Goal: Task Accomplishment & Management: Manage account settings

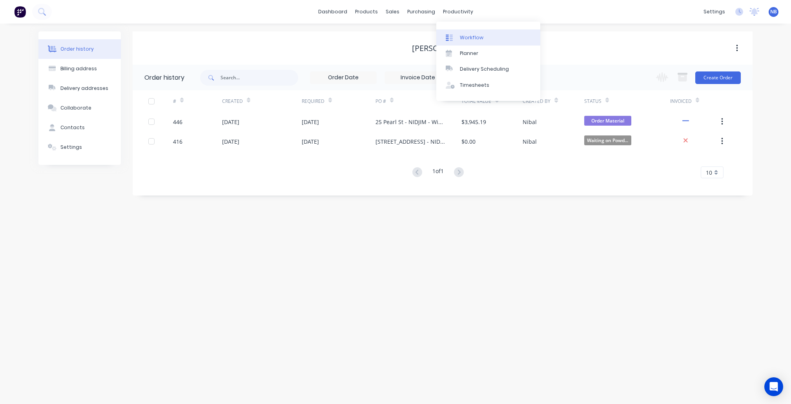
click at [463, 38] on div "Workflow" at bounding box center [472, 37] width 24 height 7
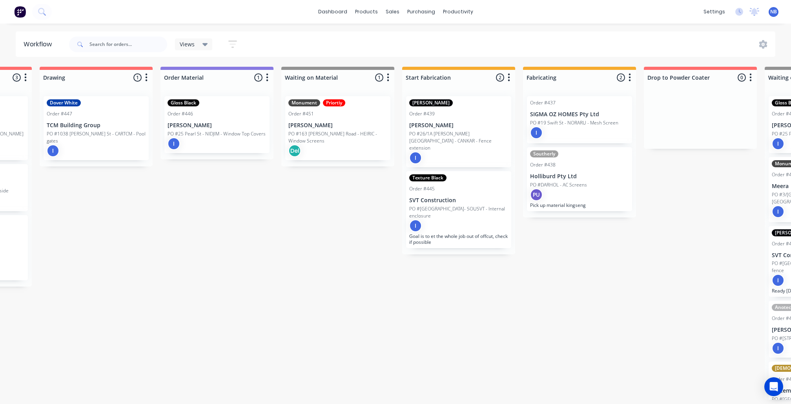
scroll to position [0, 341]
click at [319, 269] on div "Submitted 0 Status colour #273444 hex #273444 Save Cancel Summaries Total order…" at bounding box center [534, 233] width 1763 height 333
click at [397, 314] on div "Submitted 0 Status colour #273444 hex #273444 Save Cancel Summaries Total order…" at bounding box center [534, 233] width 1763 height 333
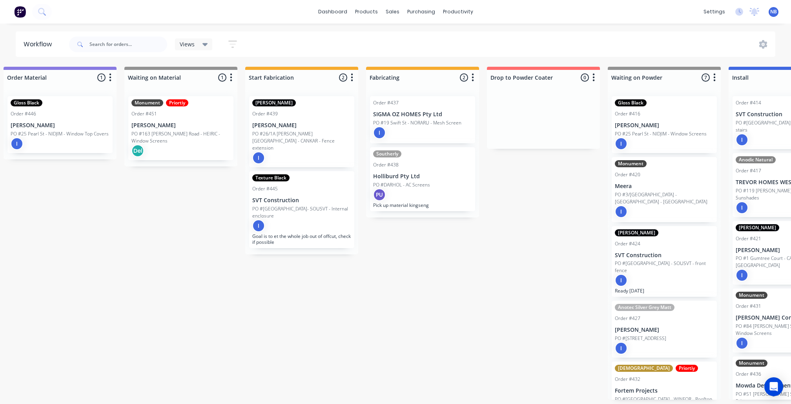
scroll to position [0, 501]
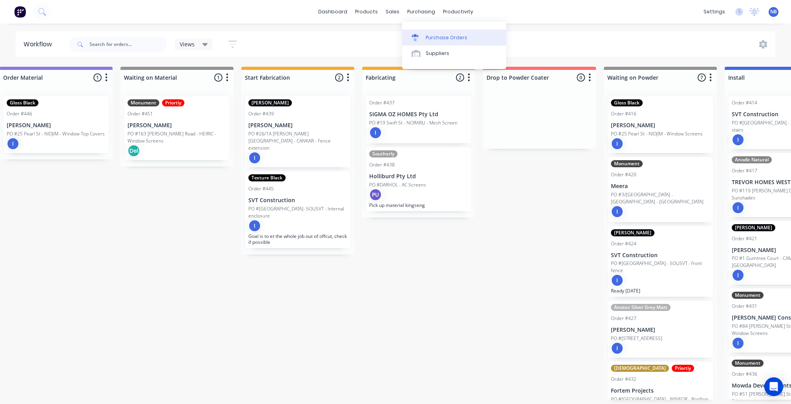
click at [444, 40] on div "Purchase Orders" at bounding box center [447, 37] width 42 height 7
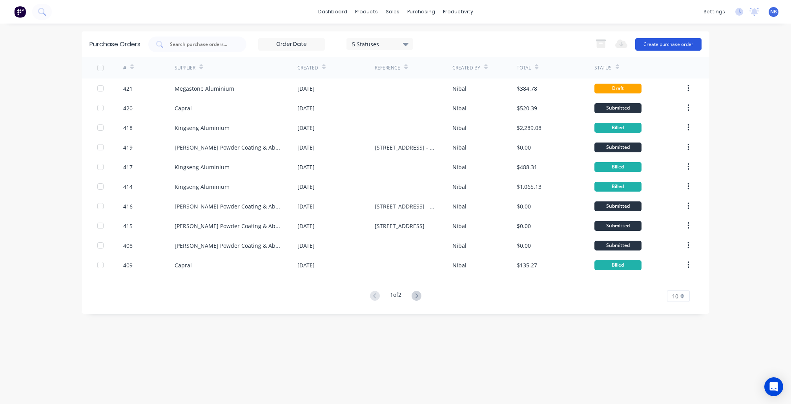
click at [659, 46] on button "Create purchase order" at bounding box center [668, 44] width 66 height 13
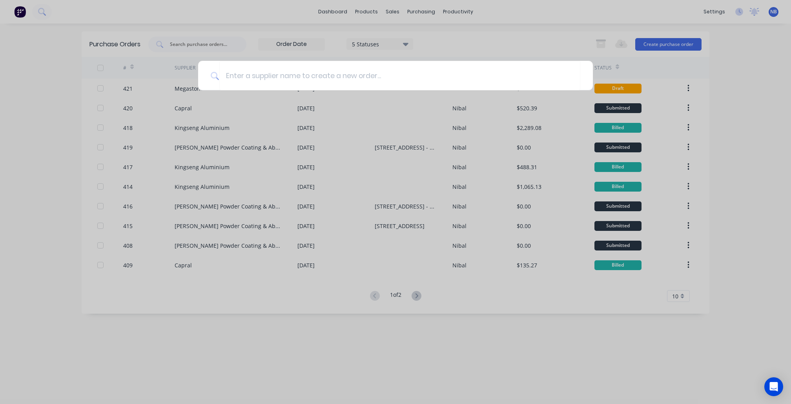
click at [357, 119] on div at bounding box center [395, 202] width 791 height 404
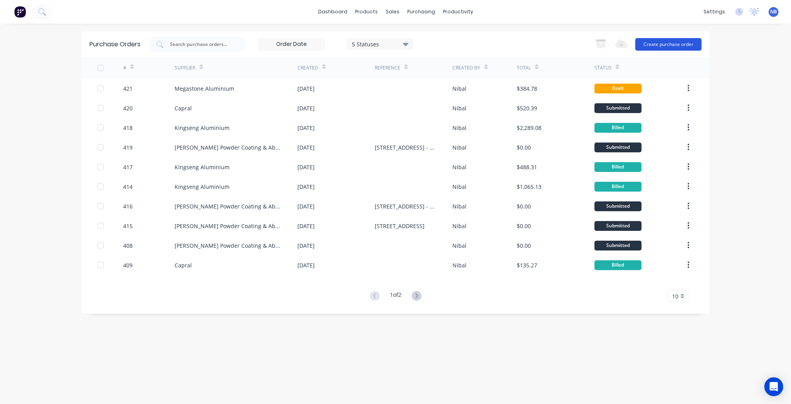
click at [674, 40] on button "Create purchase order" at bounding box center [668, 44] width 66 height 13
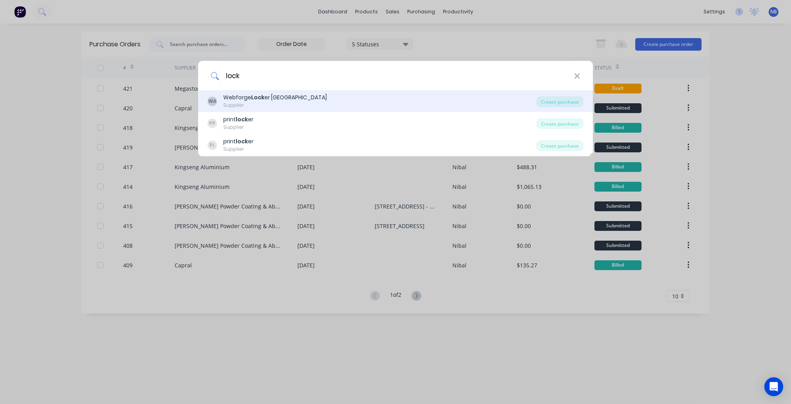
type input "lock"
click at [267, 94] on div "Webforge Lock er Australia" at bounding box center [275, 97] width 104 height 8
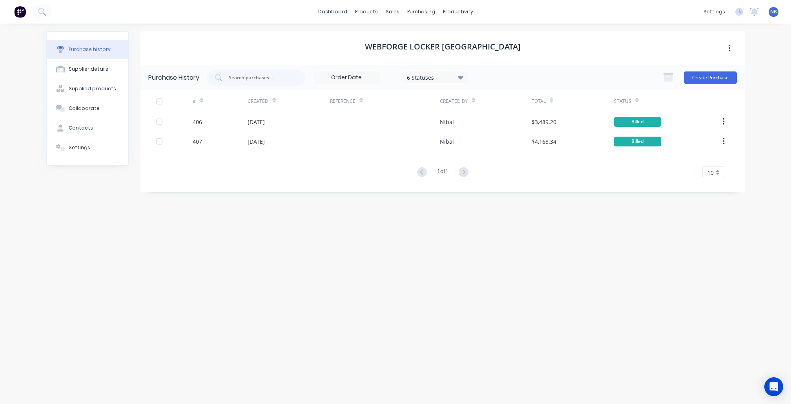
click at [719, 84] on div "Create Purchase" at bounding box center [698, 78] width 78 height 16
click at [716, 81] on button "Create Purchase" at bounding box center [710, 77] width 53 height 13
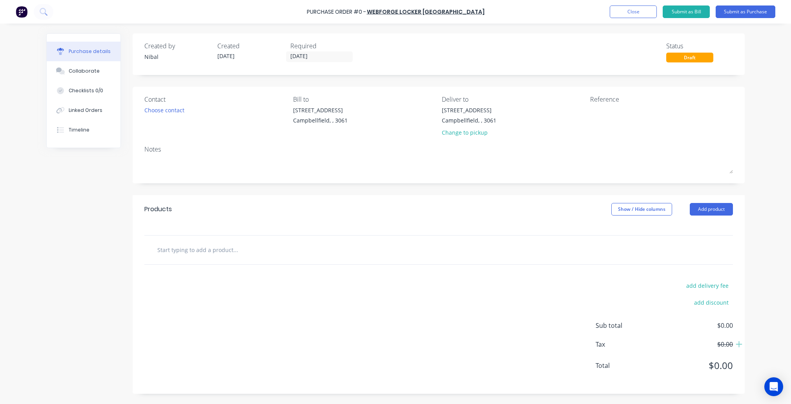
click at [286, 238] on div at bounding box center [438, 249] width 588 height 29
click at [286, 248] on input "text" at bounding box center [235, 250] width 157 height 16
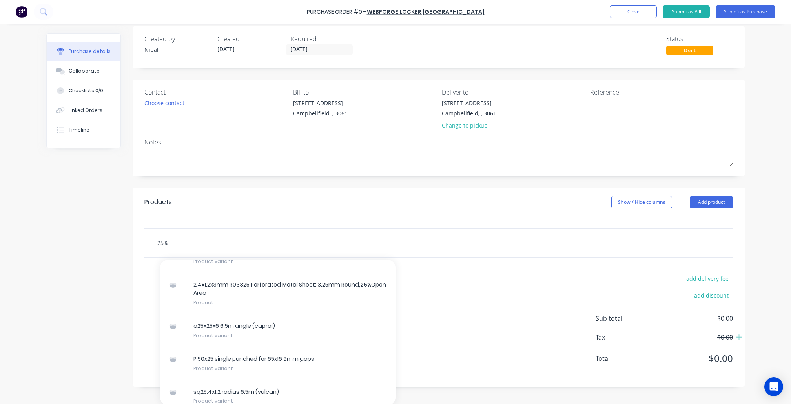
scroll to position [172, 0]
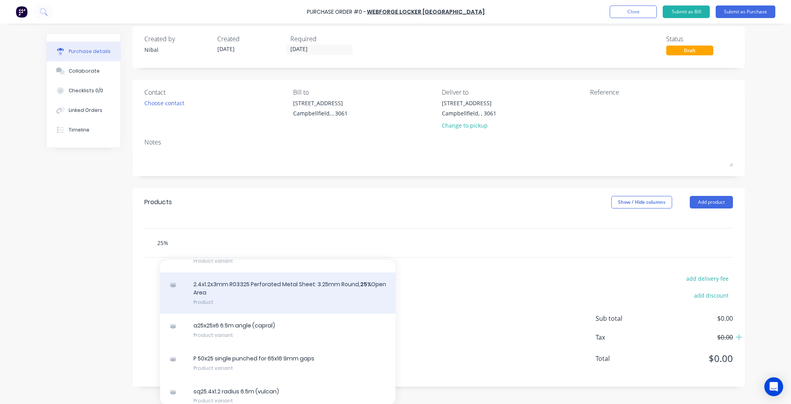
type input "25%"
click at [316, 289] on div "2.4x1.2x3mm R03325 Perforated Metal Sheet: 3.25mm Round, 25% Open Area Product" at bounding box center [277, 292] width 235 height 41
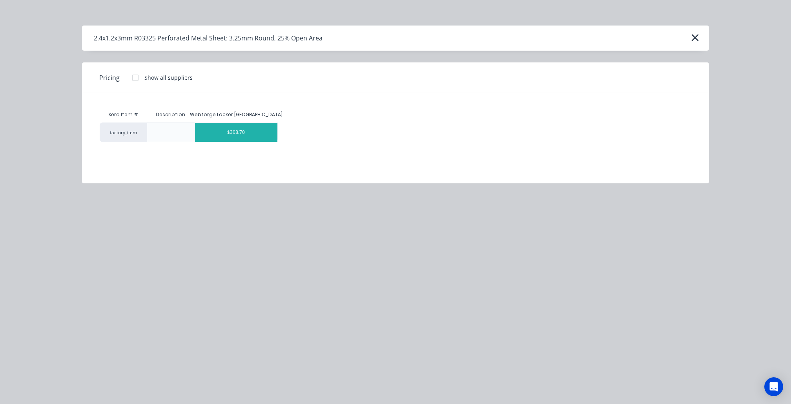
click at [262, 140] on div "$308.70" at bounding box center [236, 132] width 83 height 19
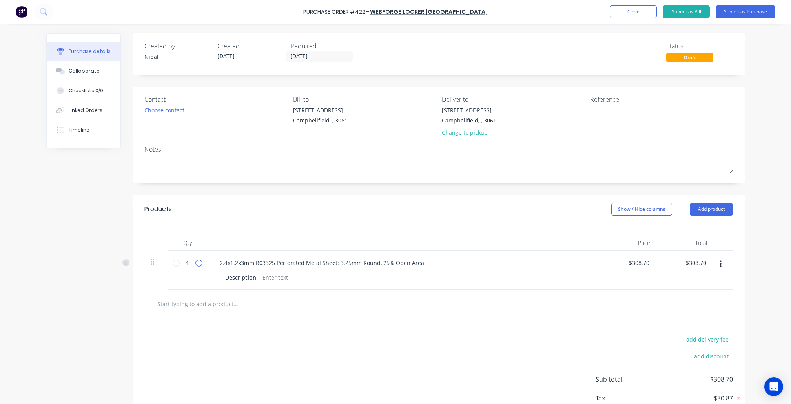
click at [198, 264] on icon at bounding box center [198, 262] width 7 height 7
type input "$617.40"
type input "2"
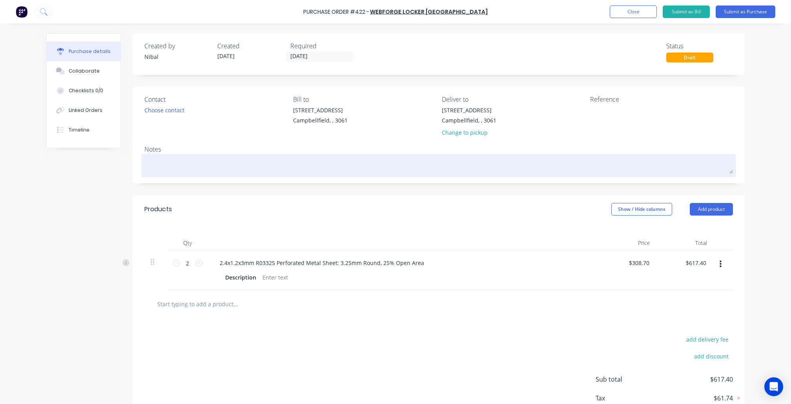
click at [166, 164] on textarea at bounding box center [438, 165] width 588 height 18
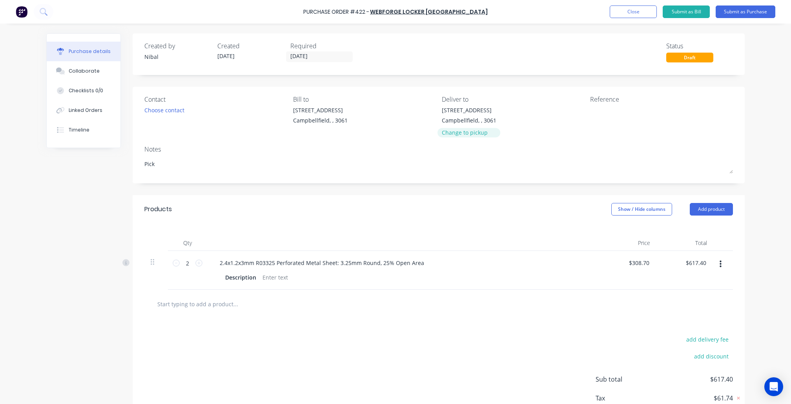
click at [471, 131] on div "Change to pickup" at bounding box center [469, 132] width 55 height 8
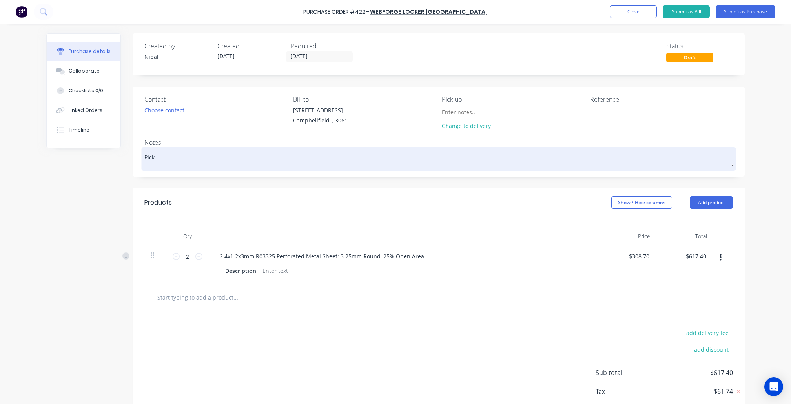
click at [186, 158] on textarea "Pick" at bounding box center [438, 158] width 588 height 18
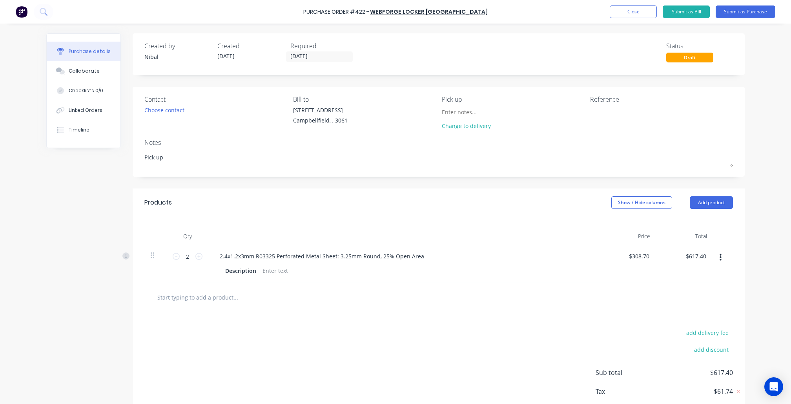
type textarea "Pick up"
click at [5, 277] on div "Purchase Order #422 - Webforge Locker Australia Add product Close Submit as Bil…" at bounding box center [395, 202] width 791 height 404
click at [160, 108] on div "Choose contact" at bounding box center [164, 110] width 40 height 8
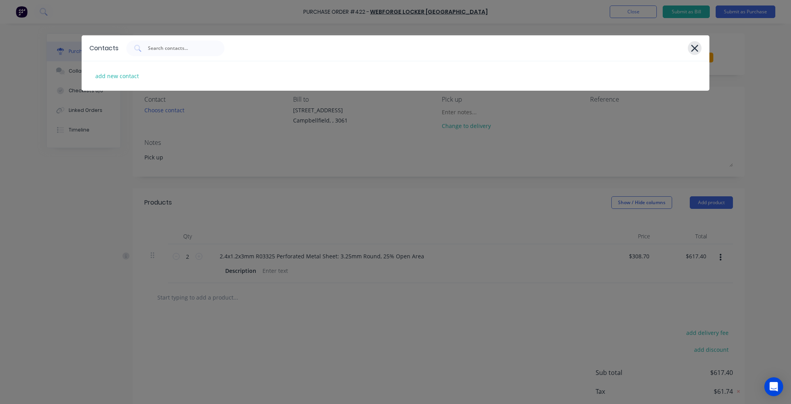
click at [692, 48] on icon at bounding box center [694, 48] width 8 height 11
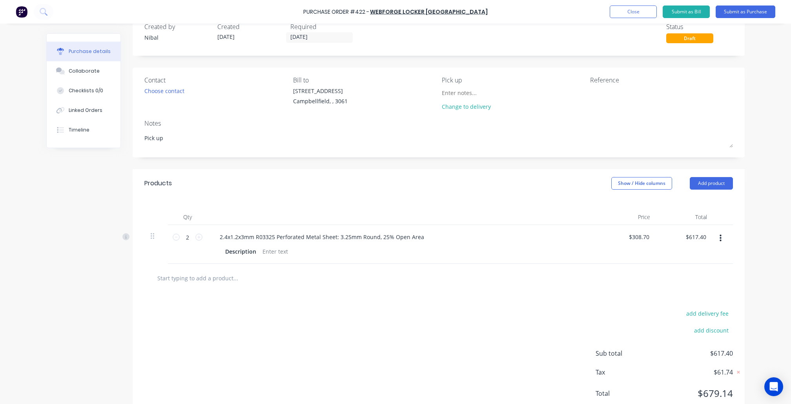
scroll to position [24, 0]
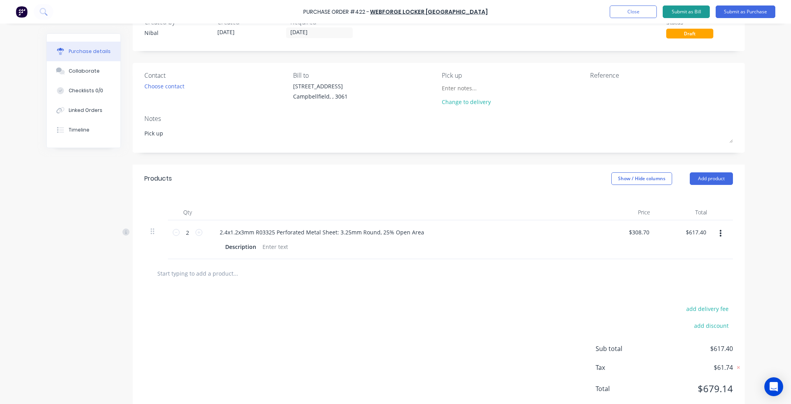
click at [694, 11] on button "Submit as Bill" at bounding box center [686, 11] width 47 height 13
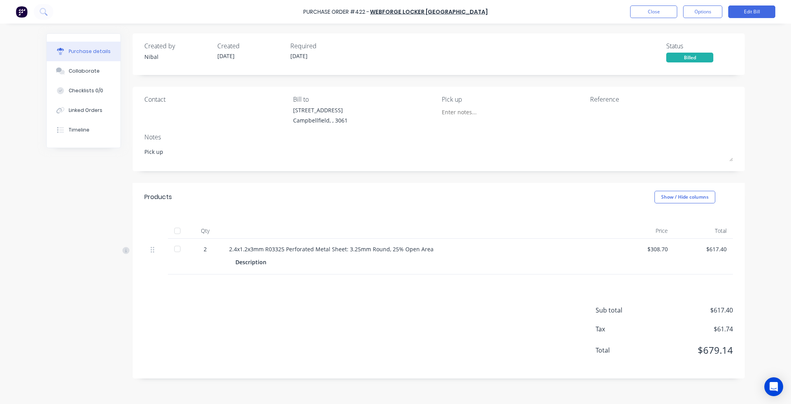
scroll to position [0, 0]
click at [110, 235] on span "22" at bounding box center [110, 235] width 31 height 17
click at [112, 214] on span "Promised" at bounding box center [110, 216] width 25 height 7
click at [655, 13] on button "Close" at bounding box center [653, 11] width 47 height 13
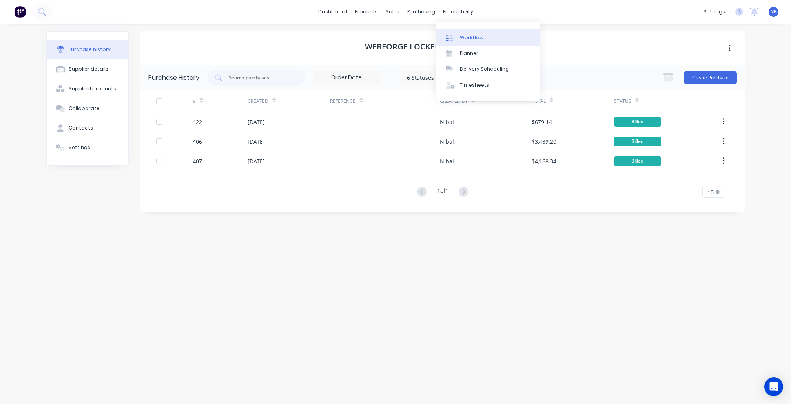
click at [465, 35] on div "Workflow" at bounding box center [472, 37] width 24 height 7
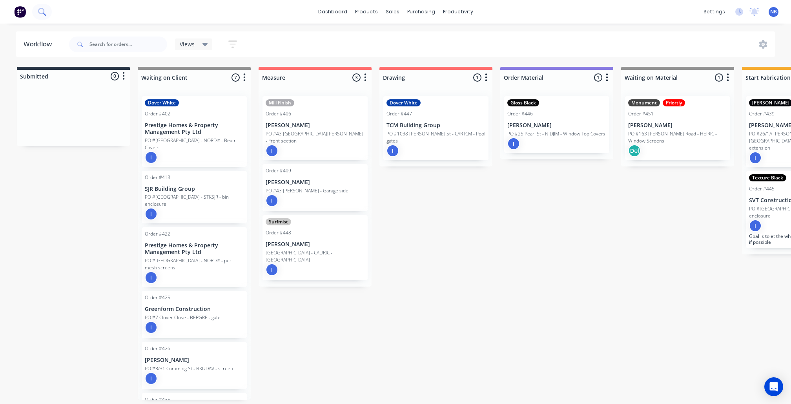
click at [41, 13] on icon at bounding box center [41, 11] width 7 height 7
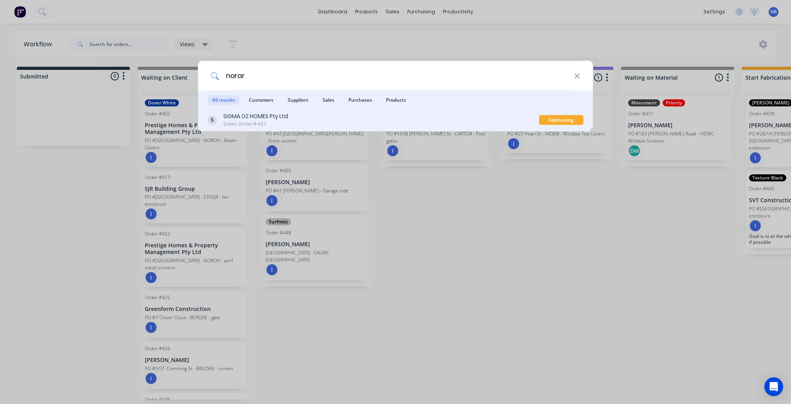
type input "norar"
click at [263, 113] on div "SIGMA OZ HOMES Pty Ltd" at bounding box center [255, 116] width 65 height 8
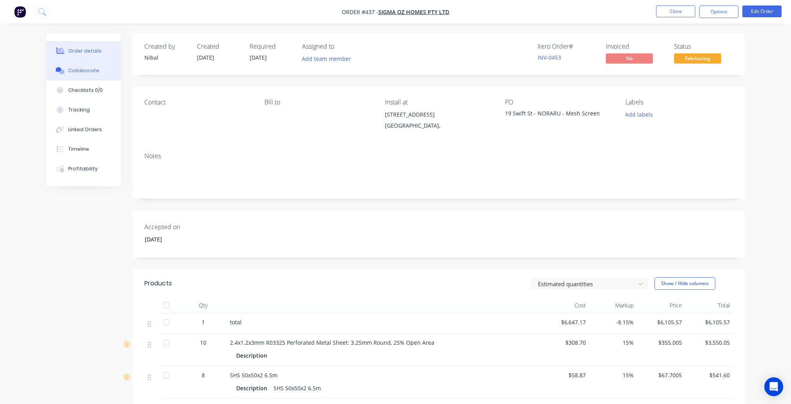
click at [80, 68] on button "Collaborate" at bounding box center [83, 71] width 75 height 20
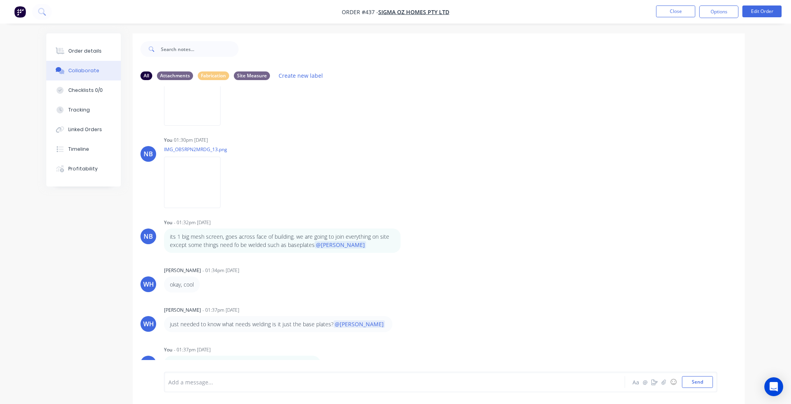
scroll to position [1361, 0]
click at [215, 384] on div at bounding box center [373, 382] width 408 height 8
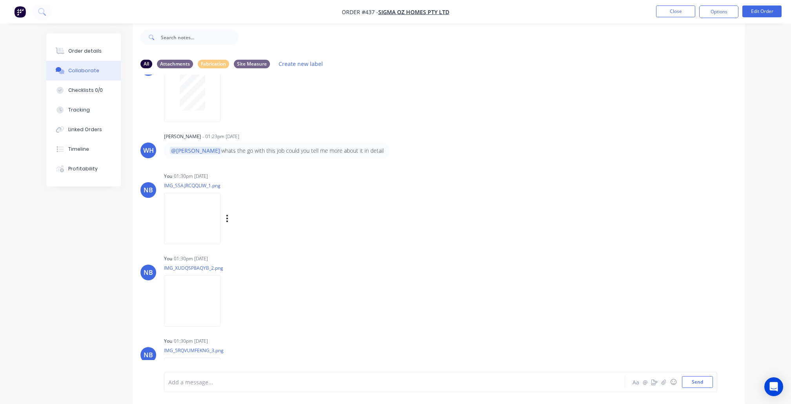
scroll to position [273, 0]
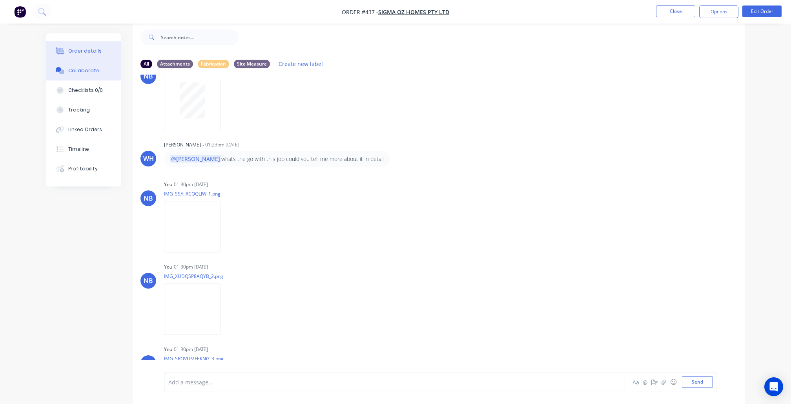
click at [87, 45] on button "Order details" at bounding box center [83, 51] width 75 height 20
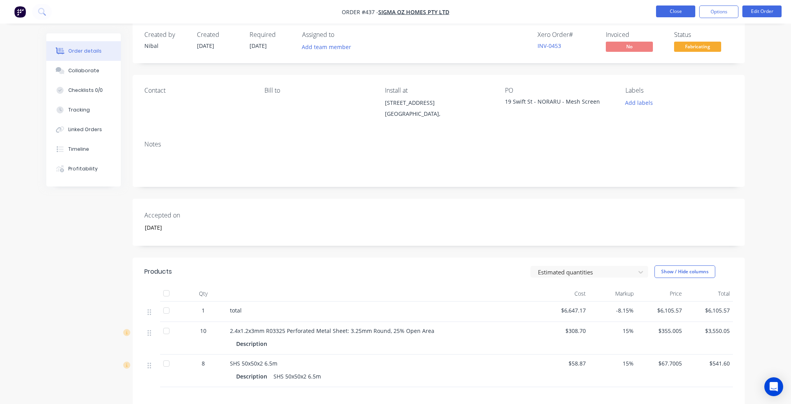
click at [681, 9] on button "Close" at bounding box center [675, 11] width 39 height 12
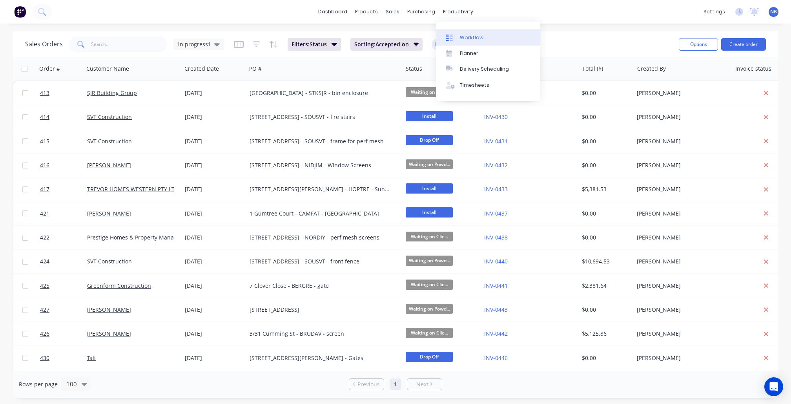
click at [462, 41] on div "Workflow" at bounding box center [472, 37] width 24 height 7
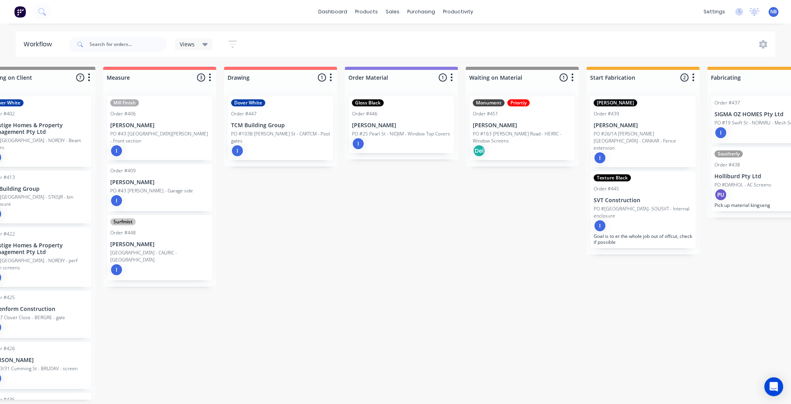
scroll to position [0, 151]
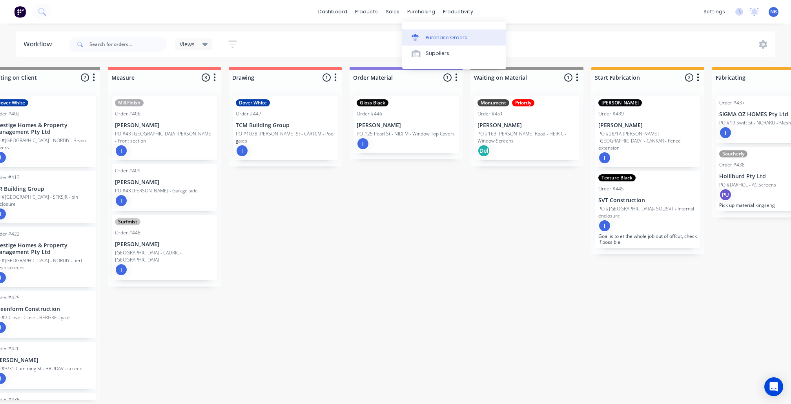
click at [433, 44] on link "Purchase Orders" at bounding box center [454, 37] width 104 height 16
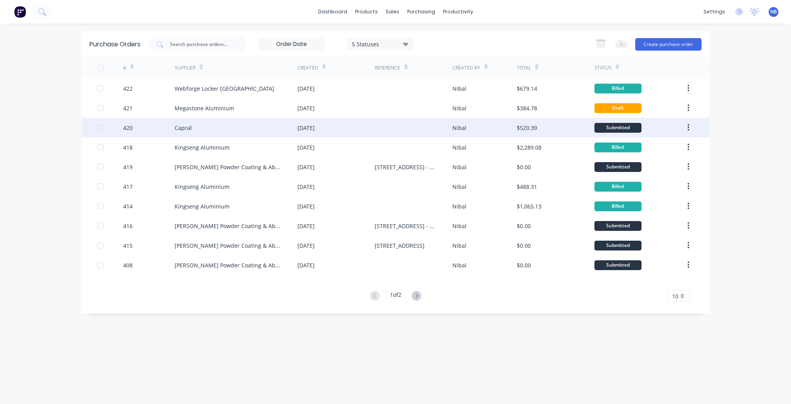
click at [275, 124] on div "Capral" at bounding box center [236, 128] width 123 height 20
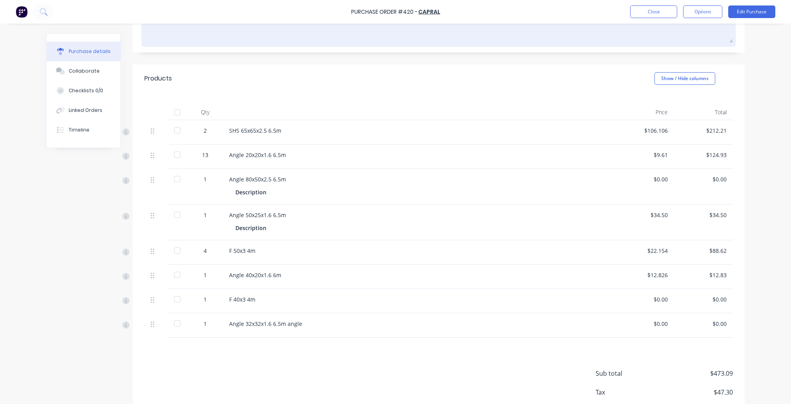
scroll to position [128, 0]
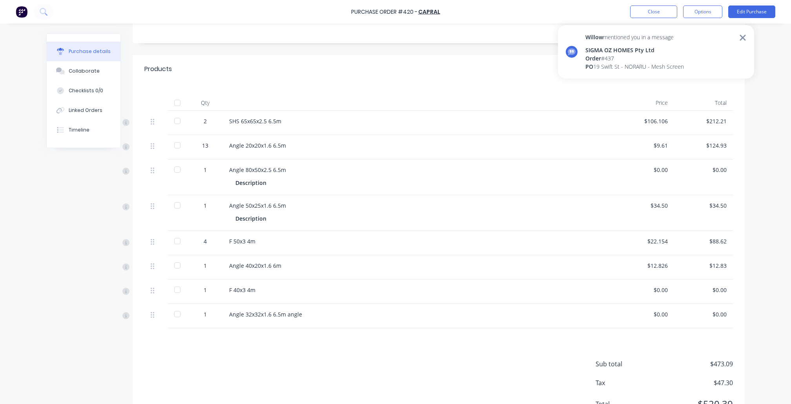
click at [621, 49] on div "SIGMA OZ HOMES Pty Ltd" at bounding box center [634, 50] width 98 height 8
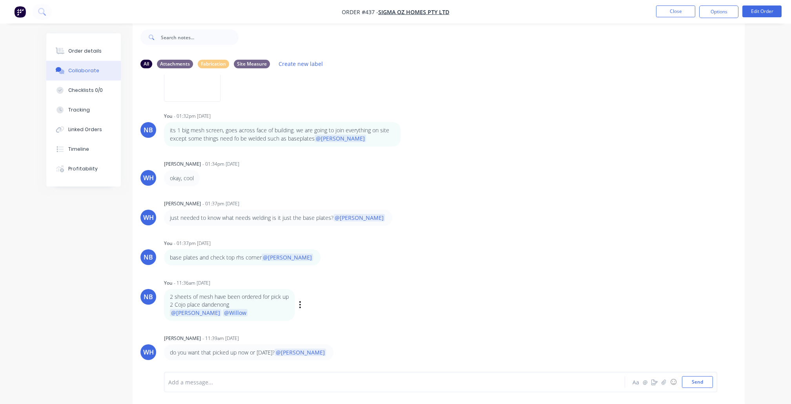
scroll to position [1454, 0]
click at [271, 386] on div "Add a message..." at bounding box center [372, 382] width 408 height 12
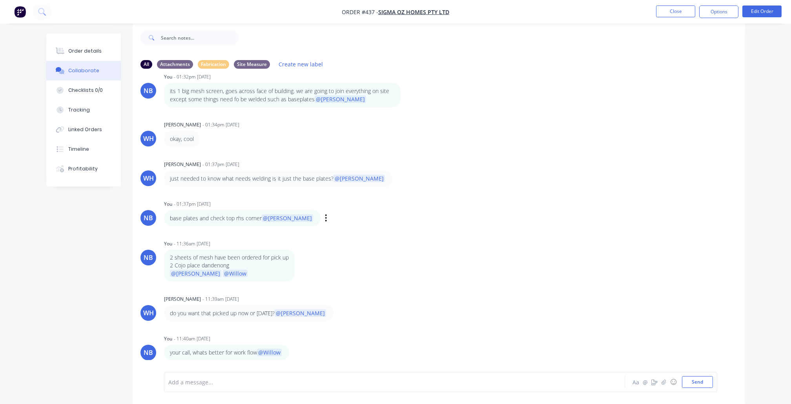
scroll to position [1494, 0]
click at [676, 7] on button "Close" at bounding box center [675, 11] width 39 height 12
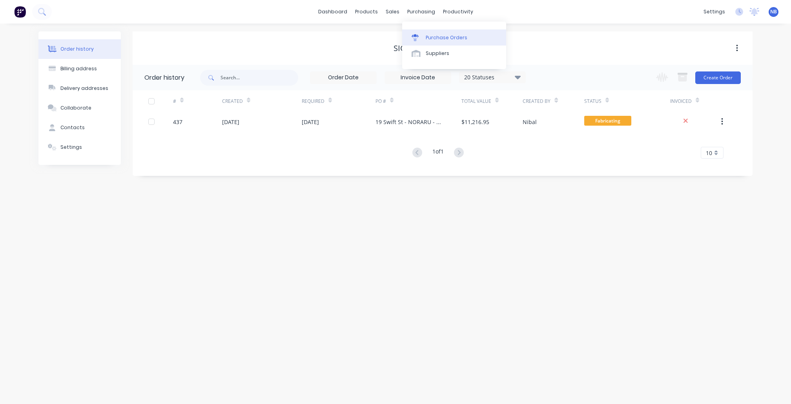
click at [424, 35] on link "Purchase Orders" at bounding box center [454, 37] width 104 height 16
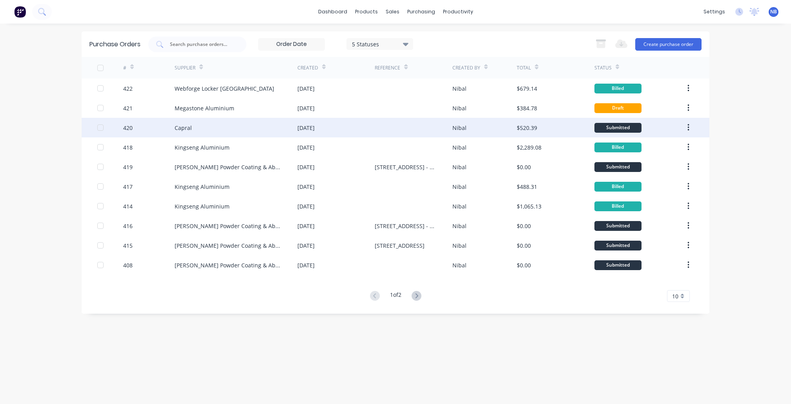
click at [196, 130] on div "Capral" at bounding box center [236, 128] width 123 height 20
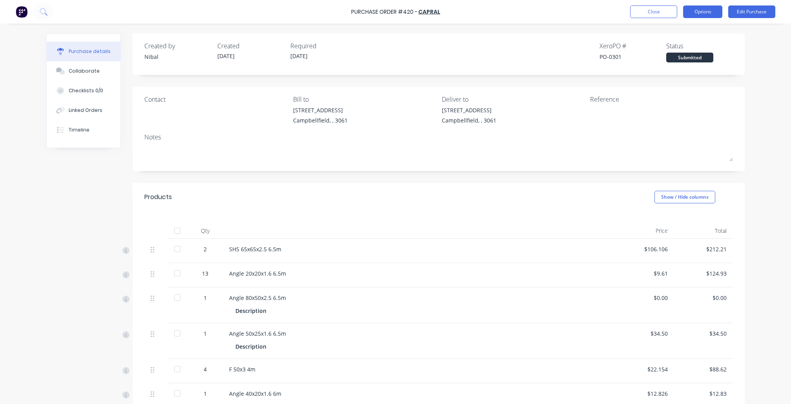
click at [710, 13] on button "Options" at bounding box center [702, 11] width 39 height 13
click at [692, 43] on div "Convert to Bill" at bounding box center [685, 47] width 60 height 11
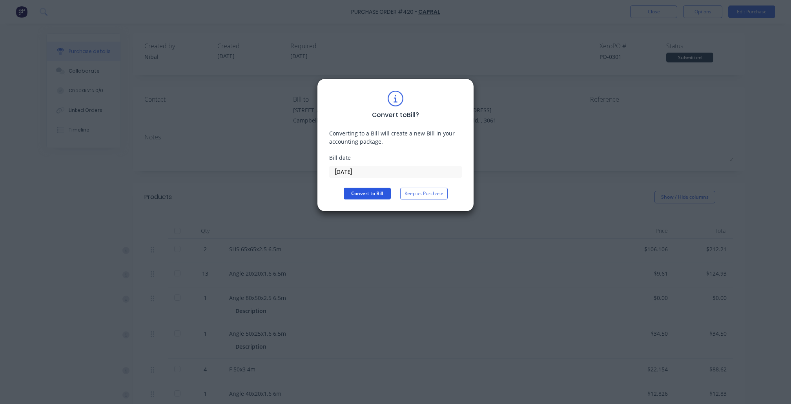
click at [378, 190] on button "Convert to Bill" at bounding box center [367, 193] width 47 height 12
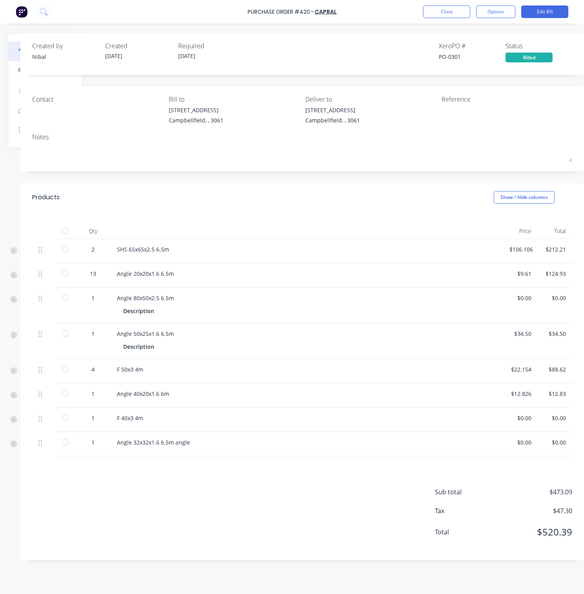
scroll to position [48, 92]
click at [156, 245] on div "SHS 65x65x2.5 6.5m" at bounding box center [307, 249] width 380 height 8
click at [539, 13] on button "Edit Bill" at bounding box center [544, 11] width 47 height 13
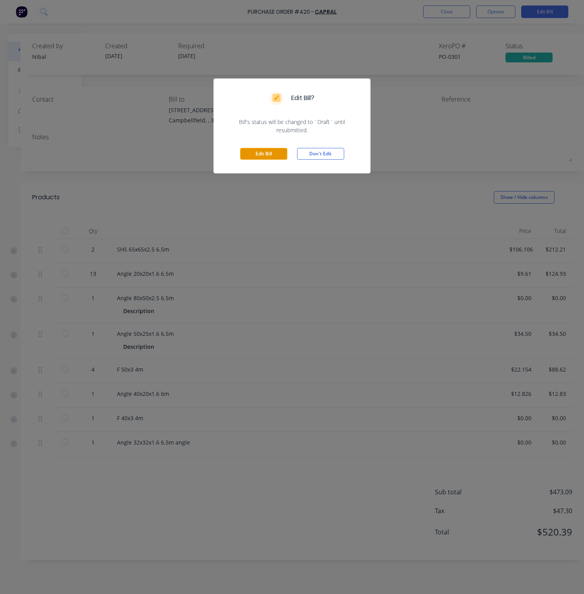
click at [263, 156] on button "Edit Bill" at bounding box center [263, 154] width 47 height 12
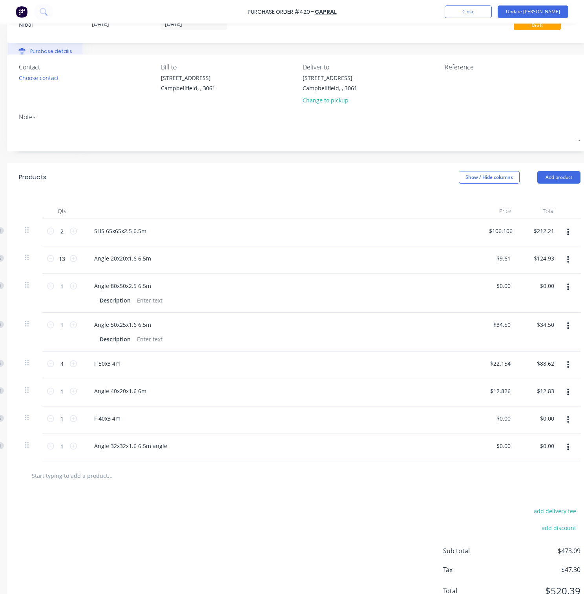
scroll to position [40, 87]
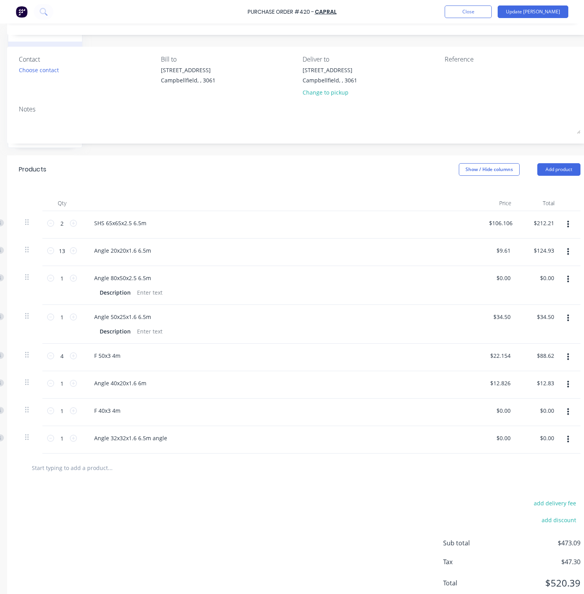
click at [507, 238] on div "$106.106 $106.106" at bounding box center [497, 224] width 46 height 27
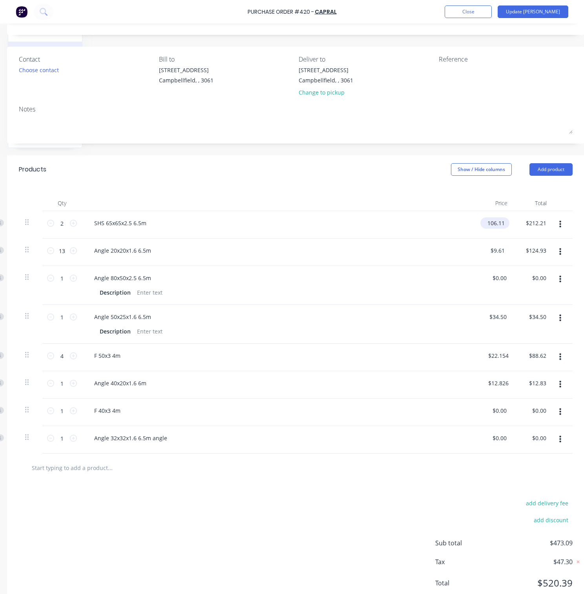
click at [506, 229] on input "106.11" at bounding box center [493, 222] width 26 height 11
type input "$103.59"
type input "$207.18"
click at [366, 184] on div "Products Show / Hide columns Add product" at bounding box center [295, 169] width 577 height 28
click at [497, 256] on input "9.61" at bounding box center [499, 250] width 22 height 11
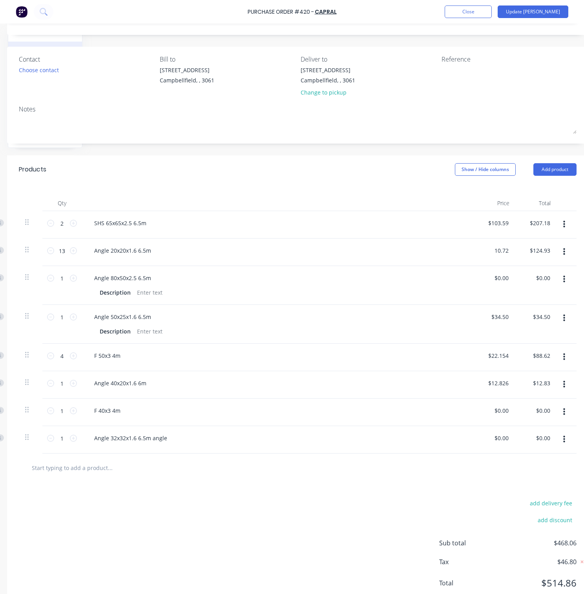
type input "$10.72"
type input "$139.36"
click at [416, 229] on div "SHS 65x65x2.5 6.5m" at bounding box center [278, 222] width 380 height 11
click at [502, 284] on input "0.00" at bounding box center [499, 277] width 22 height 11
drag, startPoint x: 513, startPoint y: 318, endPoint x: 503, endPoint y: 318, distance: 10.2
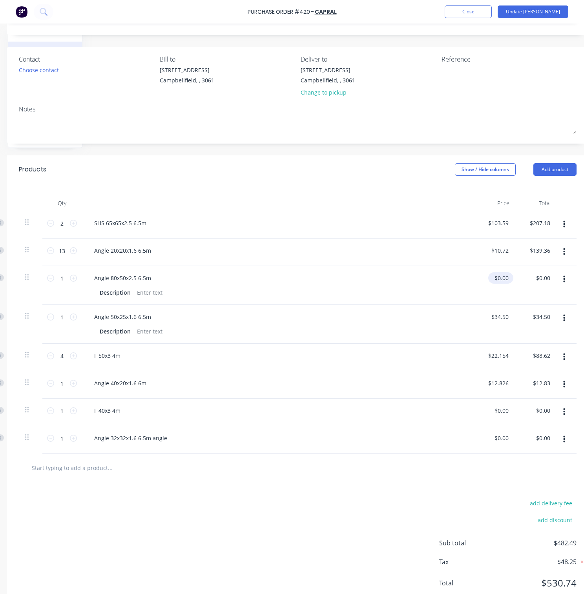
click at [503, 284] on div "$0.00 $0.00" at bounding box center [500, 277] width 25 height 11
click at [513, 284] on div "$0.00 $0.00" at bounding box center [500, 277] width 25 height 11
drag, startPoint x: 511, startPoint y: 318, endPoint x: 447, endPoint y: 318, distance: 63.5
click at [447, 305] on div "1 1 Angle 80x50x2.5 6.5m Description 0.00 0.00 $0.00 $0.00" at bounding box center [297, 285] width 557 height 39
type input "$53.16"
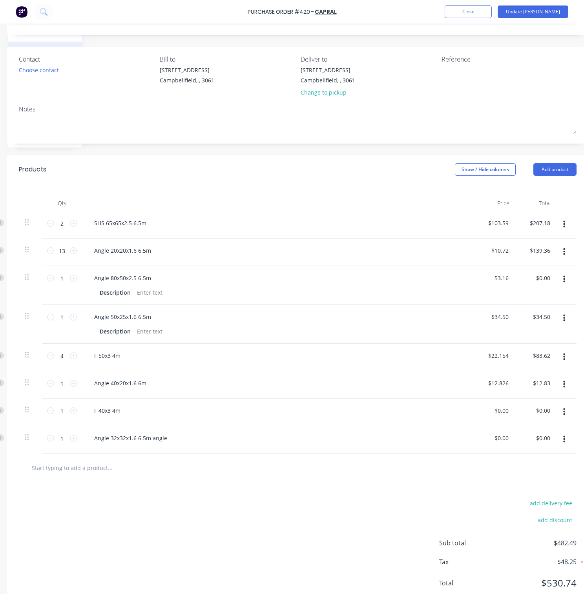
type input "$53.16"
click at [386, 158] on div "Created by [PERSON_NAME] Created [DATE] Required [DATE] Status Draft Contact Ch…" at bounding box center [297, 302] width 581 height 618
click at [503, 322] on input "34.50" at bounding box center [499, 316] width 22 height 11
type input "$19.57"
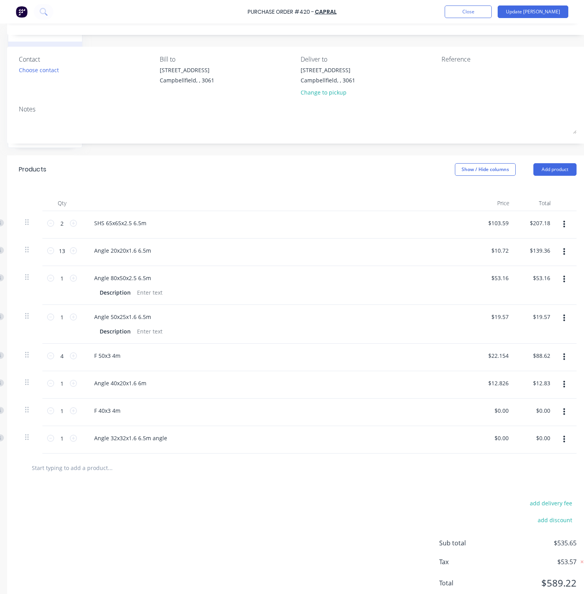
click at [503, 111] on div "Notes" at bounding box center [297, 108] width 557 height 9
click at [504, 361] on input "22.15" at bounding box center [499, 355] width 22 height 11
type input "$15.39"
type input "$61.56"
click at [388, 184] on div "Products Show / Hide columns Add product" at bounding box center [297, 169] width 581 height 28
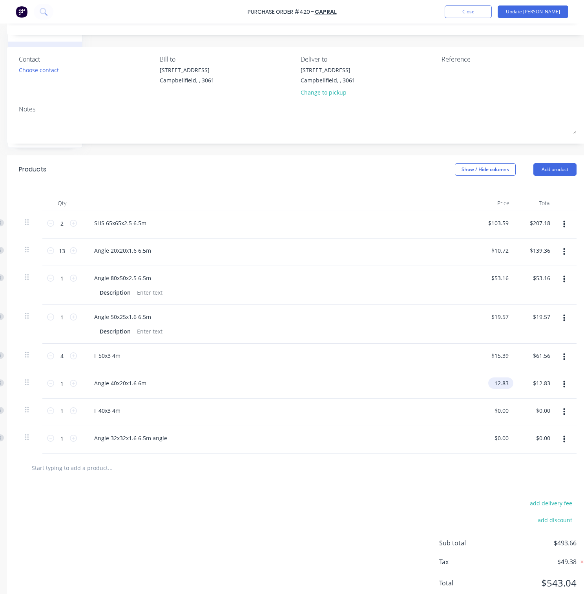
click at [500, 389] on input "12.83" at bounding box center [499, 382] width 22 height 11
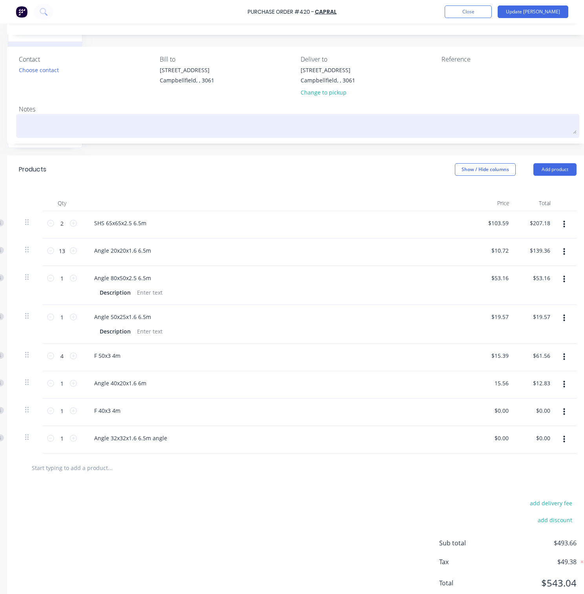
type input "$15.56"
click at [421, 134] on textarea at bounding box center [297, 125] width 557 height 18
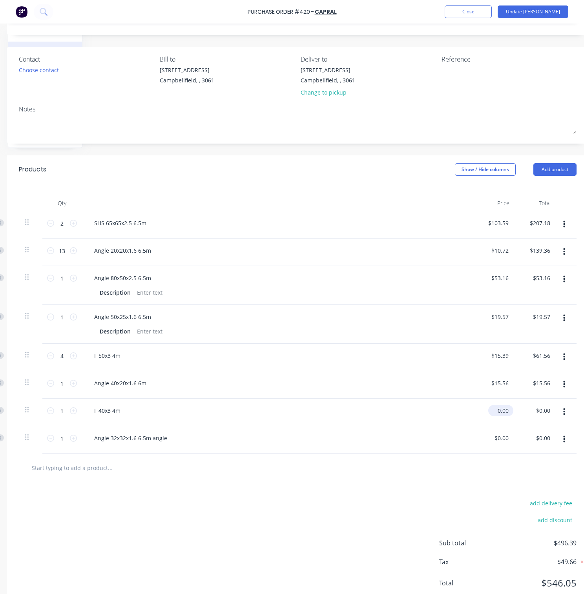
click at [508, 403] on input "0.00" at bounding box center [499, 410] width 22 height 11
type input "$12.31"
click at [373, 184] on div "Products Show / Hide columns Add product" at bounding box center [297, 169] width 581 height 28
click at [499, 403] on input "0.00" at bounding box center [499, 437] width 22 height 11
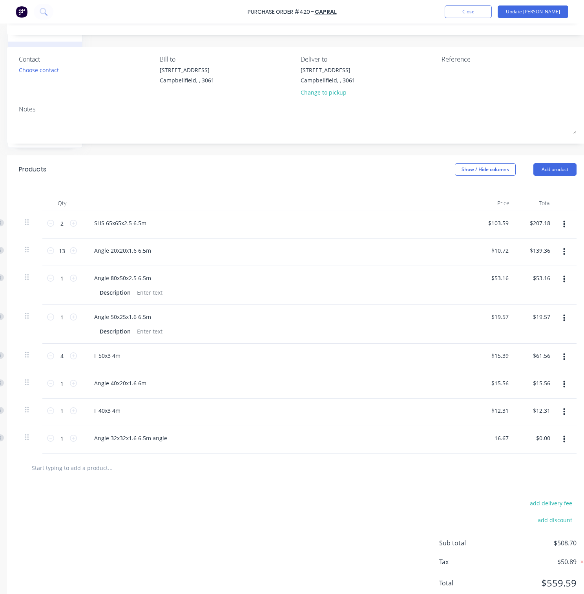
type input "$16.67"
click at [436, 113] on div "Notes" at bounding box center [297, 108] width 557 height 9
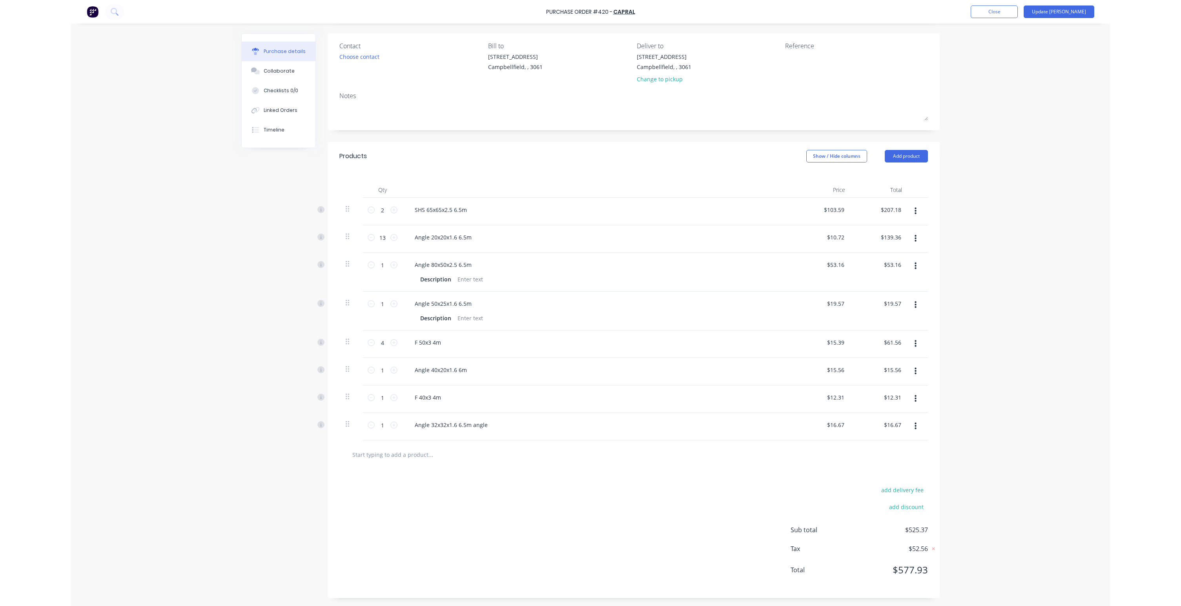
scroll to position [172, 0]
click at [790, 271] on div "Purchase Order #420 - Capral Add product Close Update Bill Purchase details Col…" at bounding box center [590, 303] width 1181 height 606
click at [790, 9] on button "Update [PERSON_NAME]" at bounding box center [1129, 11] width 71 height 13
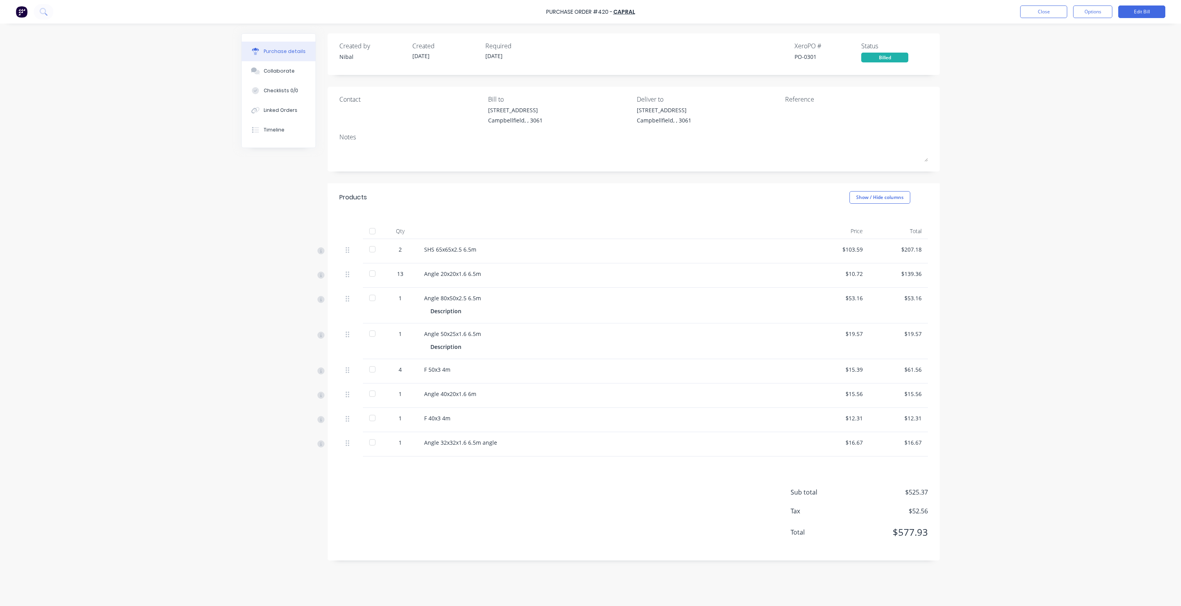
scroll to position [36, 0]
click at [790, 191] on button "Show / Hide columns" at bounding box center [879, 197] width 61 height 13
click at [790, 144] on div "Purchase Order #420 - Capral Close Options Edit Bill Purchase details Collabora…" at bounding box center [590, 303] width 1181 height 606
click at [790, 12] on button "Edit Bill" at bounding box center [1141, 11] width 47 height 13
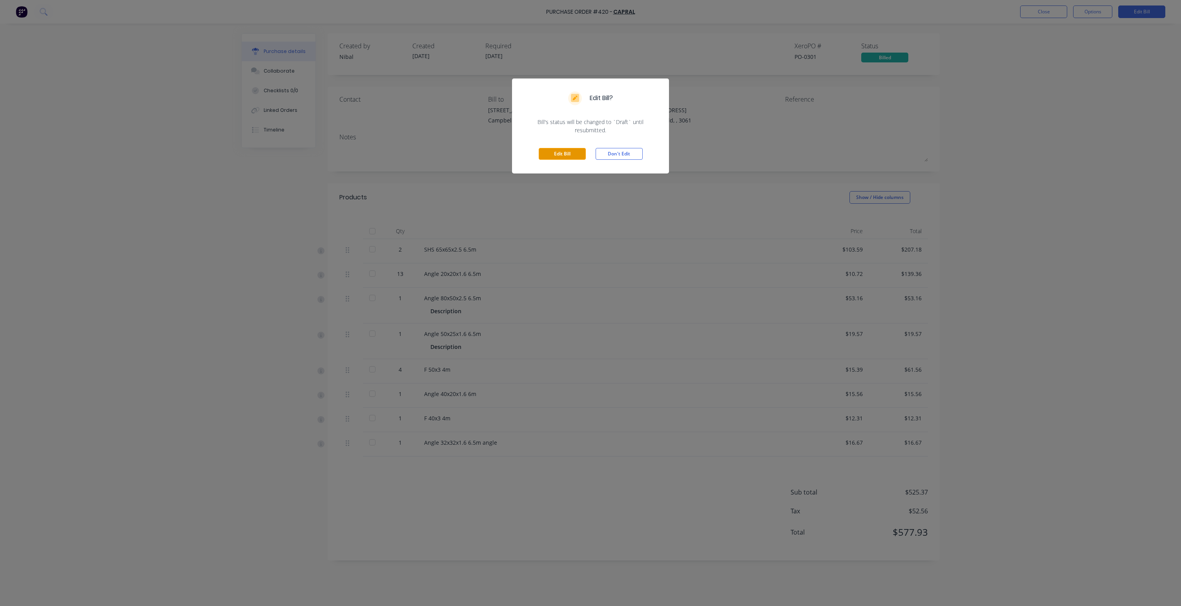
click at [571, 160] on button "Edit Bill" at bounding box center [562, 154] width 47 height 12
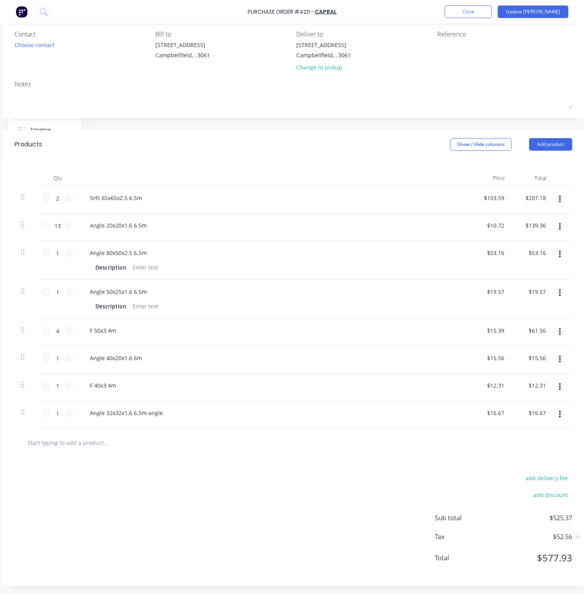
scroll to position [152, 98]
click at [528, 220] on input "139.36" at bounding box center [532, 225] width 30 height 11
type input "$139.36"
click at [537, 247] on input "53.16" at bounding box center [534, 252] width 26 height 11
type input "$53.16"
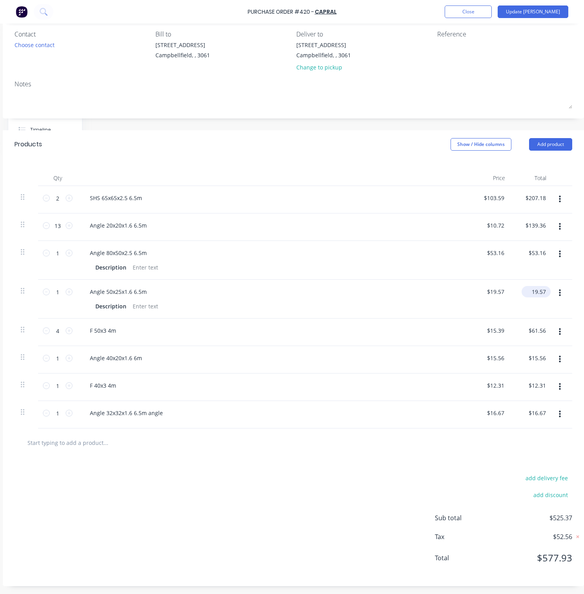
click at [527, 286] on input "19.57" at bounding box center [534, 291] width 26 height 11
type input "$19.57"
click at [533, 325] on input "61.56" at bounding box center [534, 330] width 26 height 11
type input "$61.56"
click at [531, 352] on input "15.56" at bounding box center [534, 357] width 26 height 11
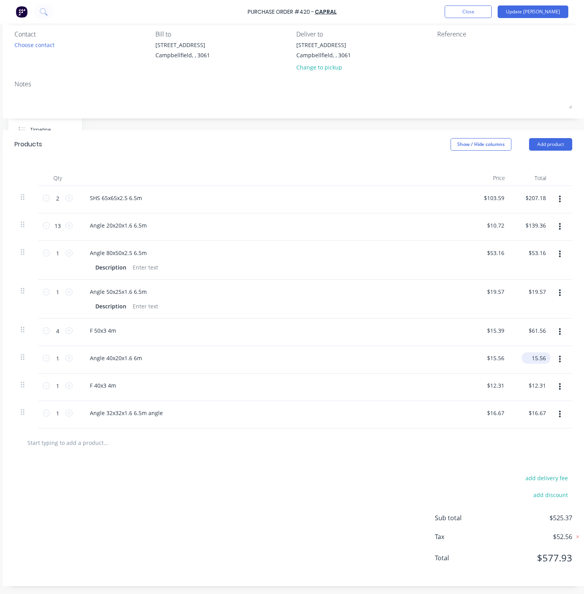
click at [531, 352] on input "15.56" at bounding box center [534, 357] width 26 height 11
type input "$15.56"
click at [522, 380] on div "12.31 $12.31" at bounding box center [534, 385] width 26 height 11
type input "$12.31"
click at [534, 403] on input "16.67" at bounding box center [534, 412] width 26 height 11
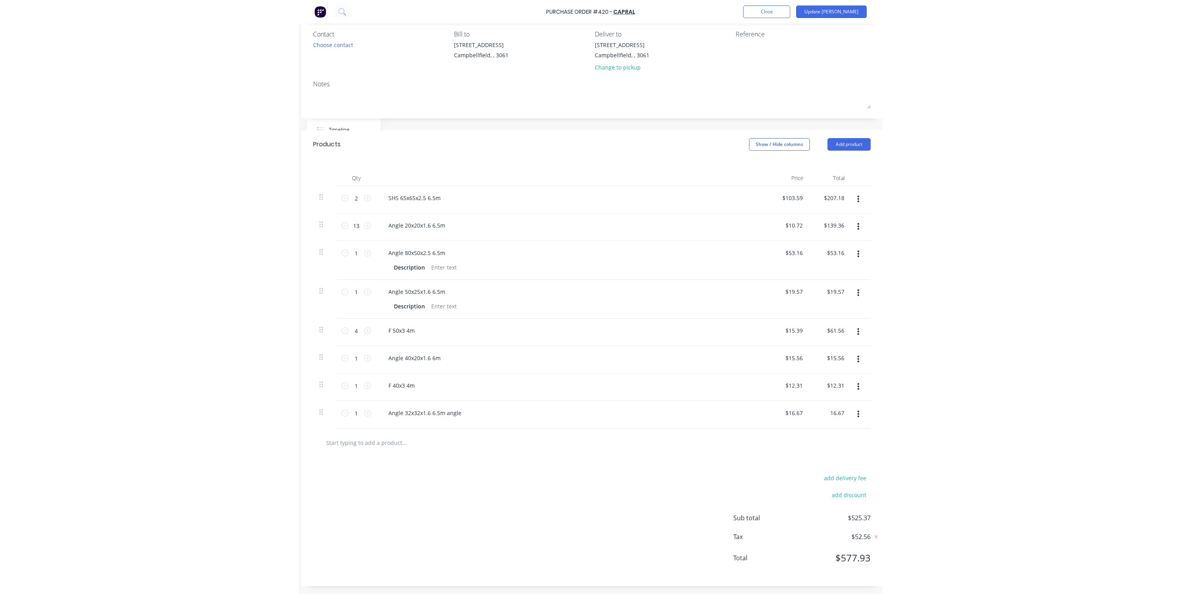
scroll to position [184, 0]
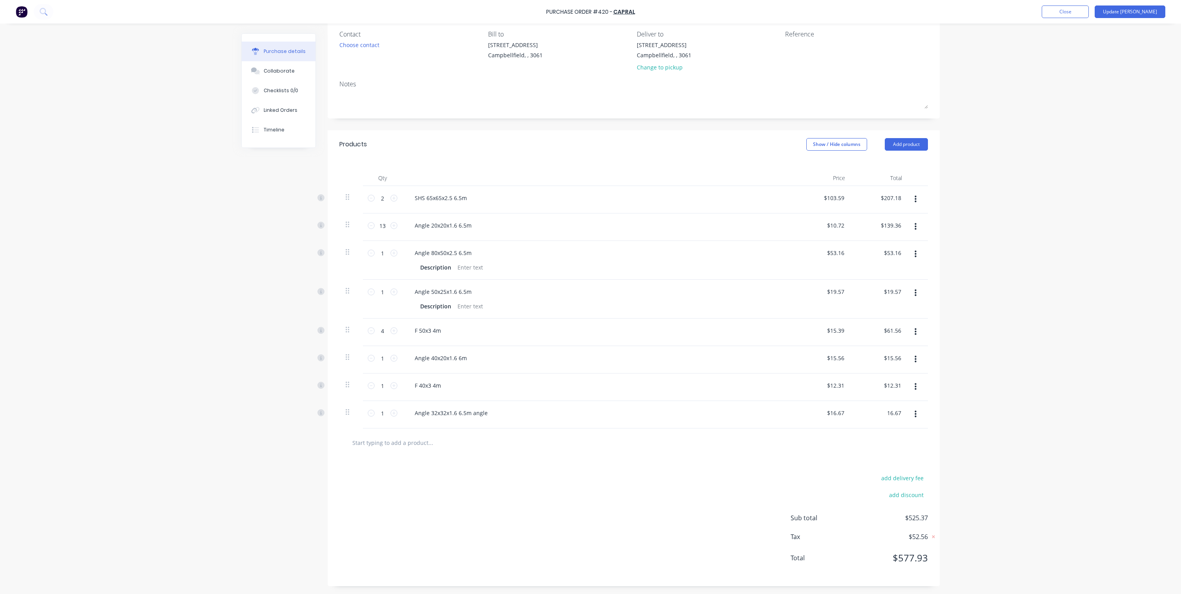
type input "$16.67"
click at [790, 164] on div "Purchase Order #420 - Capral Add product Close Update Bill Purchase details Col…" at bounding box center [590, 297] width 1181 height 594
click at [790, 10] on button "Update [PERSON_NAME]" at bounding box center [1129, 11] width 71 height 13
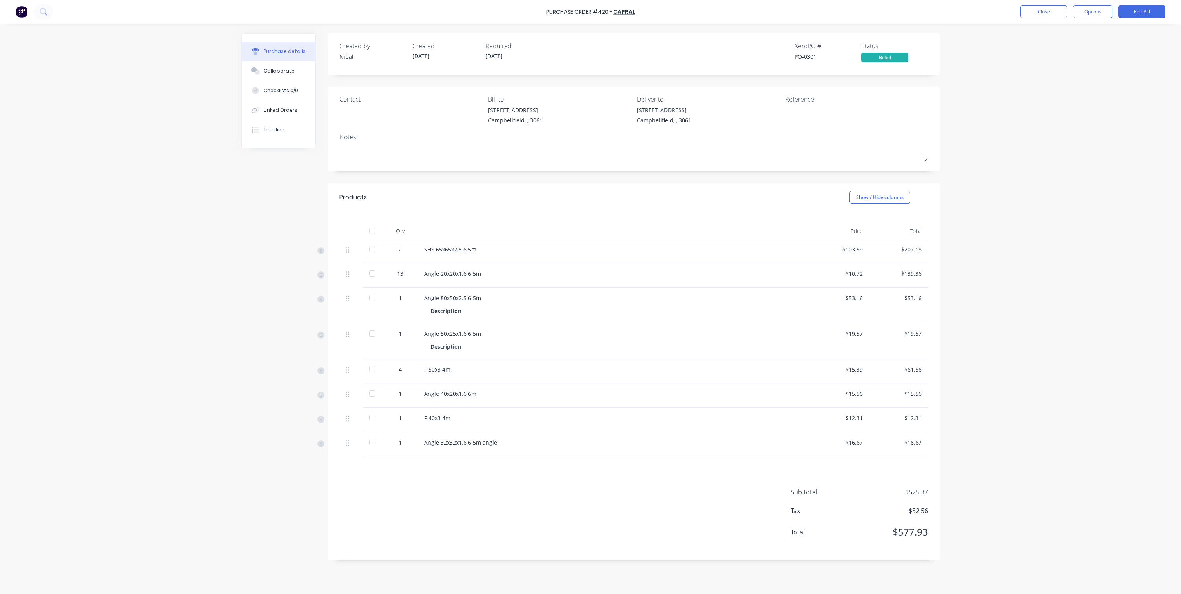
scroll to position [48, 0]
click at [790, 11] on button "Edit Bill" at bounding box center [1141, 11] width 47 height 13
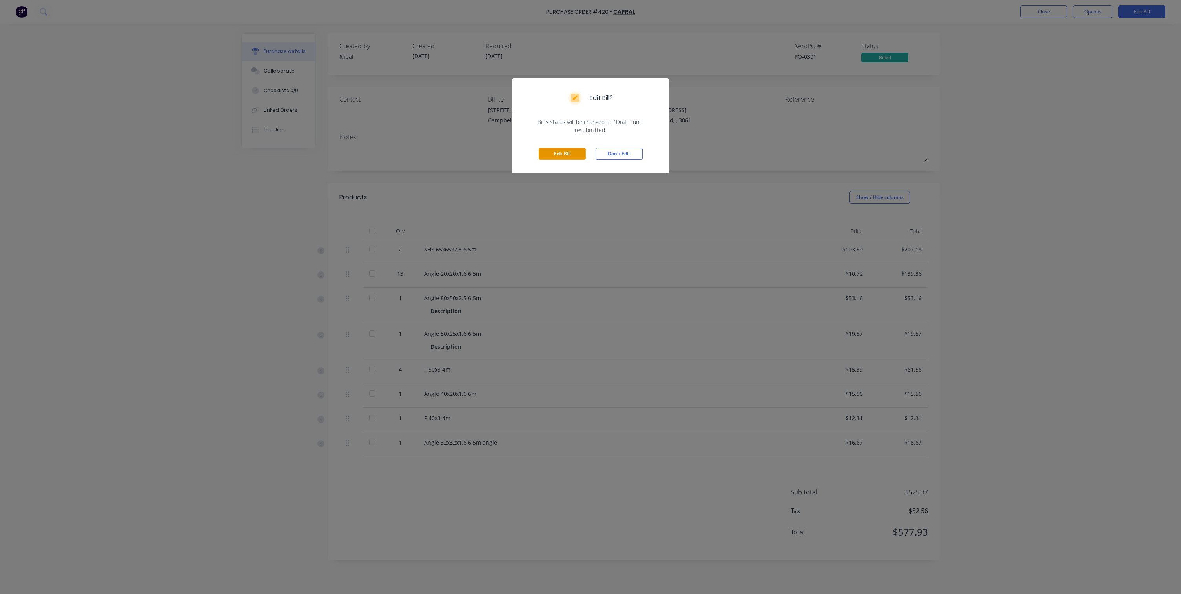
click at [549, 158] on button "Edit Bill" at bounding box center [562, 154] width 47 height 12
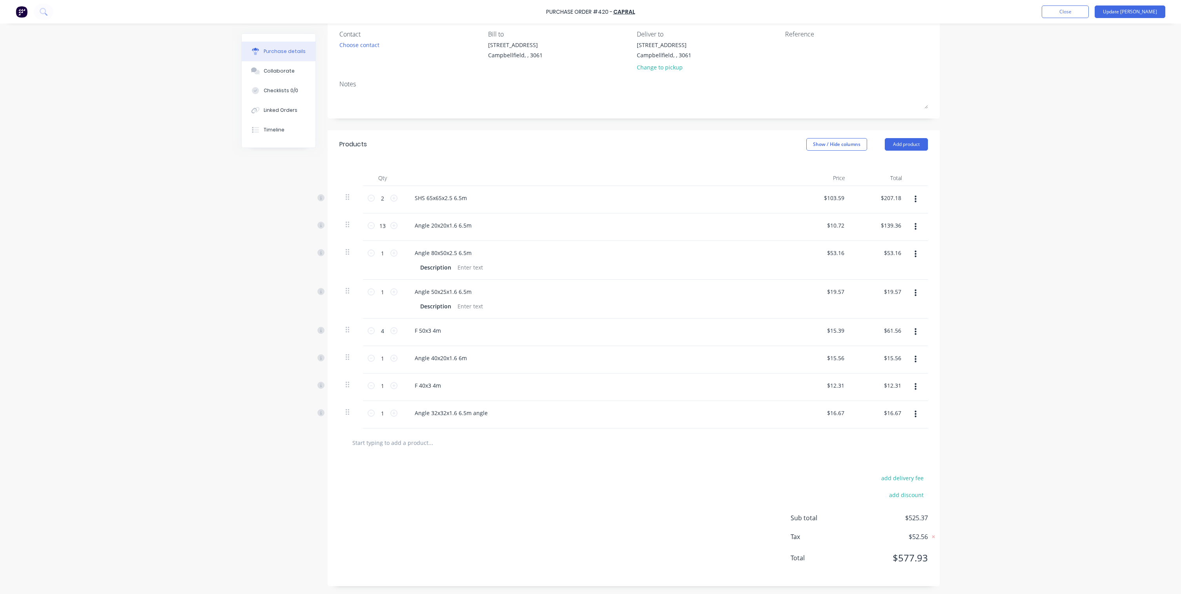
click at [420, 403] on div at bounding box center [633, 442] width 588 height 29
click at [420, 403] on input "text" at bounding box center [430, 443] width 157 height 16
type input "disc"
click at [412, 403] on button "Add disc to order" at bounding box center [472, 472] width 235 height 25
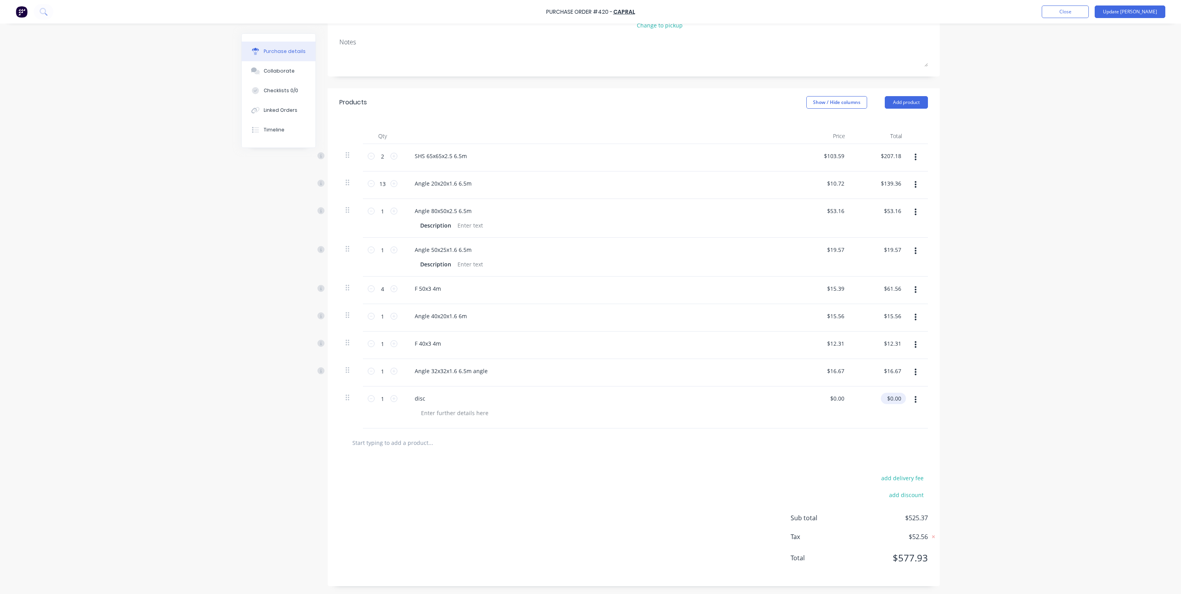
type input "0.00"
click at [790, 403] on input "0.00" at bounding box center [892, 398] width 22 height 11
type input "0.00"
type input "$0.00"
drag, startPoint x: 837, startPoint y: 419, endPoint x: 792, endPoint y: 419, distance: 44.7
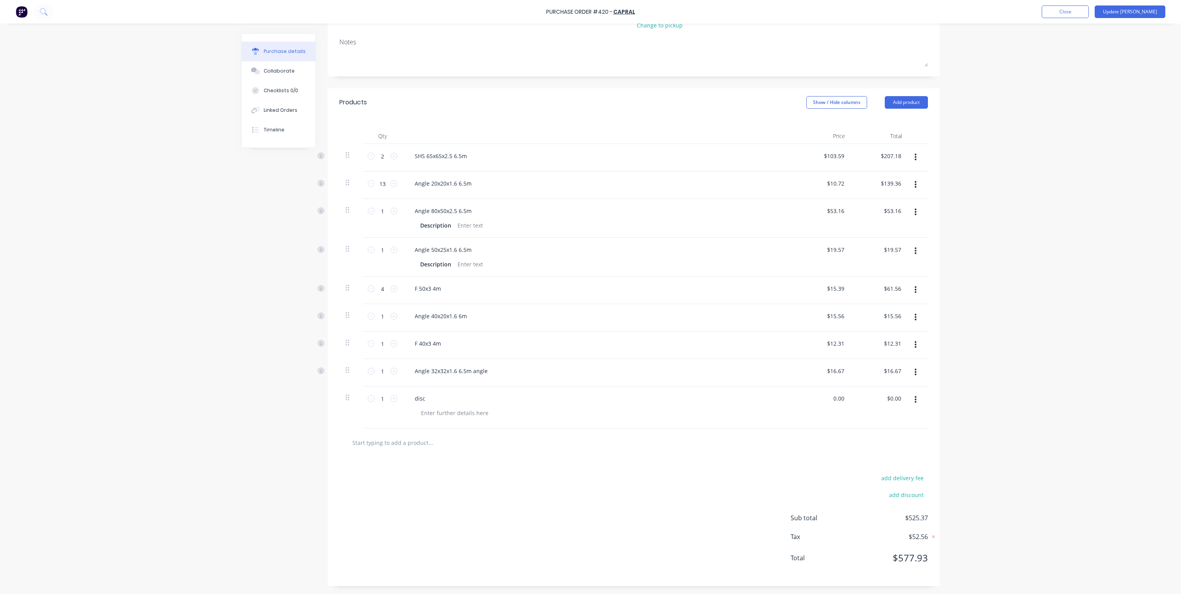
click at [790, 403] on div "0.00 $0.00" at bounding box center [822, 407] width 57 height 42
type input "$0.02"
click at [790, 403] on div "Purchase Order #420 - Capral Add product Close Update Bill Purchase details Col…" at bounding box center [590, 297] width 1181 height 594
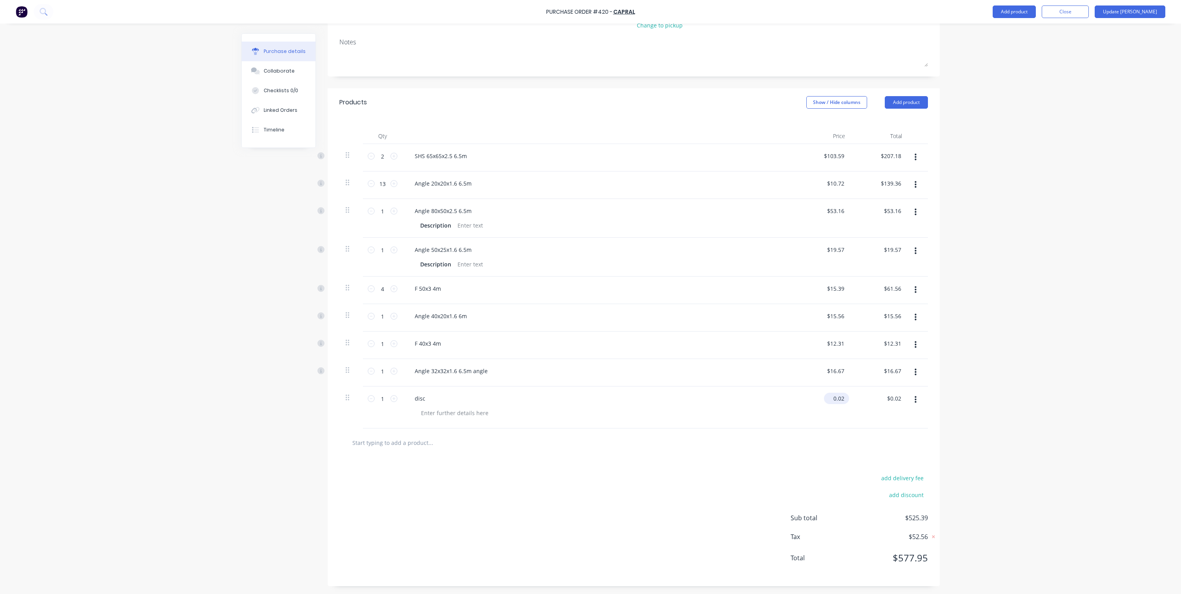
click at [790, 393] on input "0.02" at bounding box center [835, 398] width 22 height 11
click at [790, 393] on input "0.02" at bounding box center [837, 398] width 18 height 11
type input "$-0.02"
click at [790, 358] on div "Purchase Order #420 - Capral Add product Close Update Bill Purchase details Col…" at bounding box center [590, 297] width 1181 height 594
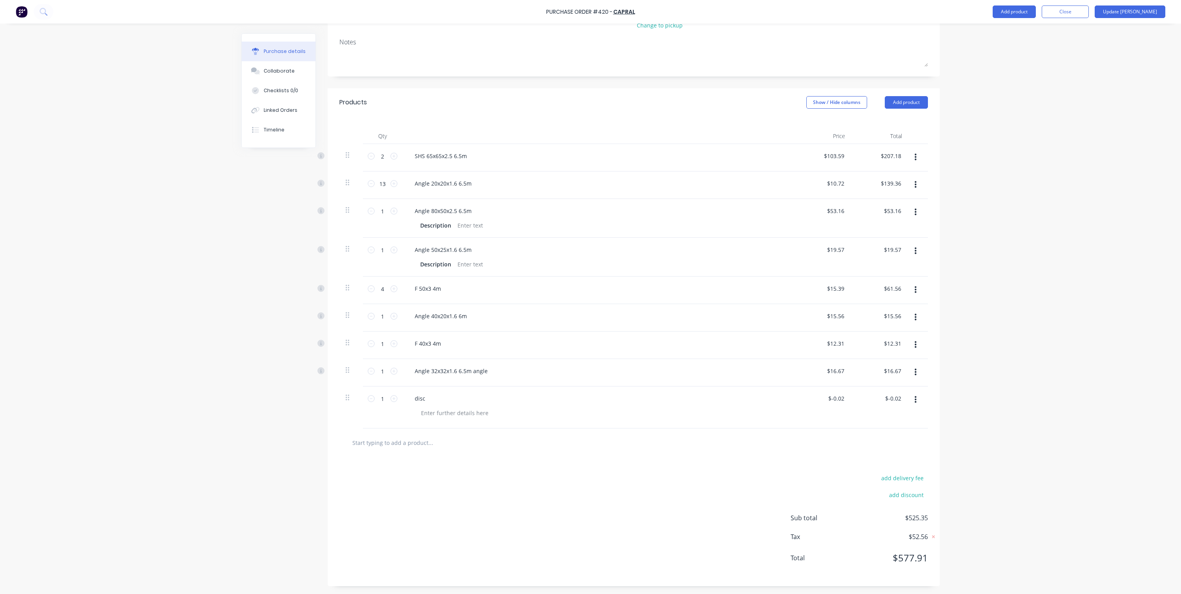
click at [790, 133] on div "Purchase Order #420 - Capral Add product Close Update Bill Purchase details Col…" at bounding box center [590, 297] width 1181 height 594
click at [790, 13] on button "Update [PERSON_NAME]" at bounding box center [1129, 11] width 71 height 13
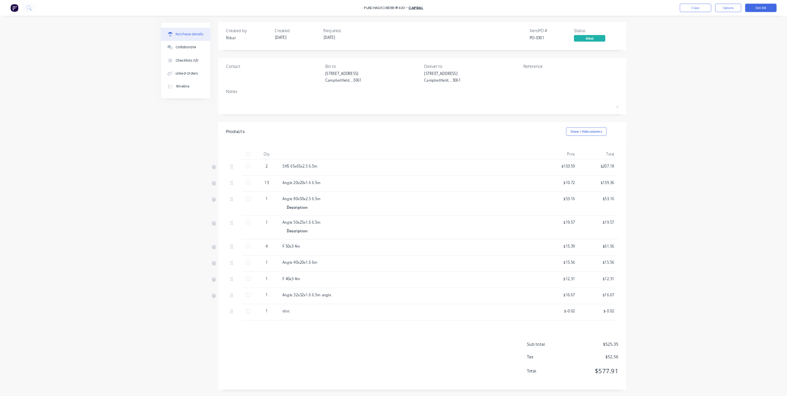
scroll to position [0, 0]
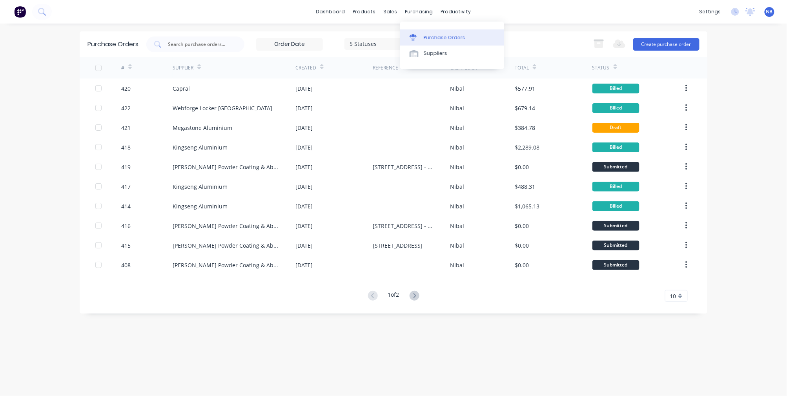
click at [435, 39] on div "Purchase Orders" at bounding box center [445, 37] width 42 height 7
click at [436, 57] on div "Suppliers" at bounding box center [436, 53] width 24 height 7
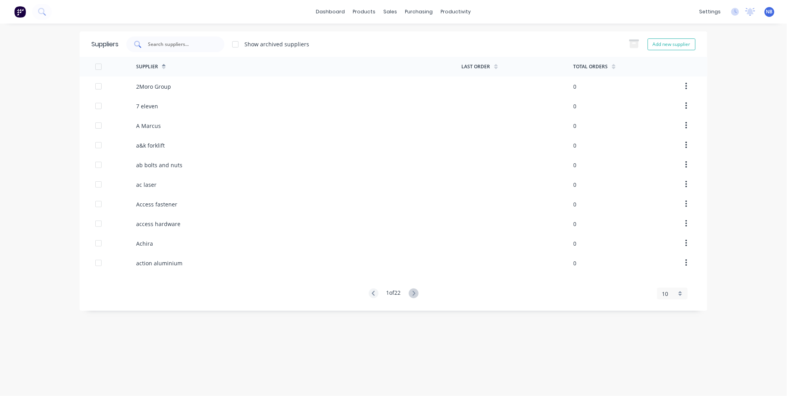
click at [171, 48] on div at bounding box center [175, 44] width 98 height 16
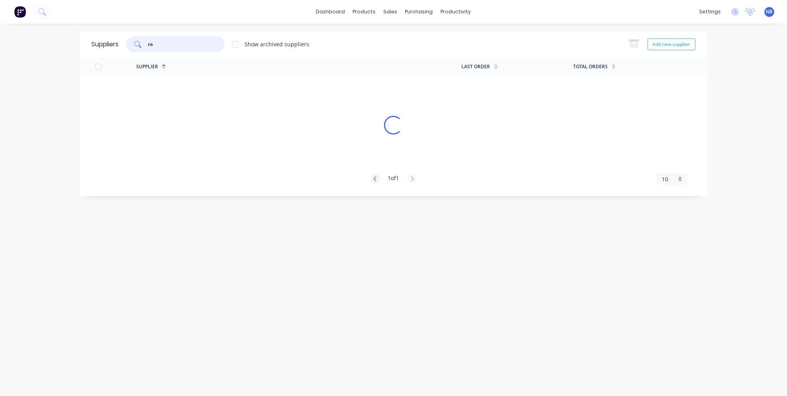
type input "r"
click at [658, 43] on button "Add new supplier" at bounding box center [672, 44] width 48 height 12
select select "AU"
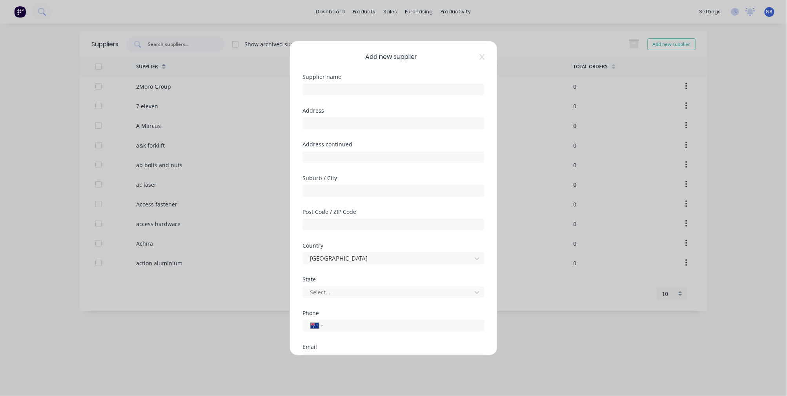
click at [374, 98] on div "Supplier name" at bounding box center [393, 91] width 182 height 34
type input "R"
click at [480, 54] on icon at bounding box center [482, 57] width 5 height 6
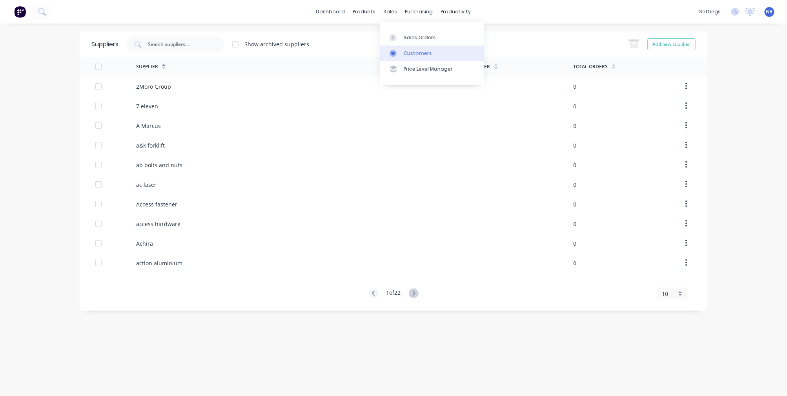
click at [402, 60] on link "Customers" at bounding box center [432, 54] width 104 height 16
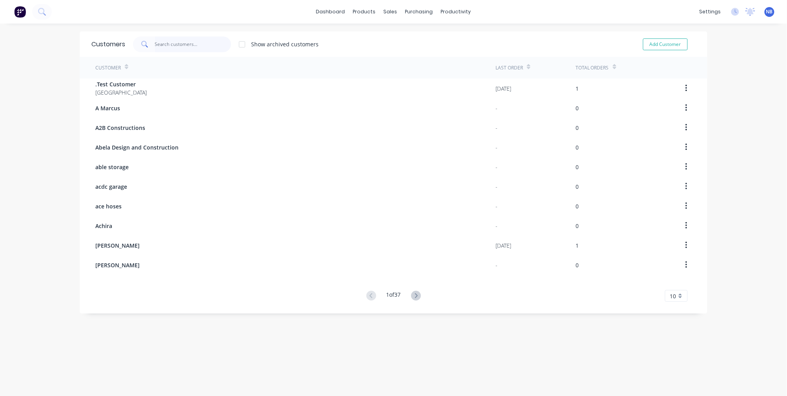
click at [183, 47] on input "text" at bounding box center [193, 44] width 76 height 16
type input "roof"
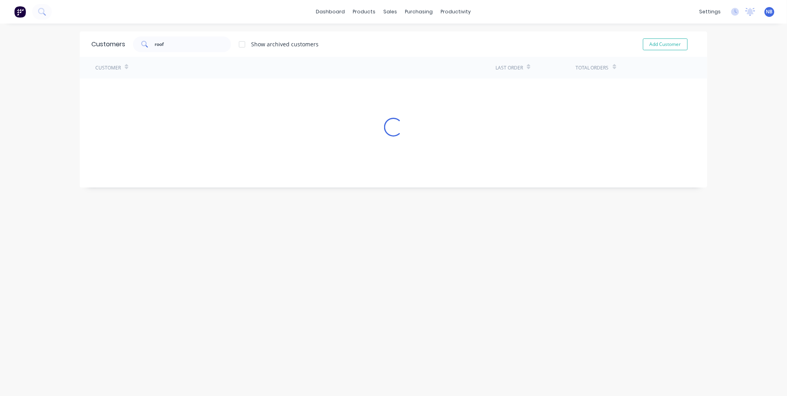
drag, startPoint x: 165, startPoint y: 60, endPoint x: 124, endPoint y: 90, distance: 50.8
click at [124, 90] on div "Customer Last Order Total Orders Loading..." at bounding box center [394, 97] width 628 height 80
click at [124, 90] on span "roofing options centre" at bounding box center [125, 88] width 61 height 8
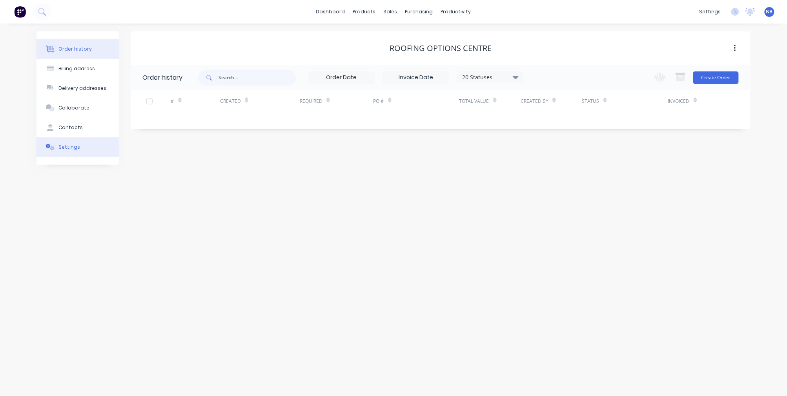
click at [84, 157] on button "Settings" at bounding box center [77, 147] width 82 height 20
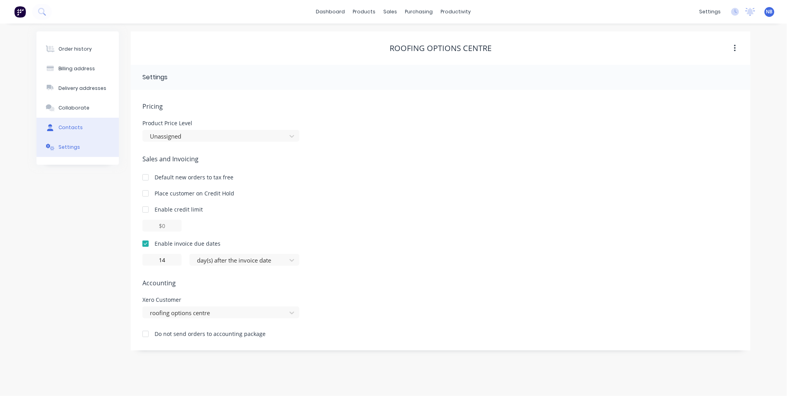
click at [78, 137] on button "Contacts" at bounding box center [77, 128] width 82 height 20
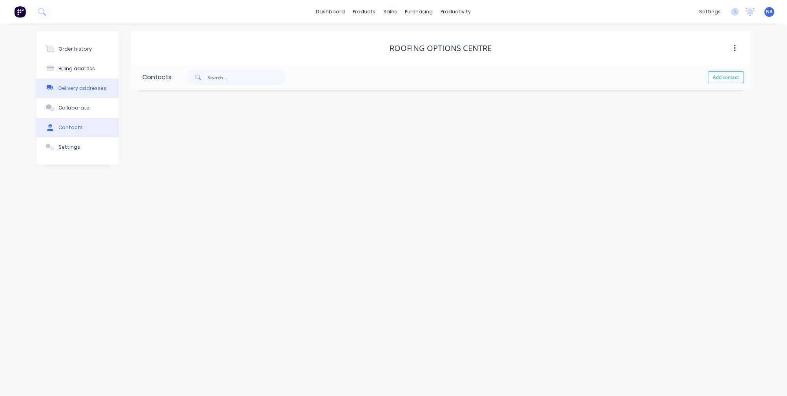
click at [85, 92] on div "Delivery addresses" at bounding box center [82, 88] width 48 height 7
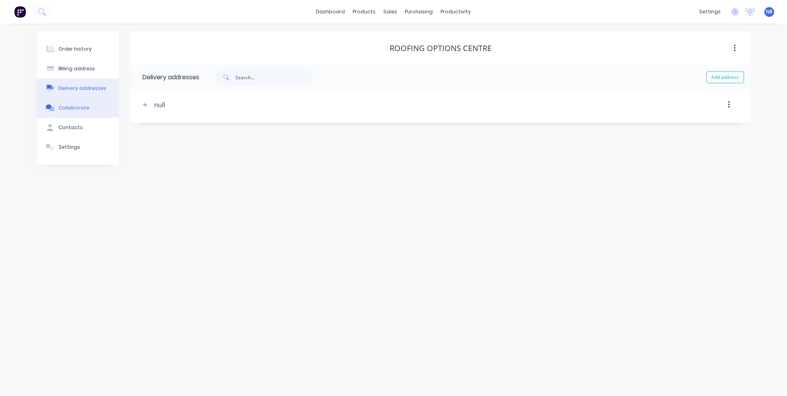
click at [84, 111] on div "Collaborate" at bounding box center [73, 107] width 31 height 7
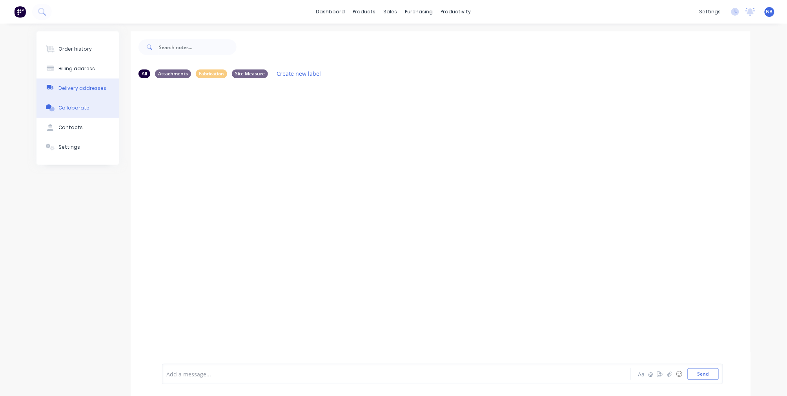
click at [87, 86] on button "Delivery addresses" at bounding box center [77, 88] width 82 height 20
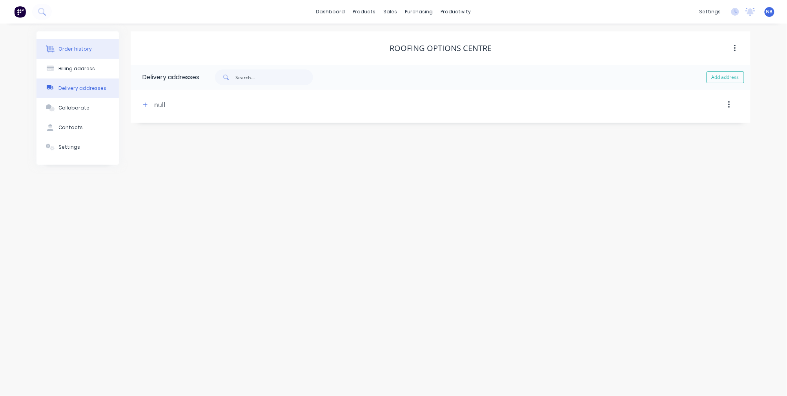
click at [92, 59] on button "Order history" at bounding box center [77, 49] width 82 height 20
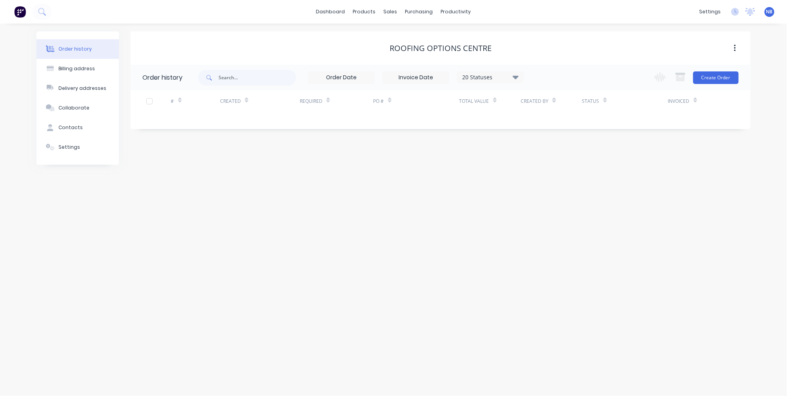
click at [93, 48] on button "Order history" at bounding box center [77, 49] width 82 height 20
click at [95, 35] on div "Order history Billing address Delivery addresses Collaborate Contacts Settings" at bounding box center [77, 97] width 82 height 133
click at [95, 59] on button "Order history" at bounding box center [77, 49] width 82 height 20
click at [94, 74] on button "Billing address" at bounding box center [77, 69] width 82 height 20
select select "AU"
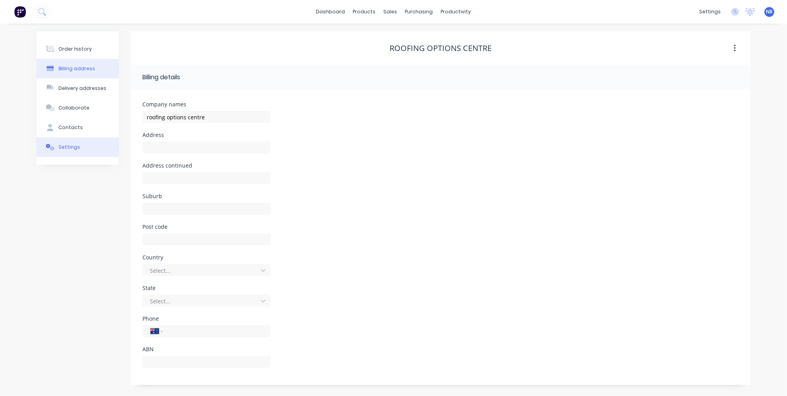
click at [91, 157] on button "Settings" at bounding box center [77, 147] width 82 height 20
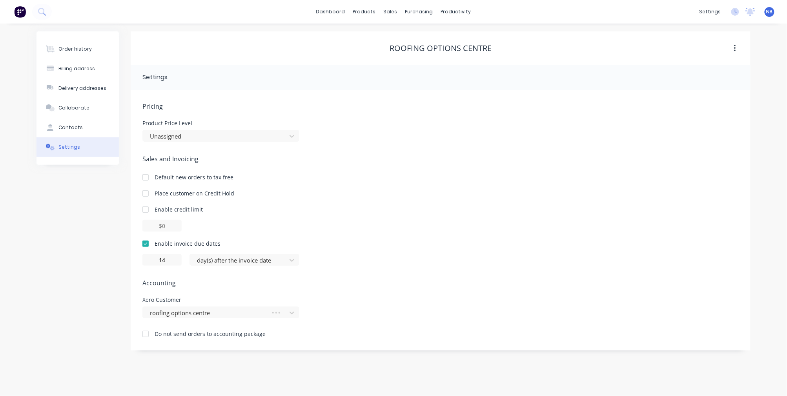
click at [734, 45] on icon "button" at bounding box center [735, 48] width 2 height 7
click at [433, 57] on div "Suppliers" at bounding box center [436, 53] width 24 height 7
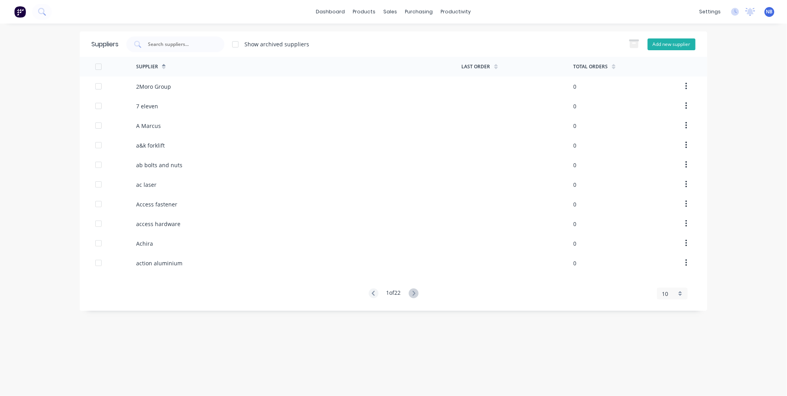
click at [670, 46] on button "Add new supplier" at bounding box center [672, 44] width 48 height 12
select select "AU"
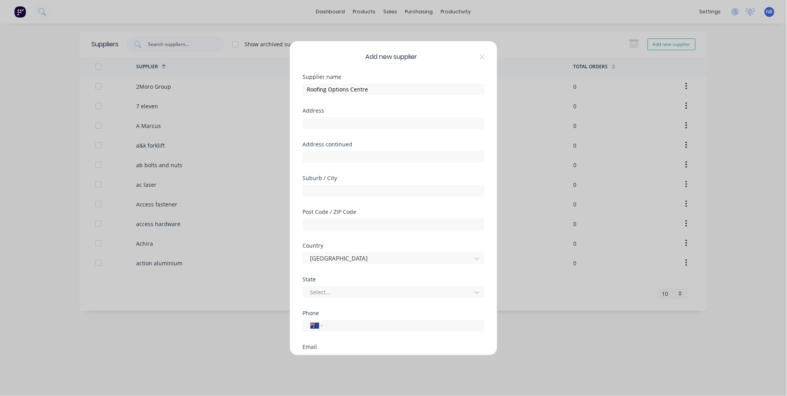
click at [426, 115] on div at bounding box center [393, 122] width 182 height 14
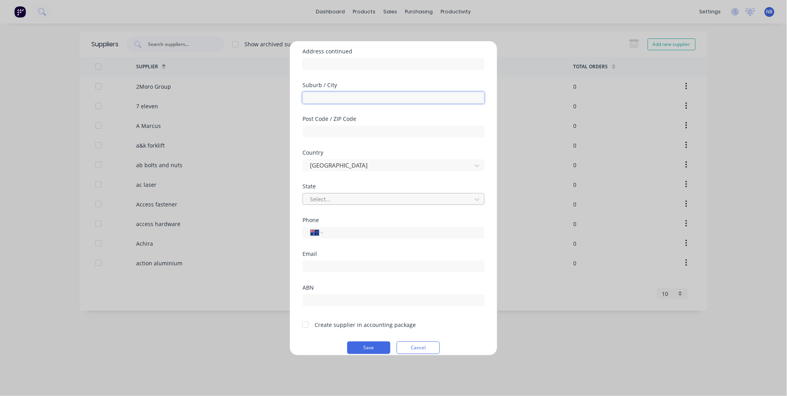
scroll to position [96, 0]
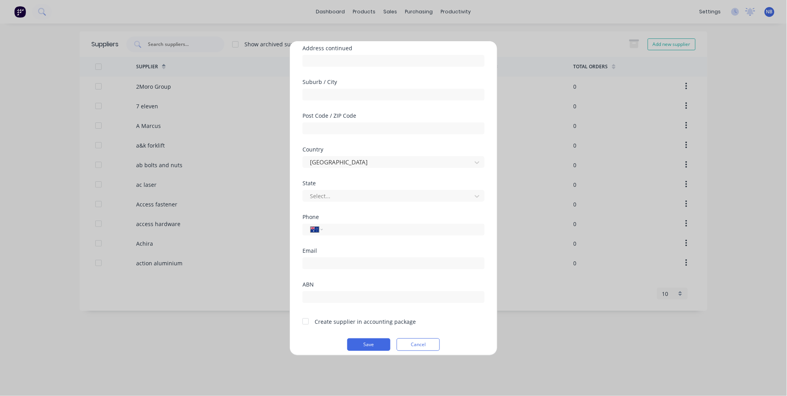
click at [349, 319] on div "Create supplier in accounting package" at bounding box center [365, 321] width 101 height 8
click at [304, 319] on div at bounding box center [306, 321] width 16 height 16
click at [374, 342] on button "Save" at bounding box center [368, 344] width 43 height 13
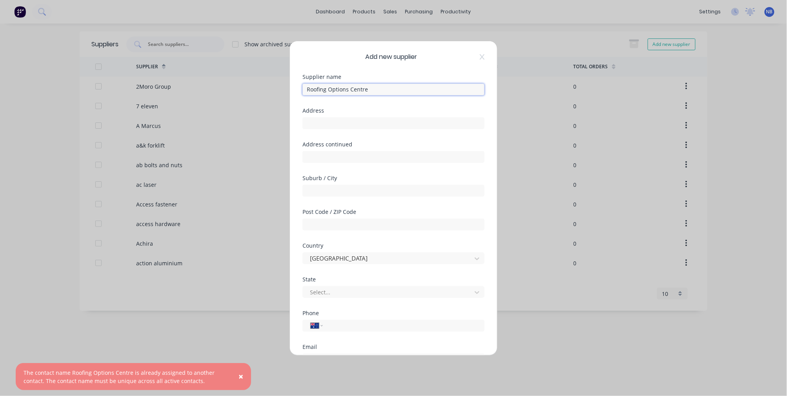
scroll to position [0, 0]
click at [383, 90] on input "Roofing Options Centre" at bounding box center [393, 90] width 182 height 12
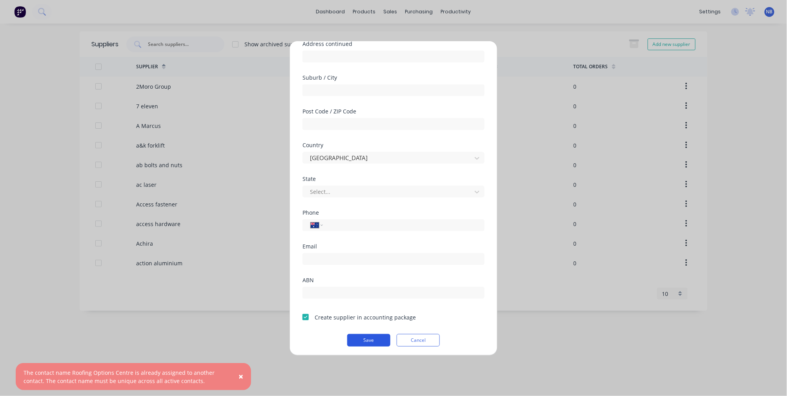
type input "Roofing Options Centre (ROC)"
click at [360, 334] on button "Save" at bounding box center [368, 340] width 43 height 13
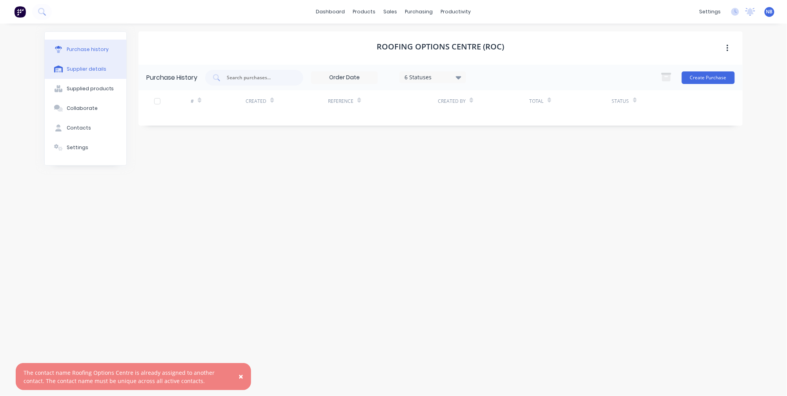
click at [81, 71] on div "Supplier details" at bounding box center [87, 69] width 40 height 7
select select "AU"
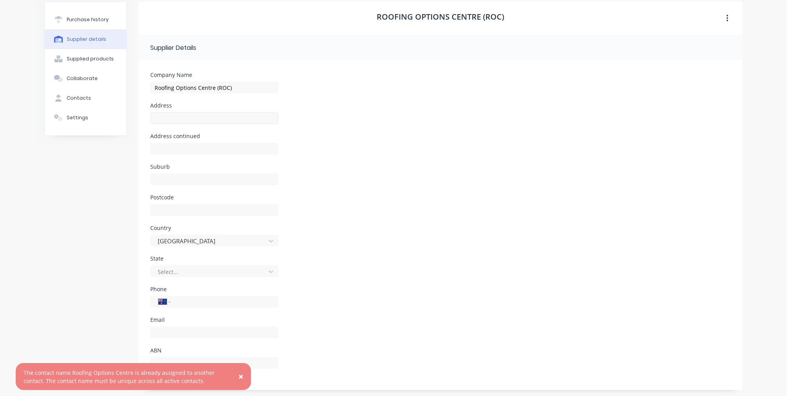
scroll to position [29, 0]
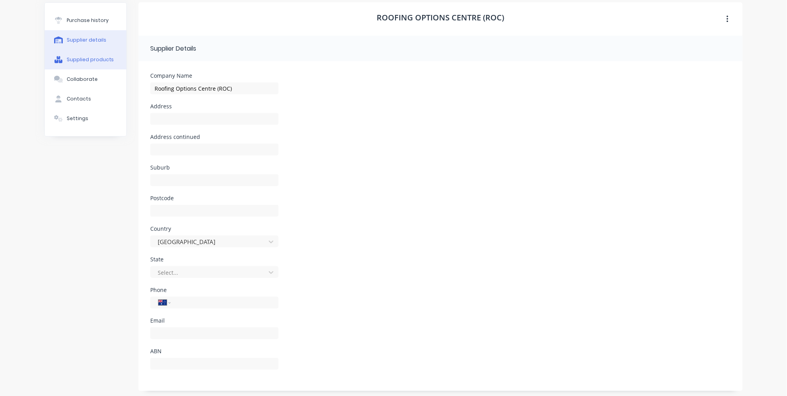
click at [112, 69] on button "Supplied products" at bounding box center [86, 60] width 82 height 20
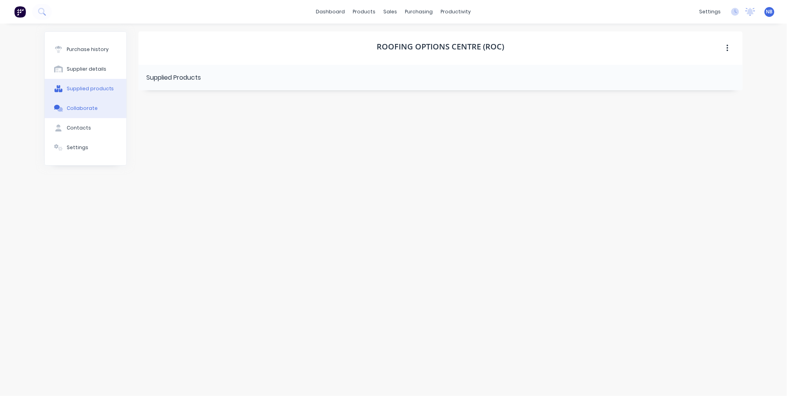
click at [109, 118] on button "Collaborate" at bounding box center [86, 108] width 82 height 20
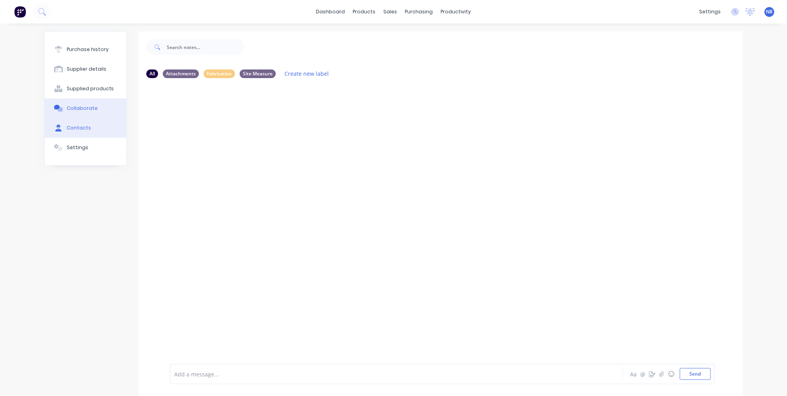
click at [106, 138] on button "Contacts" at bounding box center [86, 128] width 82 height 20
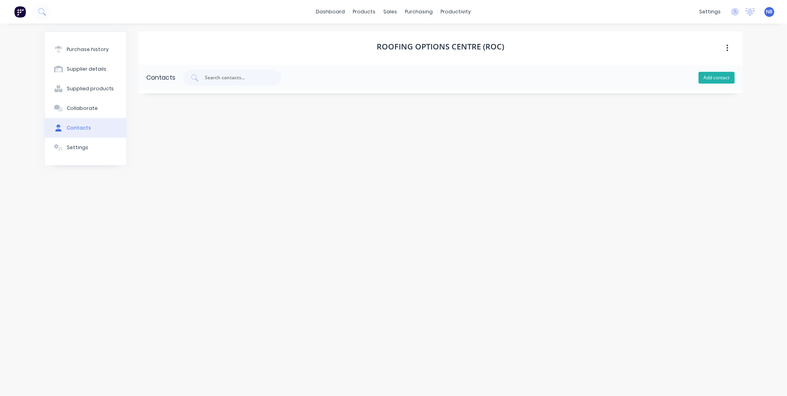
click at [711, 76] on button "Add contact" at bounding box center [717, 78] width 36 height 12
select select "AU"
click at [142, 98] on span at bounding box center [147, 103] width 10 height 10
click at [143, 98] on span at bounding box center [147, 103] width 10 height 10
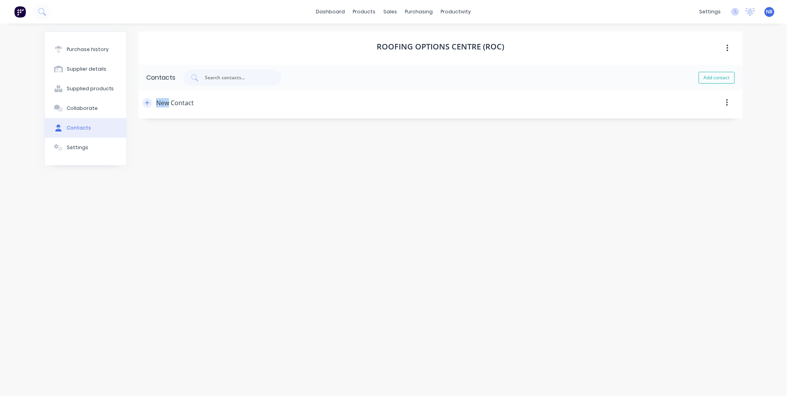
click at [144, 99] on button "button" at bounding box center [147, 103] width 10 height 10
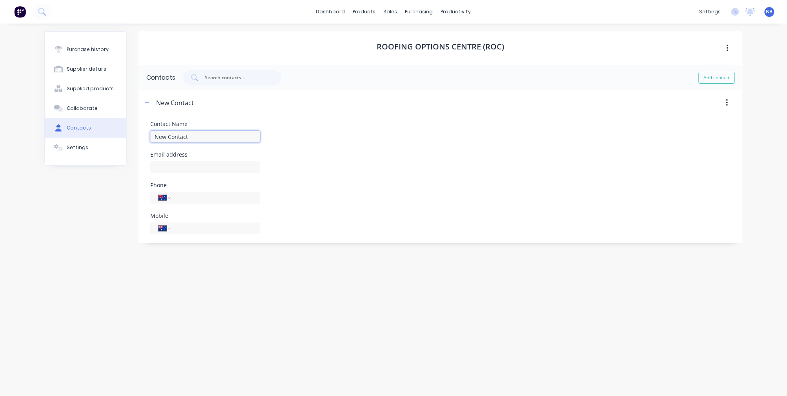
drag, startPoint x: 197, startPoint y: 137, endPoint x: 118, endPoint y: 135, distance: 78.5
type input "[PERSON_NAME]"
paste input "[PERSON_NAME][EMAIL_ADDRESS][DOMAIN_NAME]"
type input "[PERSON_NAME][EMAIL_ADDRESS][DOMAIN_NAME]"
click at [379, 152] on div "Email address [PERSON_NAME][EMAIL_ADDRESS][DOMAIN_NAME]" at bounding box center [440, 162] width 581 height 21
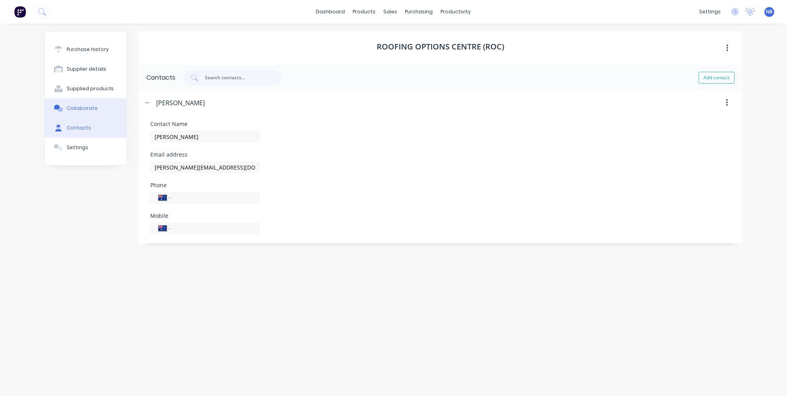
click at [96, 111] on button "Collaborate" at bounding box center [86, 108] width 82 height 20
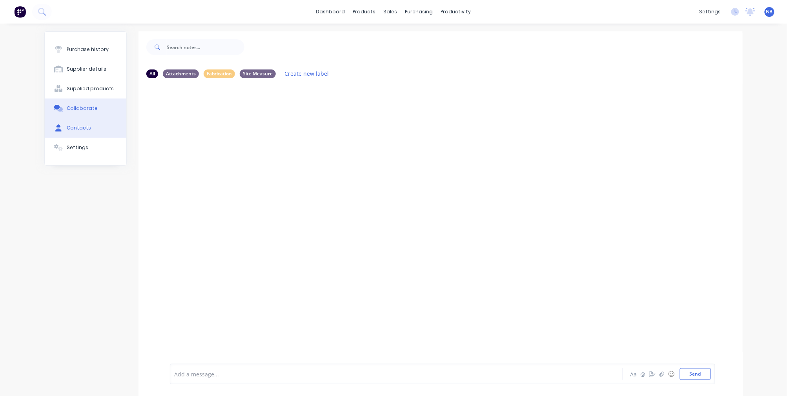
click at [102, 138] on button "Contacts" at bounding box center [86, 128] width 82 height 20
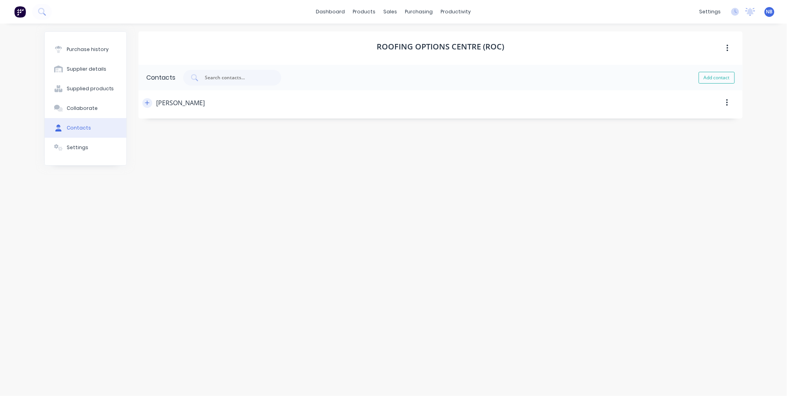
click at [147, 107] on button "button" at bounding box center [147, 103] width 10 height 10
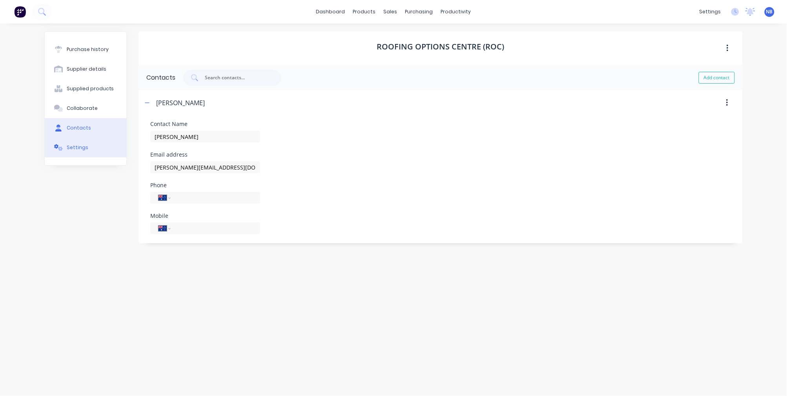
click at [78, 157] on button "Settings" at bounding box center [86, 148] width 82 height 20
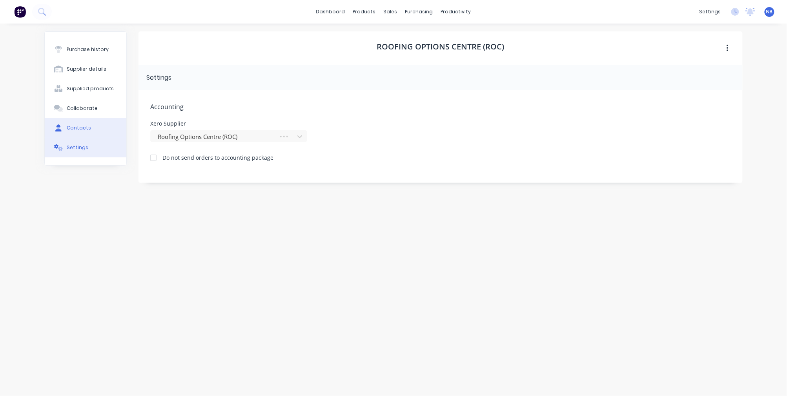
click at [93, 138] on button "Contacts" at bounding box center [86, 128] width 82 height 20
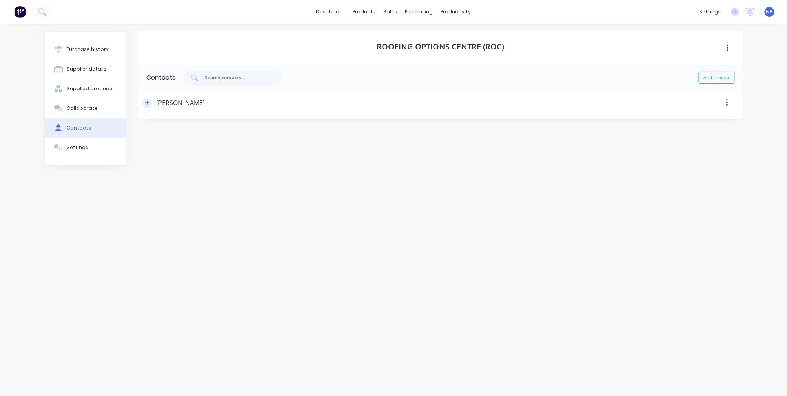
click at [149, 101] on icon "button" at bounding box center [147, 102] width 5 height 5
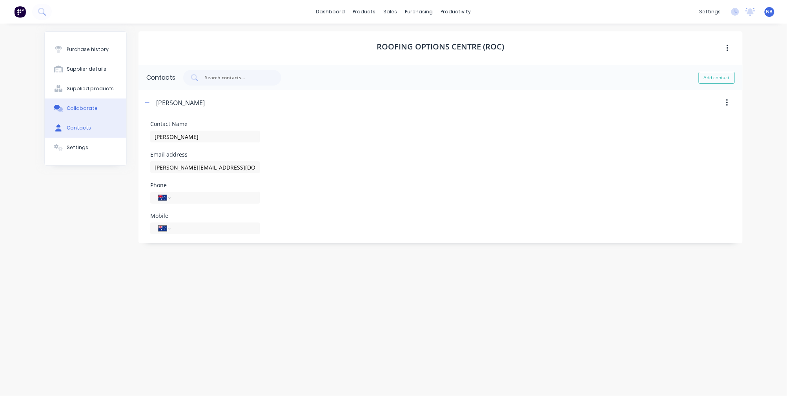
click at [100, 118] on button "Collaborate" at bounding box center [86, 108] width 82 height 20
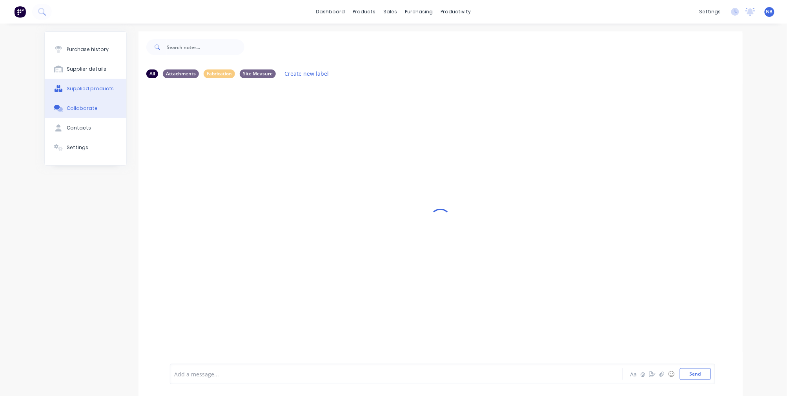
click at [104, 92] on div "Supplied products" at bounding box center [90, 88] width 47 height 7
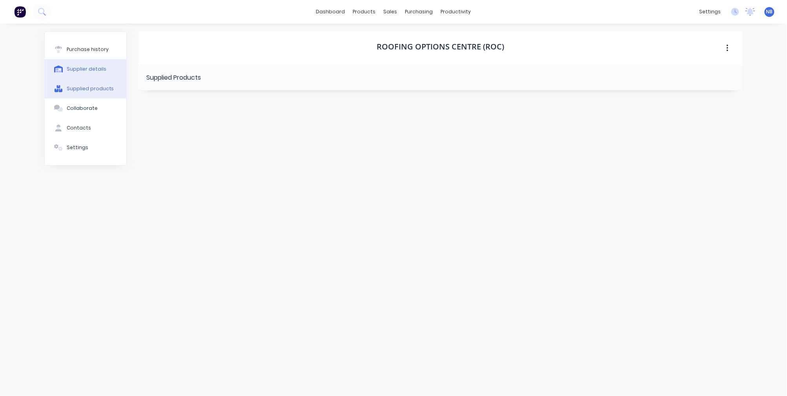
click at [106, 77] on button "Supplier details" at bounding box center [86, 69] width 82 height 20
select select "AU"
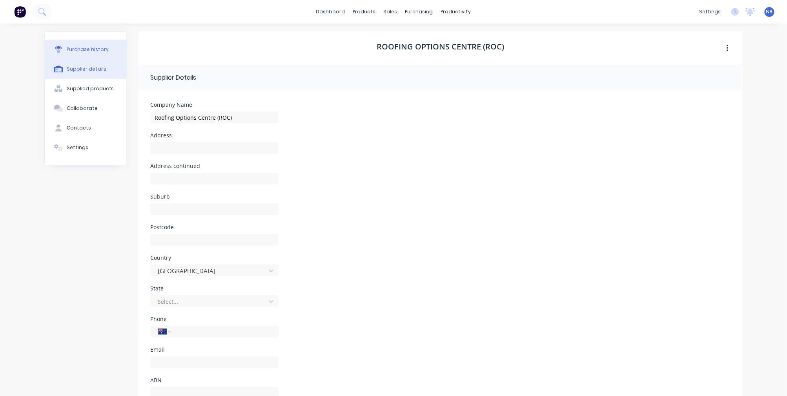
click at [104, 53] on button "Purchase history" at bounding box center [86, 50] width 82 height 20
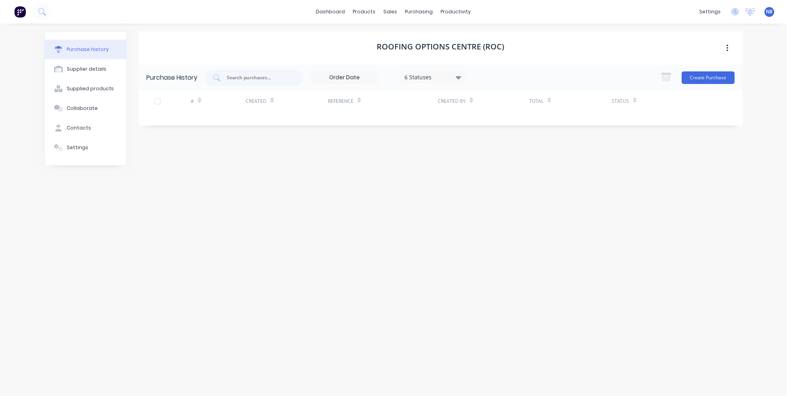
click at [707, 84] on div "Create Purchase" at bounding box center [696, 78] width 78 height 16
click at [706, 79] on button "Create Purchase" at bounding box center [708, 77] width 53 height 13
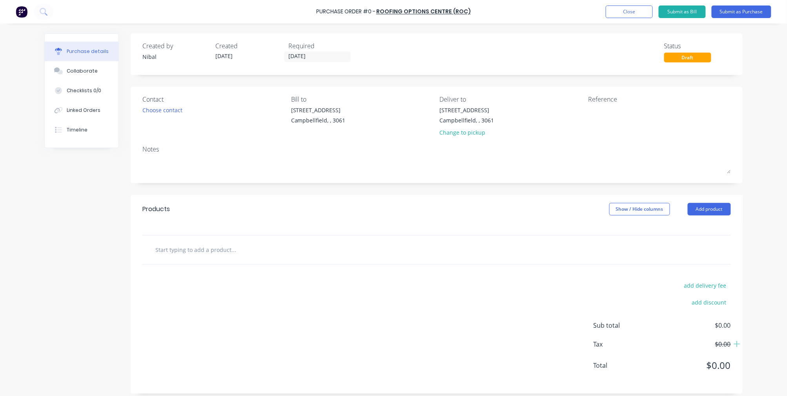
click at [220, 254] on input "text" at bounding box center [233, 250] width 157 height 16
type input "230x50 folded gal sheet 2 lengths"
click at [246, 282] on button "Add 230x50 folded gal sheet 2 lengths to order" at bounding box center [275, 279] width 235 height 25
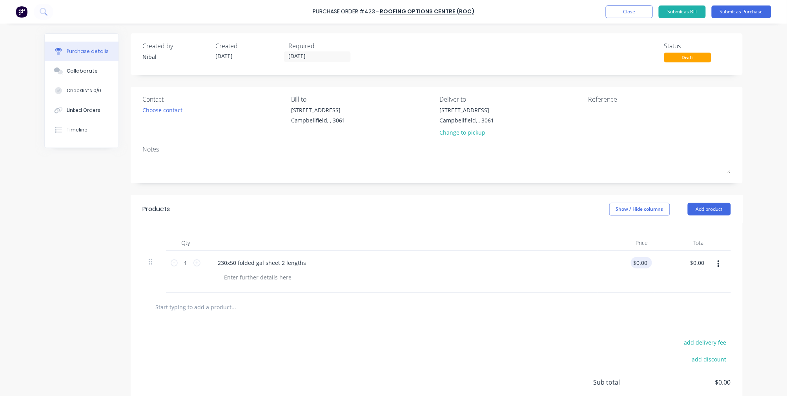
click at [648, 264] on div "$0.00 $0.00" at bounding box center [640, 262] width 18 height 11
click at [647, 262] on input "0.00" at bounding box center [641, 262] width 15 height 11
type input "$50.02"
click at [600, 361] on div "add discount" at bounding box center [661, 358] width 137 height 12
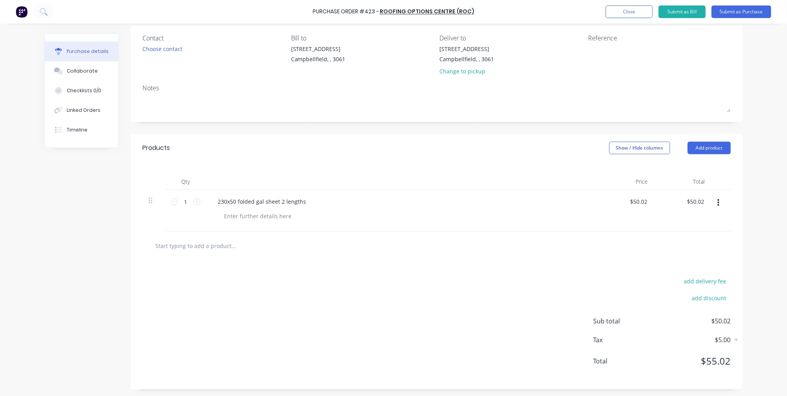
scroll to position [60, 0]
click at [699, 16] on button "Submit as Bill" at bounding box center [682, 11] width 47 height 13
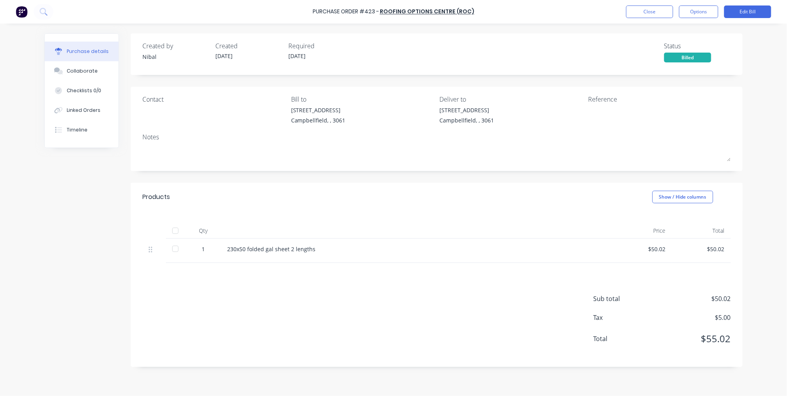
scroll to position [0, 0]
click at [651, 16] on button "Close" at bounding box center [649, 11] width 47 height 13
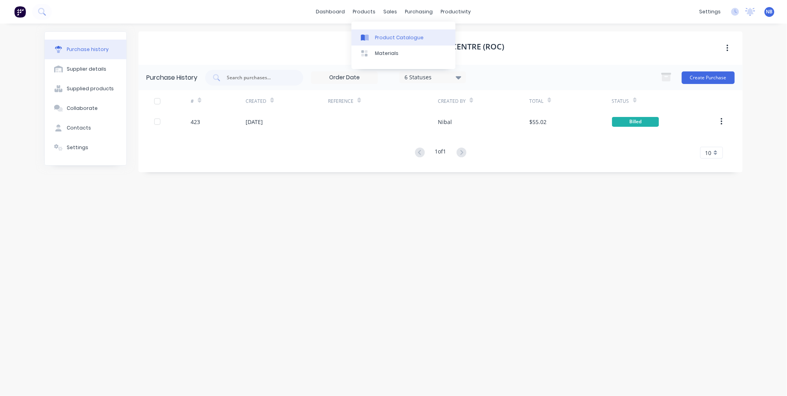
click at [369, 34] on icon at bounding box center [365, 37] width 8 height 7
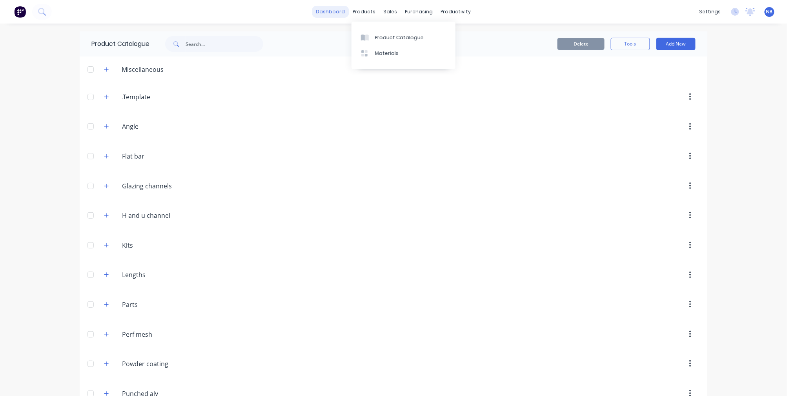
click at [330, 17] on link "dashboard" at bounding box center [330, 12] width 37 height 12
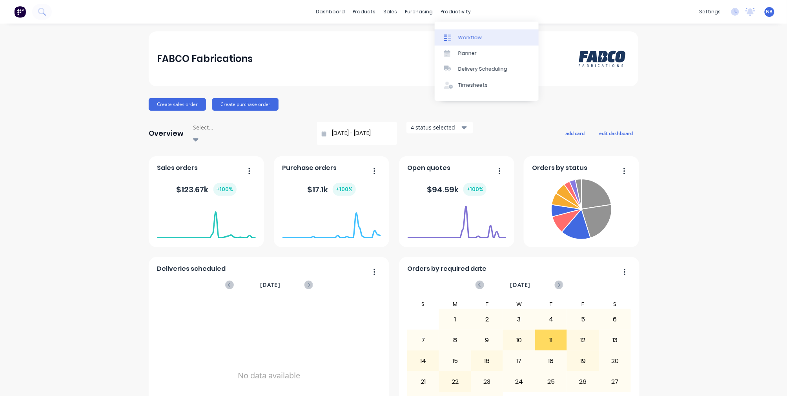
click at [454, 35] on div at bounding box center [450, 37] width 12 height 7
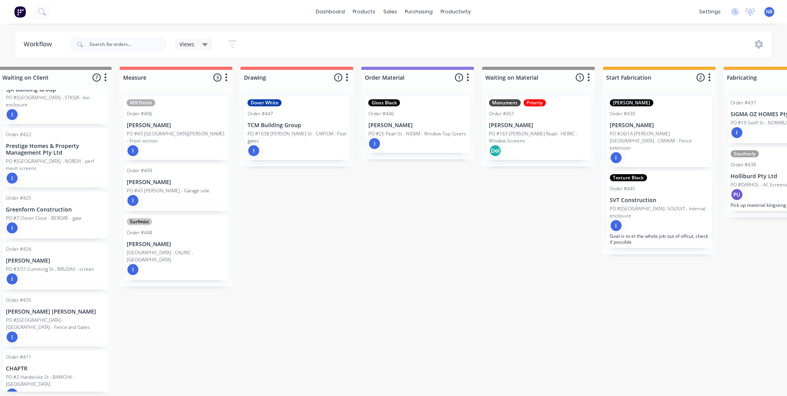
scroll to position [0, 145]
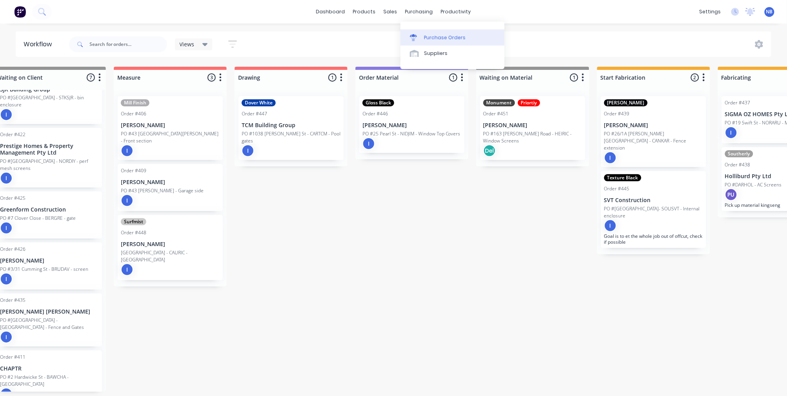
click at [433, 41] on div "Purchase Orders" at bounding box center [445, 37] width 42 height 7
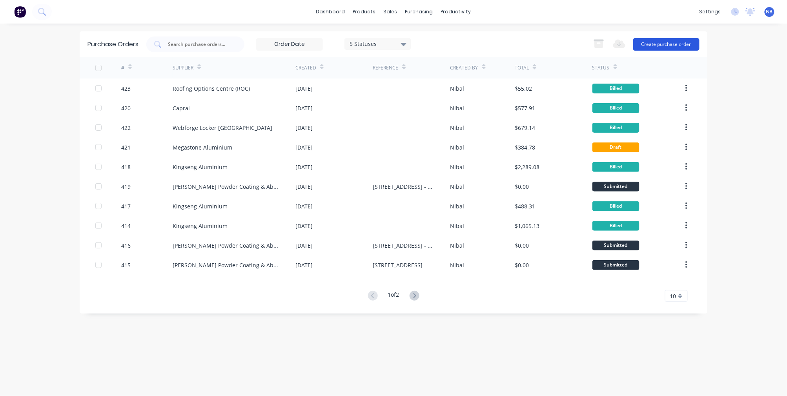
click at [681, 48] on button "Create purchase order" at bounding box center [666, 44] width 66 height 13
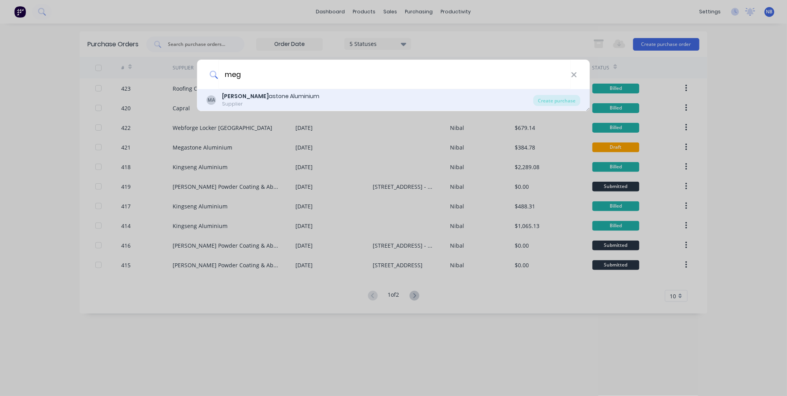
type input "meg"
click at [341, 101] on div "MA [PERSON_NAME] Aluminium Supplier" at bounding box center [370, 99] width 327 height 15
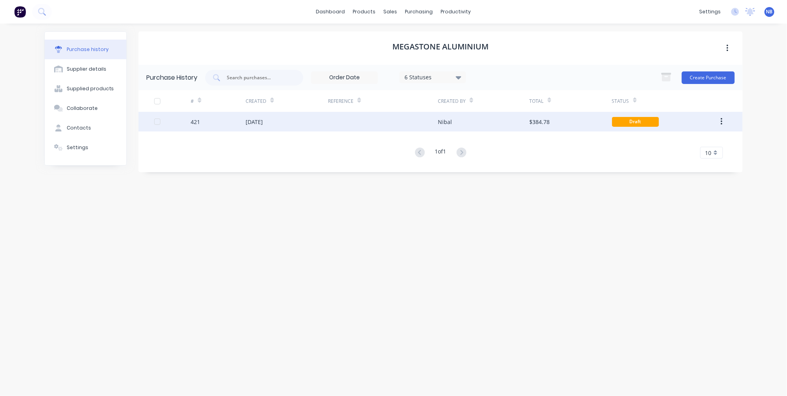
click at [598, 119] on div "$384.78" at bounding box center [571, 122] width 82 height 20
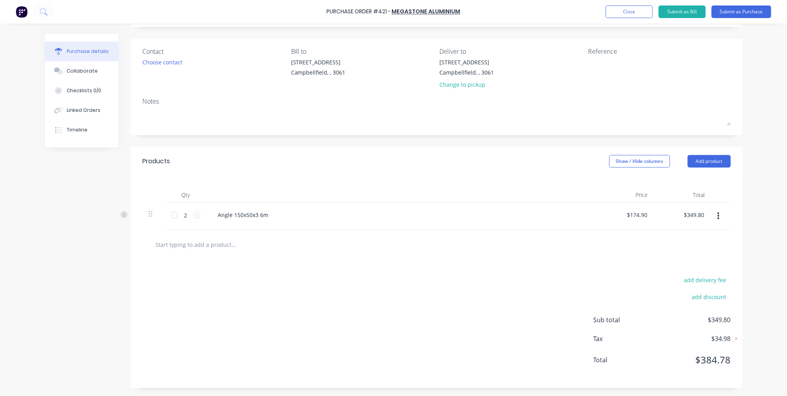
scroll to position [49, 0]
click at [198, 215] on icon at bounding box center [196, 214] width 7 height 7
type input "$524.70"
type input "3"
click at [188, 242] on input "text" at bounding box center [233, 245] width 157 height 16
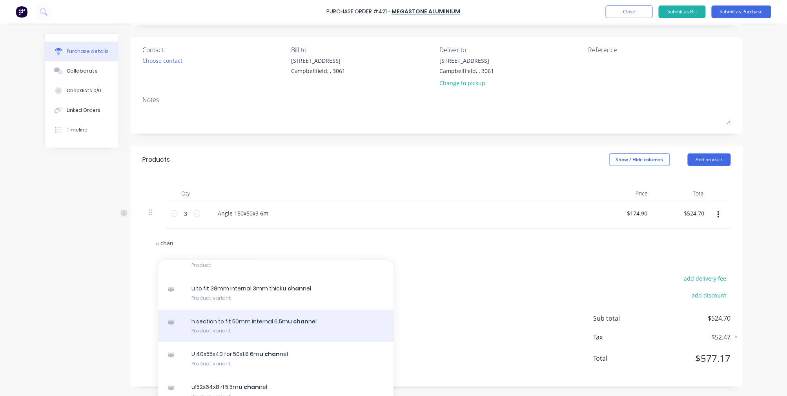
scroll to position [41, 0]
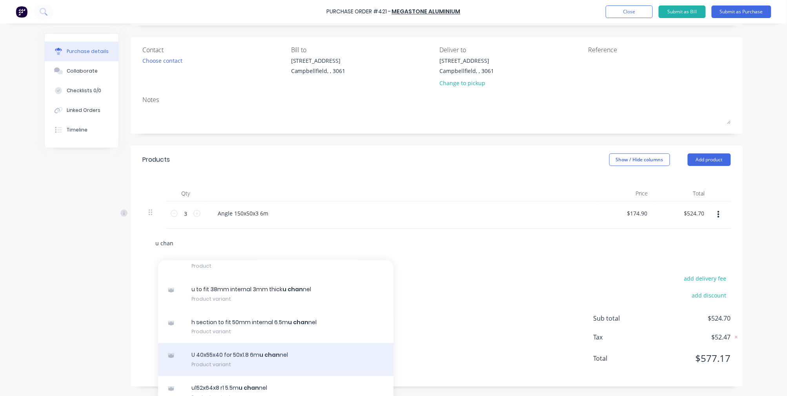
type input "u chan"
click at [275, 356] on div "U 40x55x40 for 50x1.8 6m u chan nel Product variant" at bounding box center [275, 359] width 235 height 33
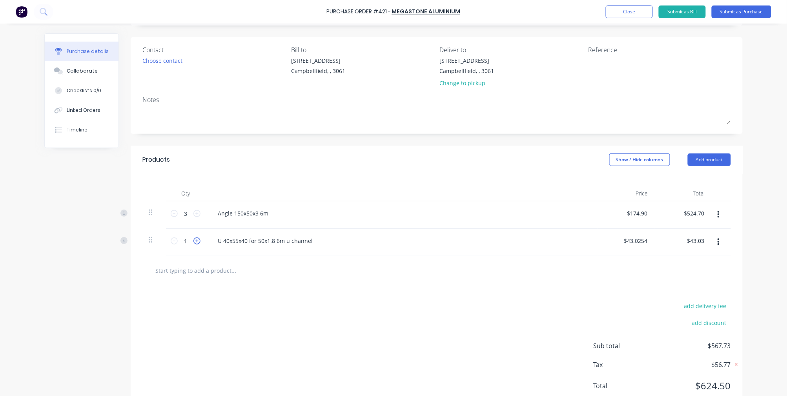
click at [199, 244] on icon at bounding box center [196, 240] width 7 height 7
type input "$86.05"
type input "2"
click at [199, 244] on icon at bounding box center [196, 240] width 7 height 7
type input "$129.08"
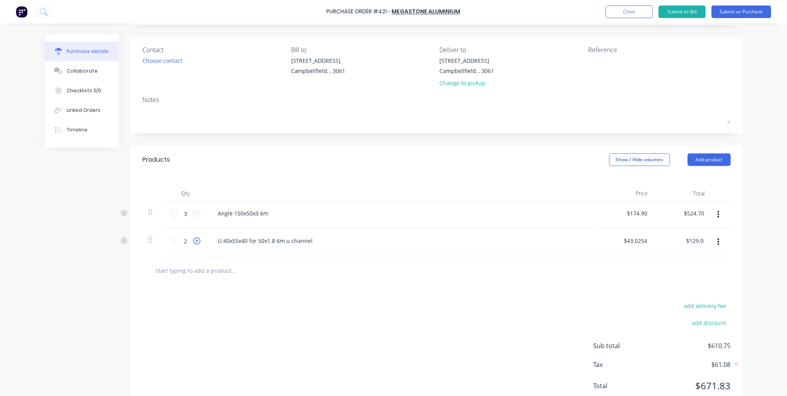
type input "3"
click at [199, 244] on icon at bounding box center [196, 240] width 7 height 7
type input "$172.10"
type input "4"
click at [199, 244] on icon at bounding box center [196, 240] width 7 height 7
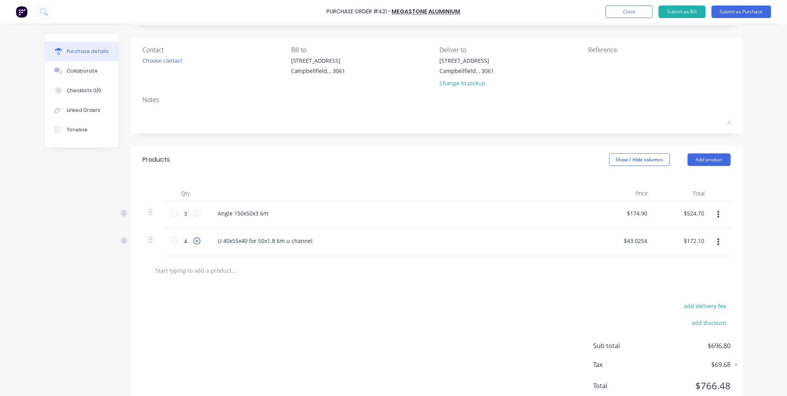
type input "$215.13"
type input "5"
click at [199, 244] on icon at bounding box center [196, 240] width 7 height 7
type input "$258.15"
type input "6"
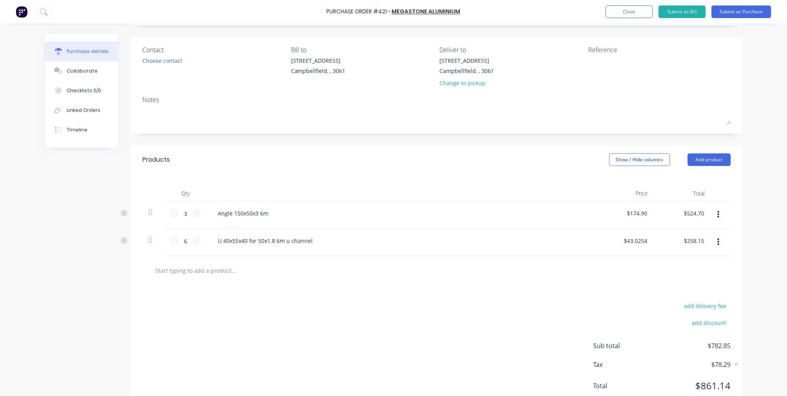
scroll to position [0, 0]
click at [629, 13] on button "Close" at bounding box center [629, 11] width 47 height 13
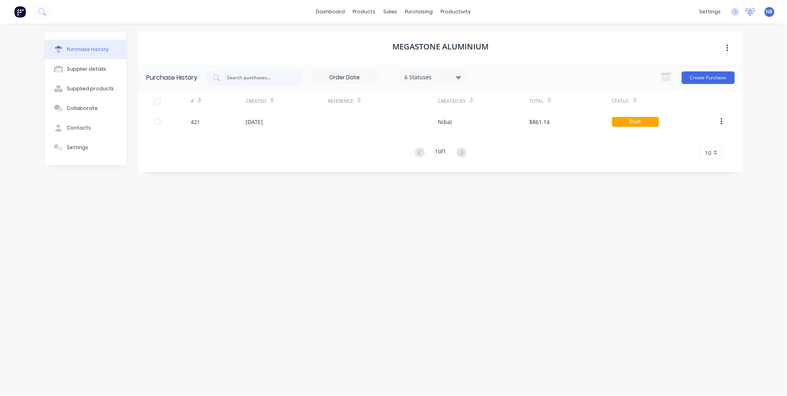
click at [747, 13] on icon at bounding box center [750, 12] width 10 height 8
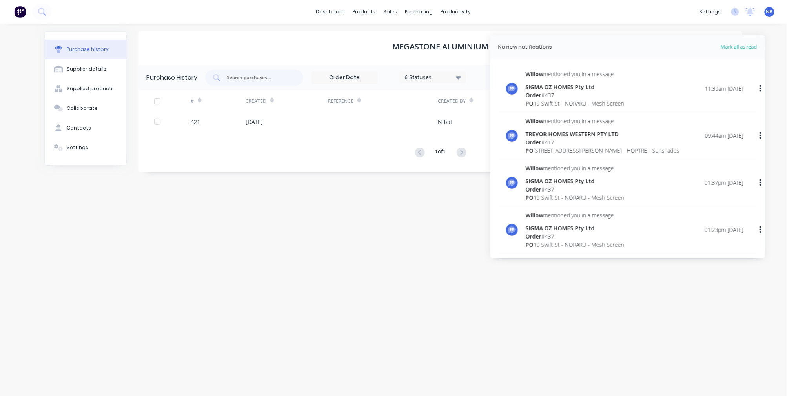
click at [597, 86] on div "SIGMA OZ HOMES Pty Ltd" at bounding box center [575, 87] width 98 height 8
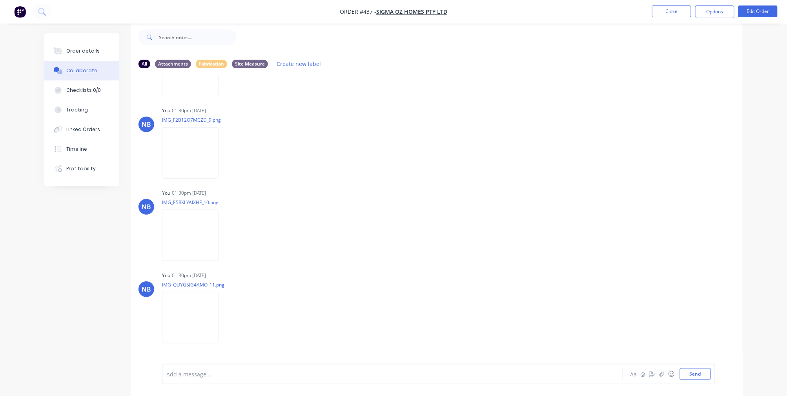
scroll to position [840, 0]
click at [667, 10] on button "Close" at bounding box center [671, 11] width 39 height 12
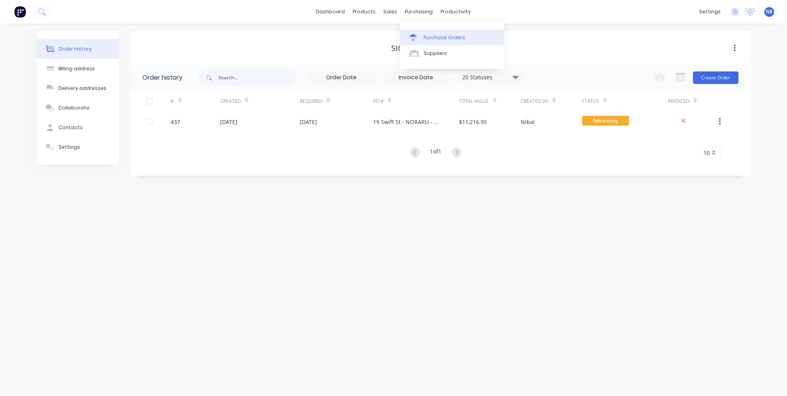
click at [426, 35] on div "Purchase Orders" at bounding box center [445, 37] width 42 height 7
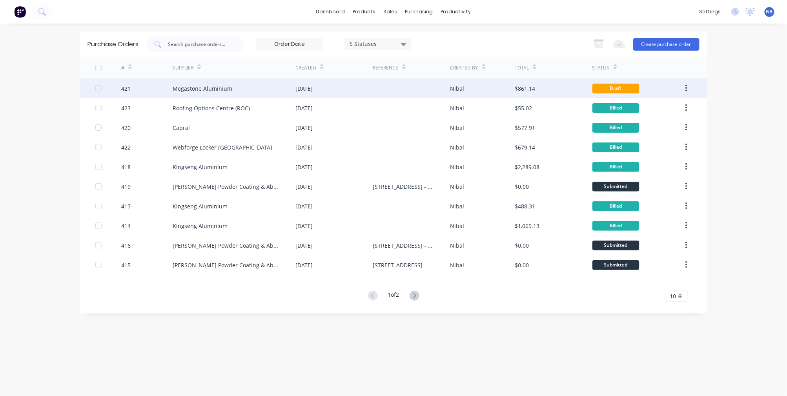
click at [286, 95] on div "Megastone Aluminium" at bounding box center [234, 88] width 123 height 20
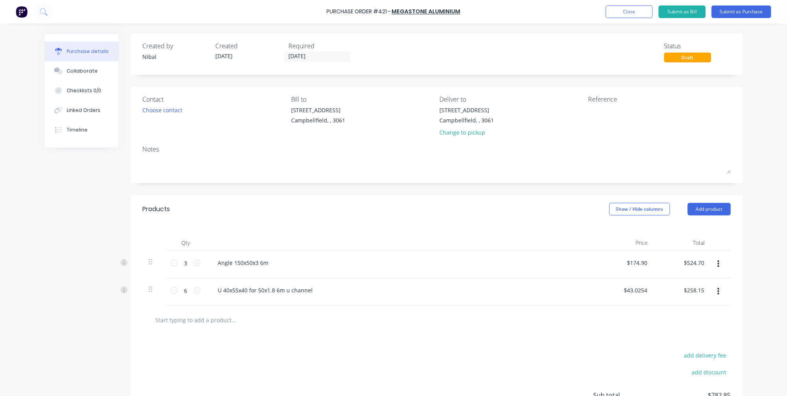
click at [629, 5] on div "Purchase Order #421 - Megastone Aluminium Add product Close Submit as Bill Subm…" at bounding box center [393, 12] width 787 height 24
click at [628, 9] on button "Close" at bounding box center [629, 11] width 47 height 13
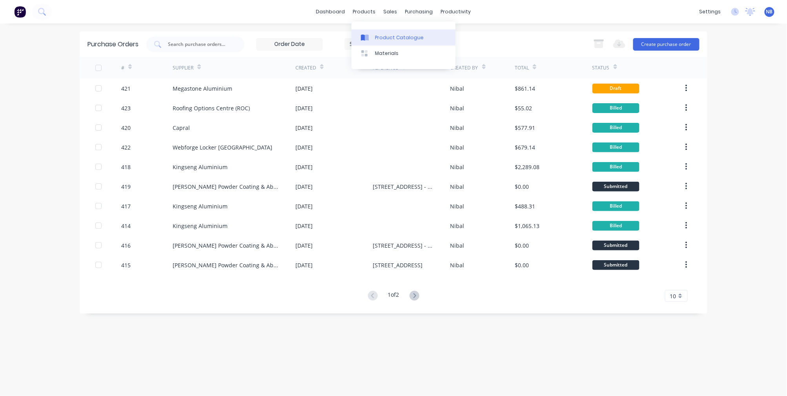
click at [375, 34] on div "Product Catalogue" at bounding box center [399, 37] width 49 height 7
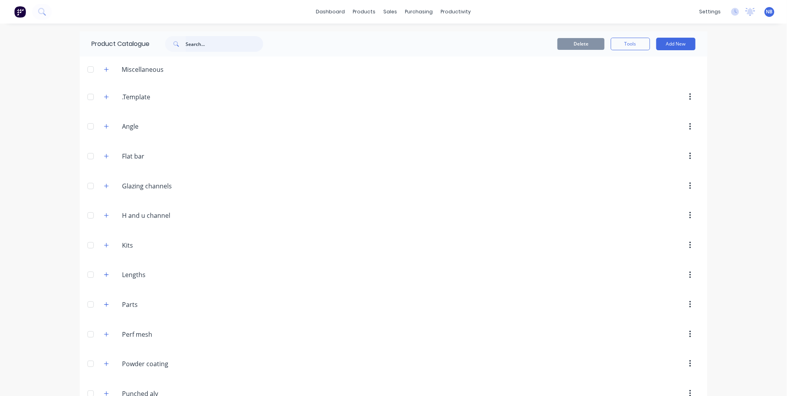
click at [228, 46] on input "text" at bounding box center [225, 44] width 78 height 16
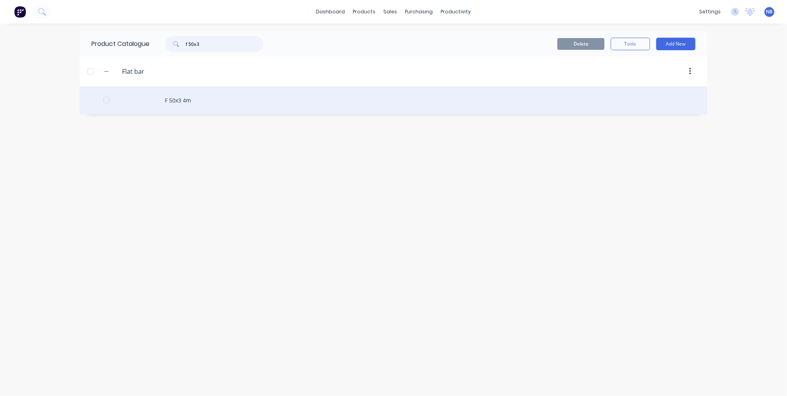
type input "f 50x3"
click at [181, 106] on div "F 50x3 4m" at bounding box center [394, 100] width 628 height 28
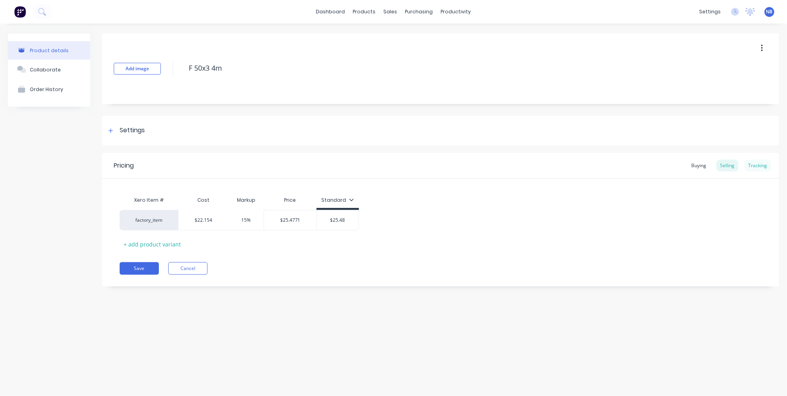
click at [763, 170] on div "Tracking" at bounding box center [757, 166] width 27 height 12
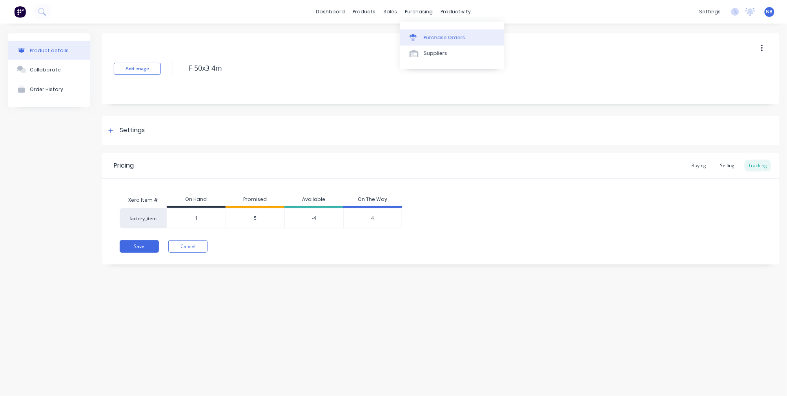
click at [448, 37] on div "Purchase Orders" at bounding box center [445, 37] width 42 height 7
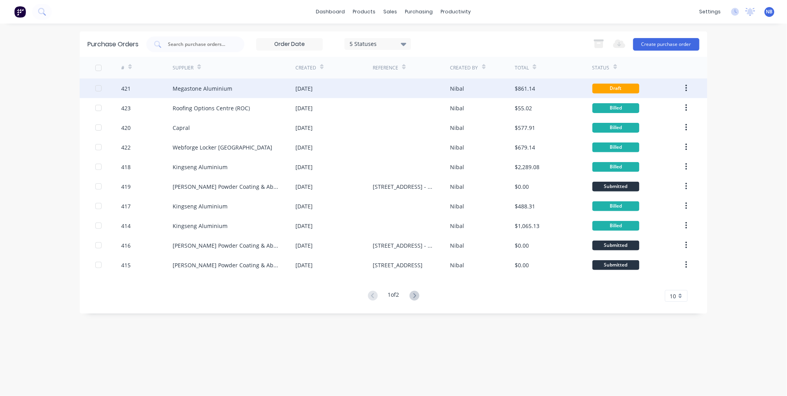
click at [246, 93] on div "Megastone Aluminium" at bounding box center [234, 88] width 123 height 20
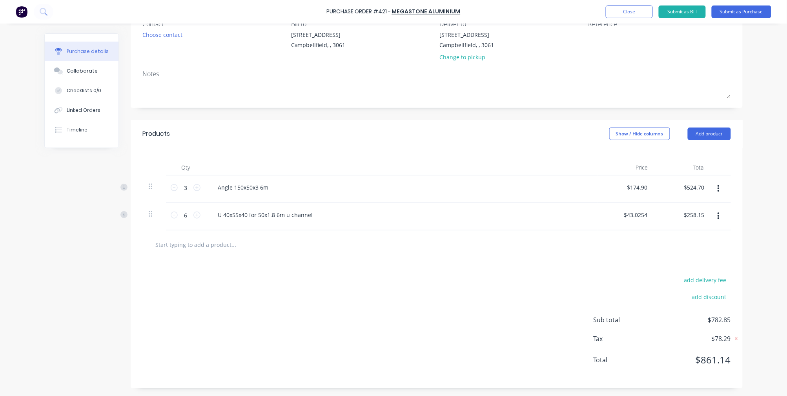
scroll to position [79, 0]
click at [196, 244] on input "text" at bounding box center [233, 245] width 157 height 16
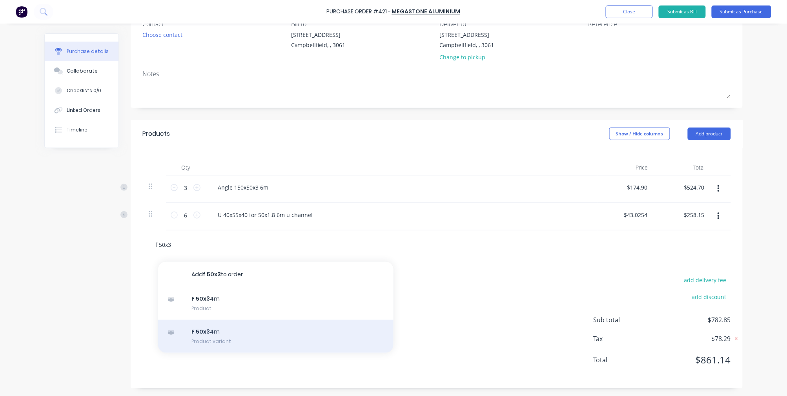
type input "f 50x3"
click at [257, 332] on div "F 50x3 4m Product variant" at bounding box center [275, 336] width 235 height 33
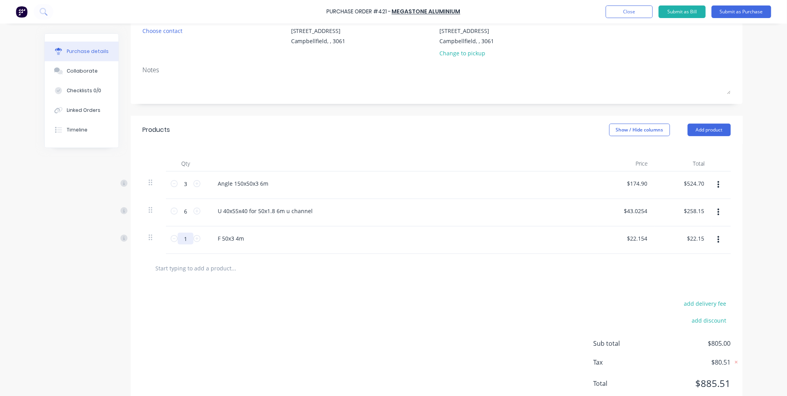
click at [191, 242] on input "1" at bounding box center [186, 239] width 16 height 12
type input "2"
type input "$44.31"
type input "20"
type input "$443.08"
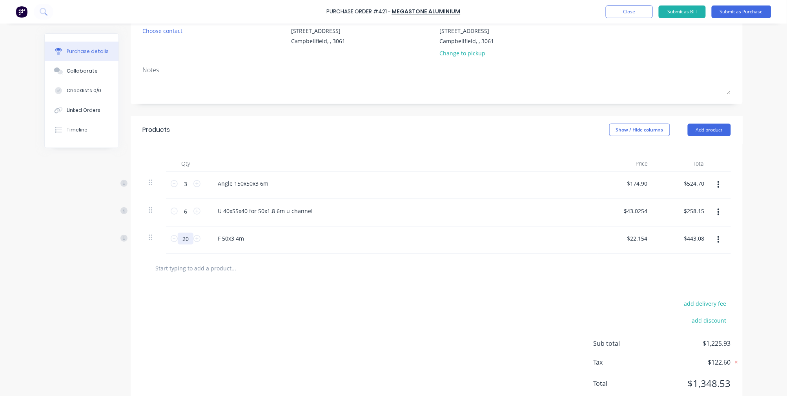
type input "20"
click at [122, 328] on div "Created by [PERSON_NAME] Created [DATE] Required [DATE] Status Draft Contact Ch…" at bounding box center [393, 182] width 698 height 457
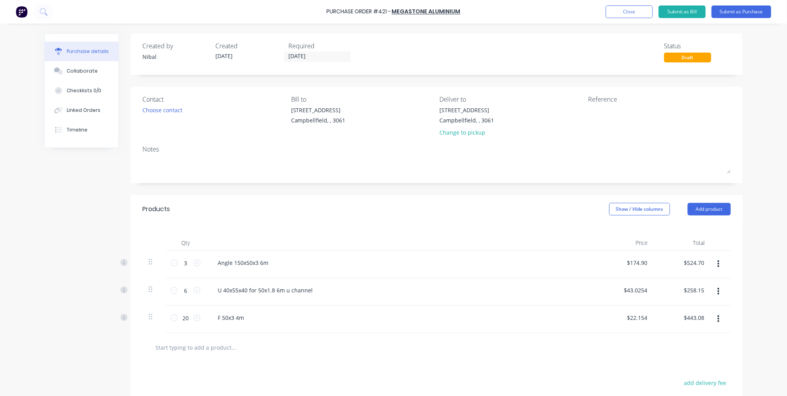
scroll to position [0, 0]
click at [178, 109] on div "Choose contact" at bounding box center [162, 110] width 40 height 8
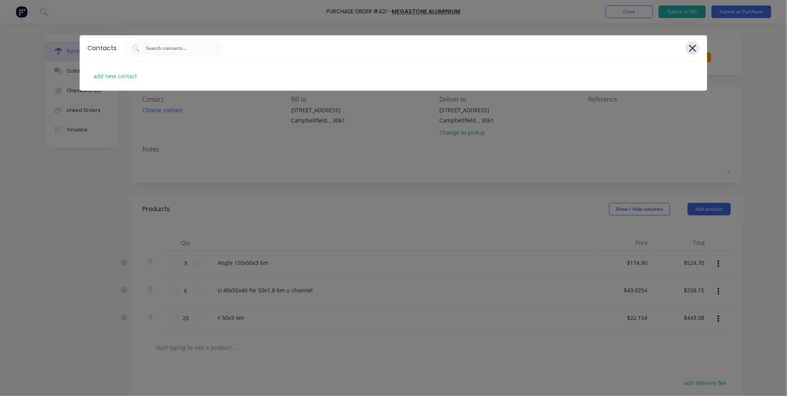
click at [690, 54] on icon at bounding box center [692, 48] width 8 height 11
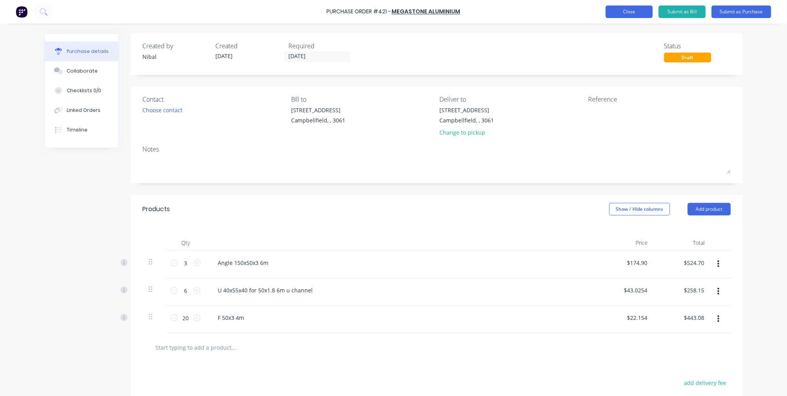
click at [634, 15] on button "Close" at bounding box center [629, 11] width 47 height 13
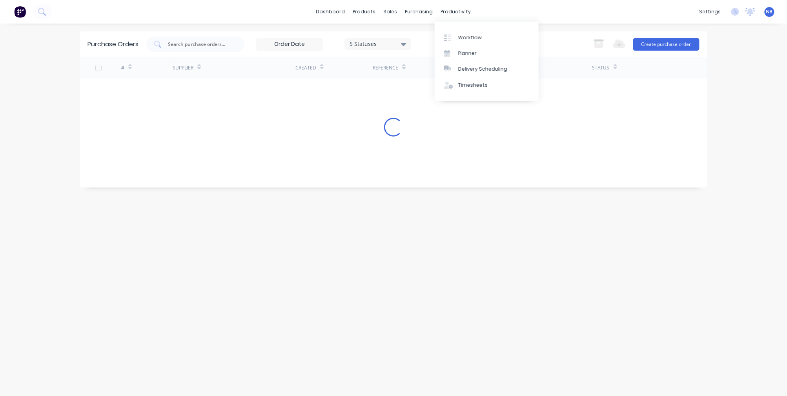
click at [441, 11] on div "productivity" at bounding box center [456, 12] width 38 height 12
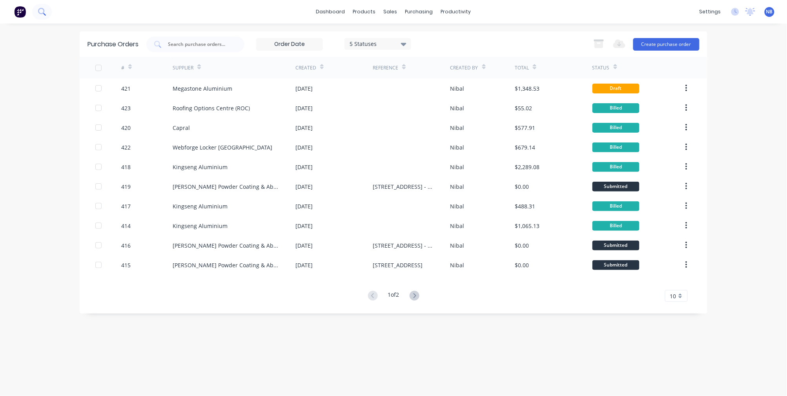
click at [33, 6] on button at bounding box center [42, 12] width 20 height 16
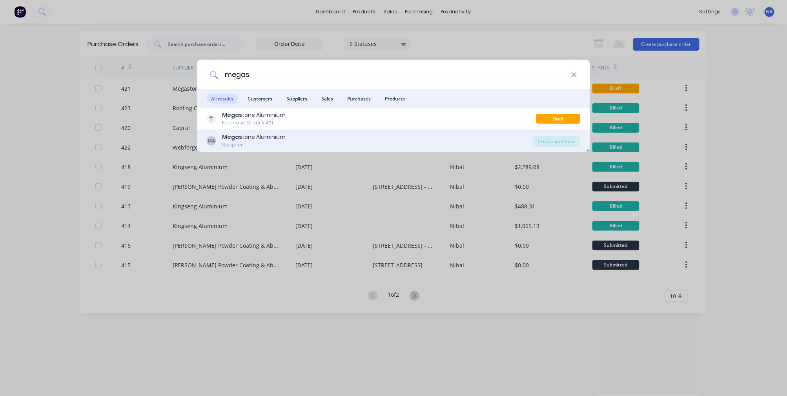
type input "megas"
click at [260, 144] on div "Supplier" at bounding box center [254, 144] width 64 height 7
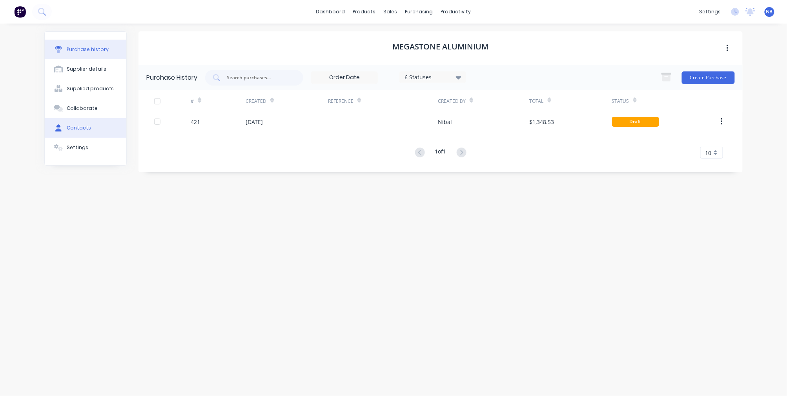
click at [84, 138] on button "Contacts" at bounding box center [86, 128] width 82 height 20
click at [85, 49] on div "Purchase history" at bounding box center [88, 49] width 42 height 7
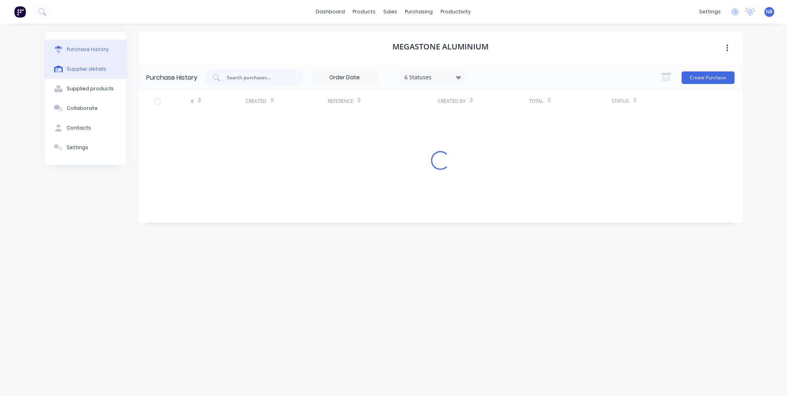
click at [85, 67] on button "Supplier details" at bounding box center [86, 69] width 82 height 20
select select "AU"
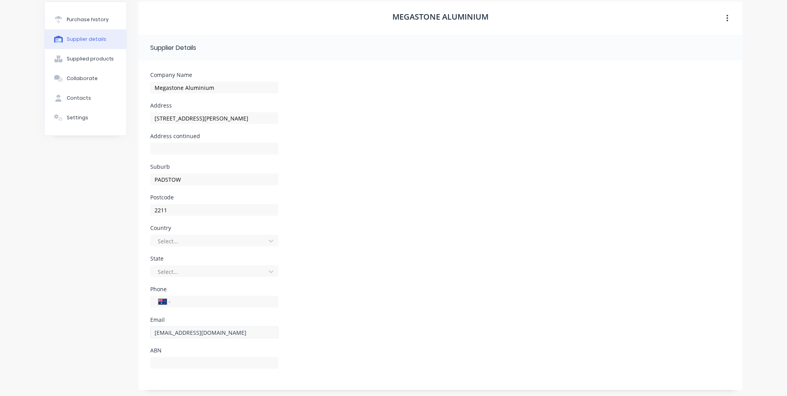
scroll to position [29, 0]
click at [71, 124] on button "Settings" at bounding box center [86, 119] width 82 height 20
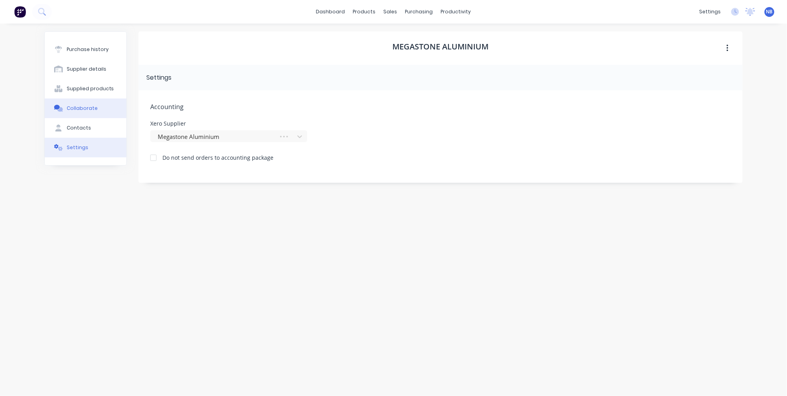
click at [79, 110] on button "Collaborate" at bounding box center [86, 108] width 82 height 20
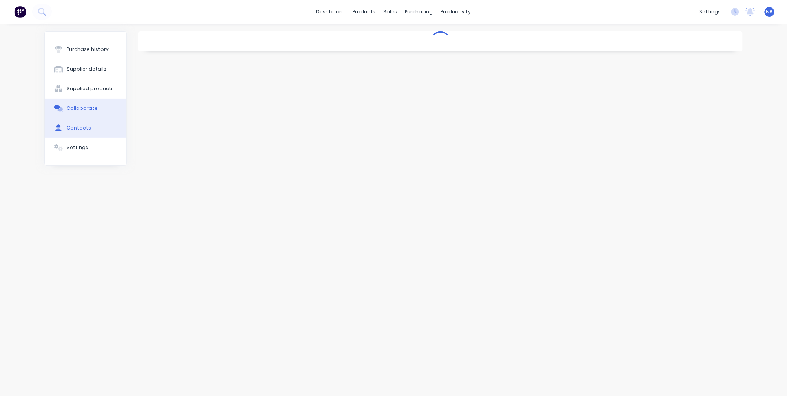
click at [82, 130] on button "Contacts" at bounding box center [86, 128] width 82 height 20
click at [725, 79] on button "Add contact" at bounding box center [717, 78] width 36 height 12
click at [144, 101] on button "button" at bounding box center [147, 103] width 10 height 10
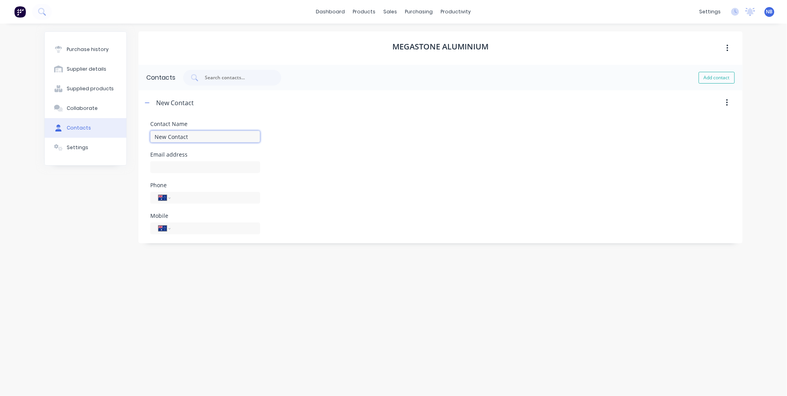
drag, startPoint x: 209, startPoint y: 138, endPoint x: 41, endPoint y: 138, distance: 168.3
type input "[PERSON_NAME]"
type input "i"
type input "rae"
click at [182, 134] on input "[PERSON_NAME]" at bounding box center [205, 137] width 110 height 12
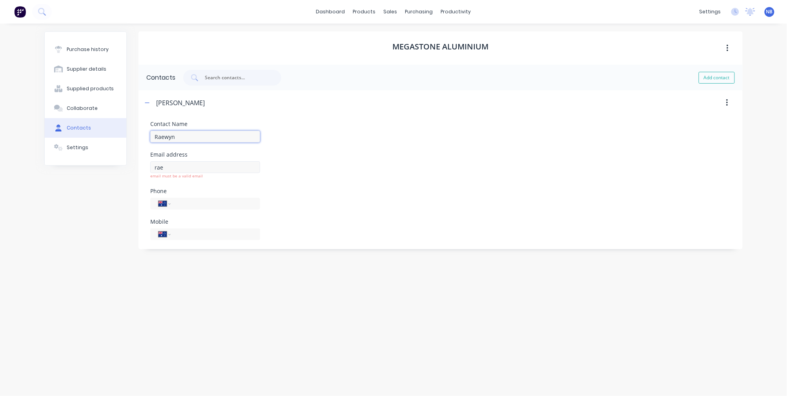
type input "Raewyn"
drag, startPoint x: 180, startPoint y: 168, endPoint x: 73, endPoint y: 165, distance: 107.1
click at [73, 165] on div "Purchase history Supplier details Supplied products Collaborate Contacts Settin…" at bounding box center [393, 205] width 698 height 349
paste input "[EMAIL_ADDRESS][DOMAIN_NAME]"
type input "[EMAIL_ADDRESS][DOMAIN_NAME]"
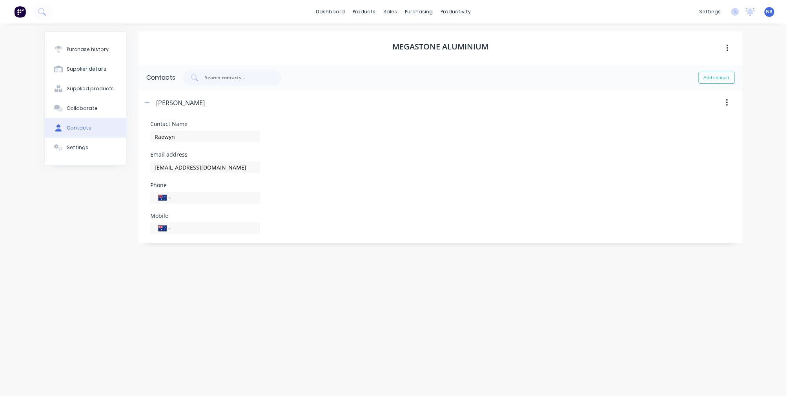
click at [84, 248] on div "Purchase history Supplier details Supplied products Collaborate Contacts Settin…" at bounding box center [85, 205] width 82 height 349
click at [95, 153] on button "Settings" at bounding box center [86, 148] width 82 height 20
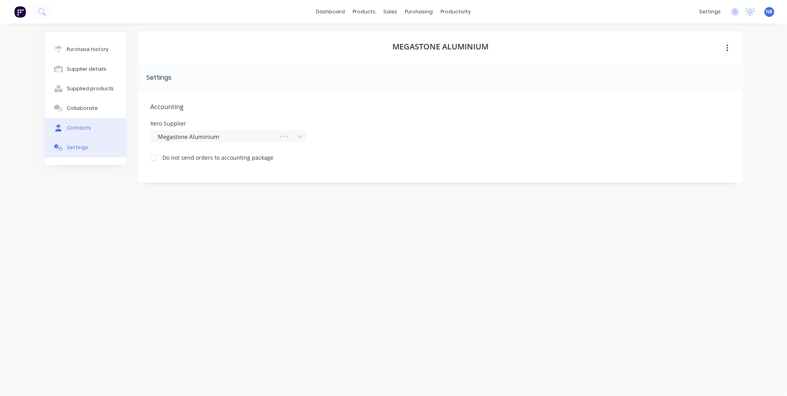
click at [91, 138] on button "Contacts" at bounding box center [86, 128] width 82 height 20
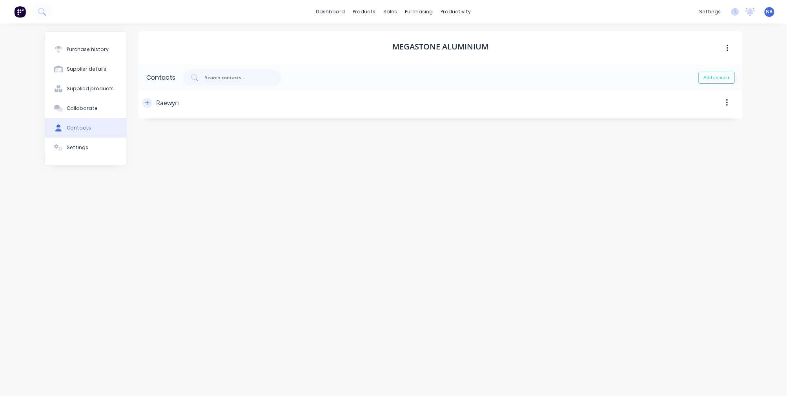
click at [147, 101] on icon "button" at bounding box center [147, 102] width 5 height 5
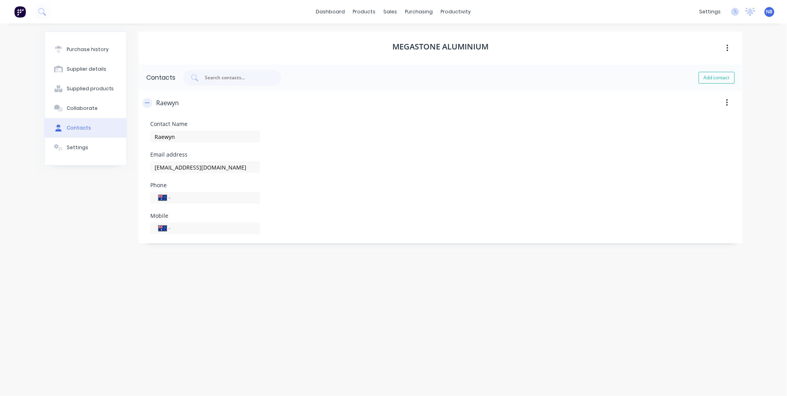
click at [146, 102] on icon "button" at bounding box center [147, 102] width 5 height 5
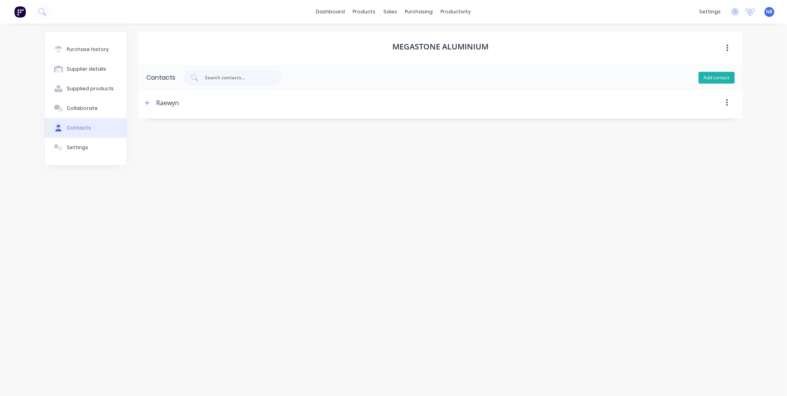
click at [716, 81] on button "Add contact" at bounding box center [717, 78] width 36 height 12
select select "AU"
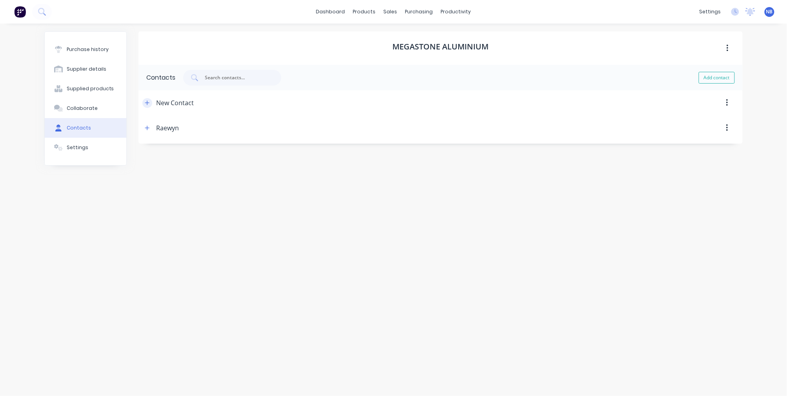
click at [151, 100] on button "button" at bounding box center [147, 103] width 10 height 10
drag, startPoint x: 196, startPoint y: 142, endPoint x: 116, endPoint y: 135, distance: 80.3
type input "Info"
type input "[EMAIL_ADDRESS][DOMAIN_NAME]"
click at [93, 228] on div "Purchase history Supplier details Supplied products Collaborate Contacts Settin…" at bounding box center [85, 205] width 82 height 349
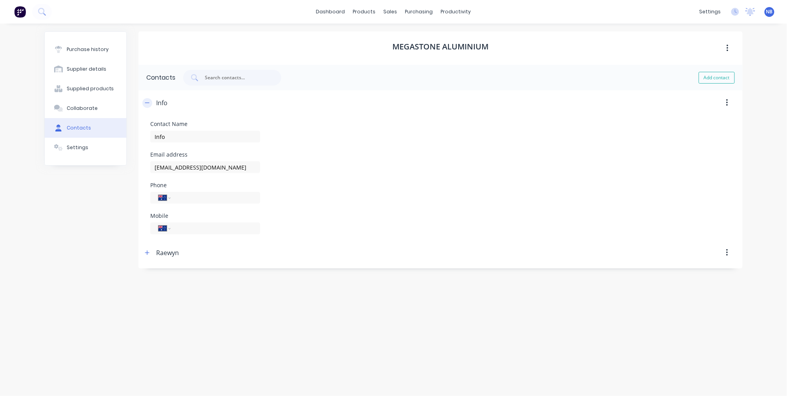
click at [146, 103] on icon "button" at bounding box center [147, 102] width 5 height 5
click at [89, 112] on div "Collaborate" at bounding box center [82, 108] width 31 height 7
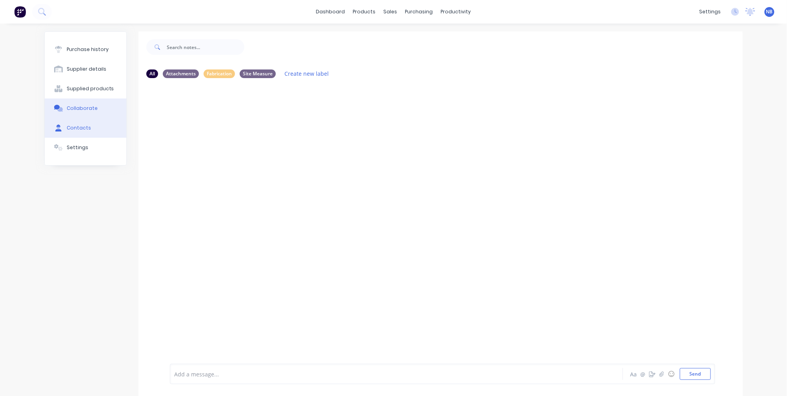
click at [94, 134] on button "Contacts" at bounding box center [86, 128] width 82 height 20
select select "AU"
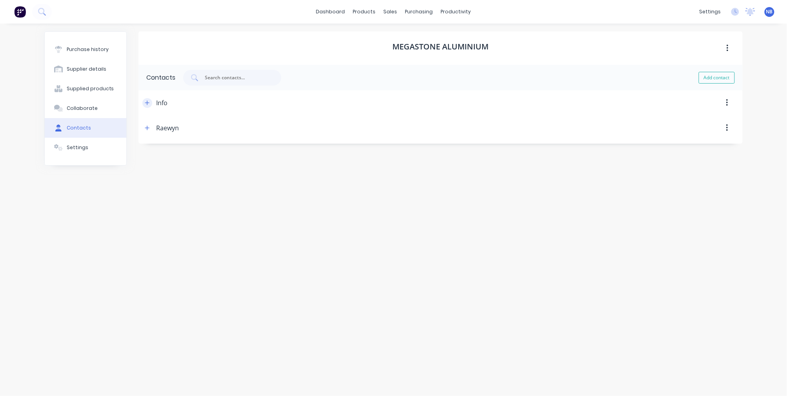
click at [146, 102] on icon "button" at bounding box center [147, 102] width 5 height 5
click at [148, 130] on icon "button" at bounding box center [147, 127] width 5 height 5
click at [149, 130] on icon "button" at bounding box center [147, 127] width 5 height 5
click at [148, 105] on icon "button" at bounding box center [147, 102] width 5 height 5
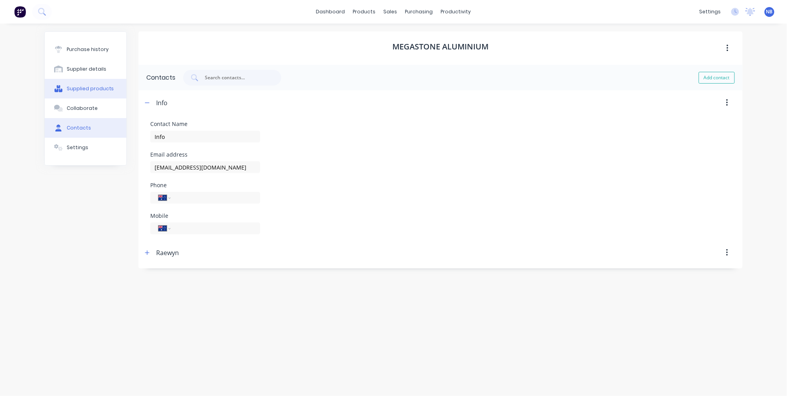
click at [91, 92] on div "Supplied products" at bounding box center [90, 88] width 47 height 7
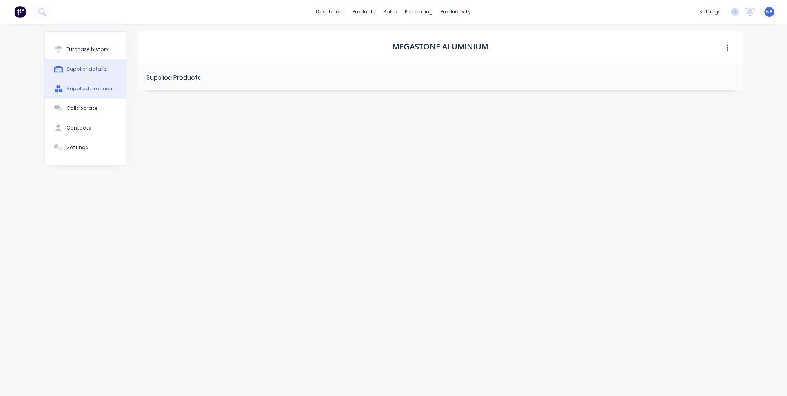
click at [91, 66] on button "Supplier details" at bounding box center [86, 69] width 82 height 20
select select "AU"
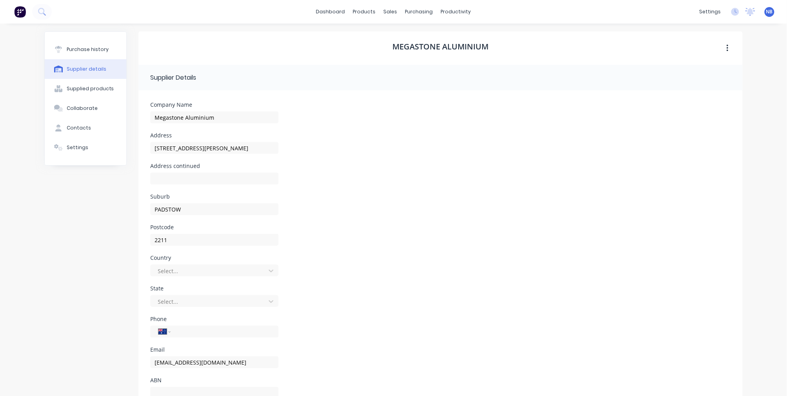
click at [101, 38] on div "Purchase history Supplier details Supplied products Collaborate Contacts Settin…" at bounding box center [86, 98] width 82 height 133
click at [95, 47] on div "Purchase history" at bounding box center [88, 49] width 42 height 7
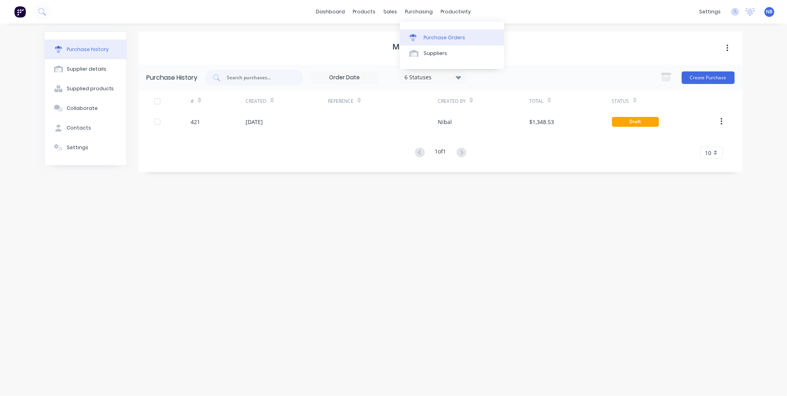
click at [432, 40] on div "Purchase Orders" at bounding box center [445, 37] width 42 height 7
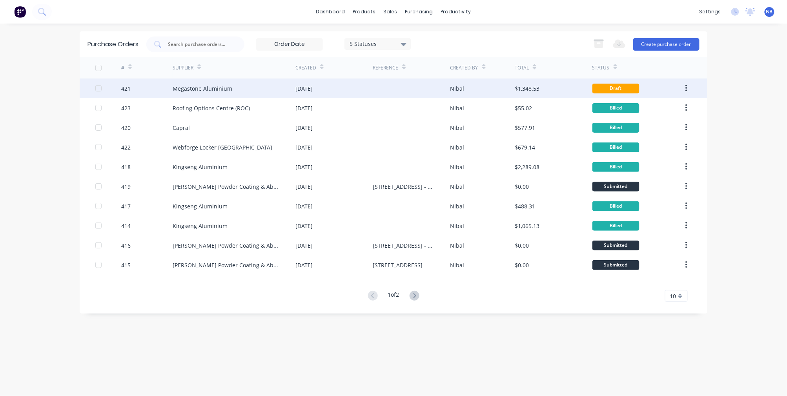
click at [195, 86] on div "Megastone Aluminium" at bounding box center [203, 88] width 60 height 8
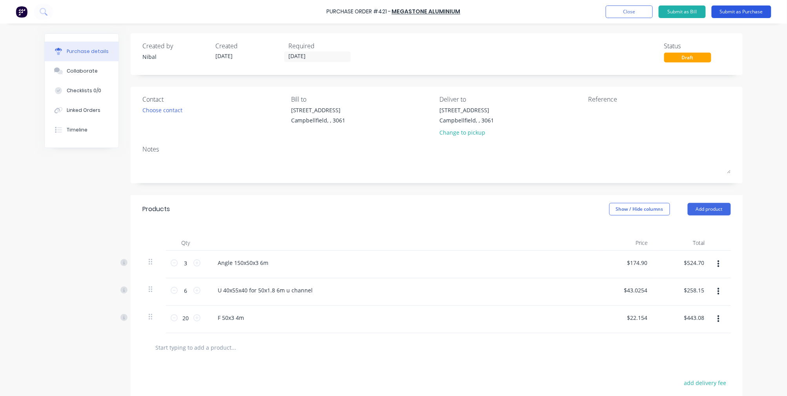
click at [747, 9] on button "Submit as Purchase" at bounding box center [742, 11] width 60 height 13
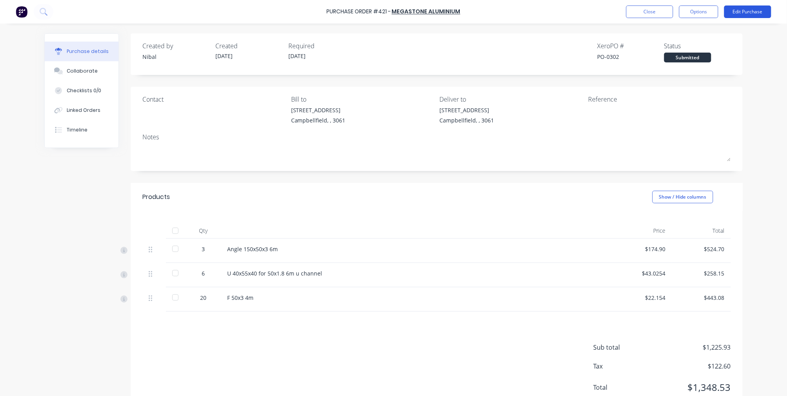
click at [734, 10] on button "Edit Purchase" at bounding box center [747, 11] width 47 height 13
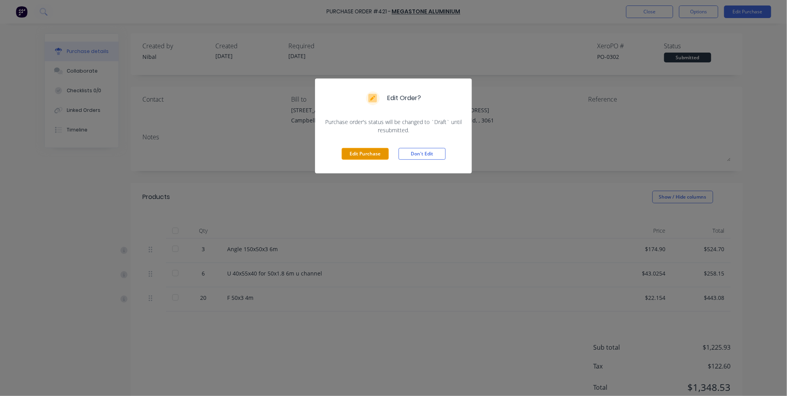
click at [372, 156] on button "Edit Purchase" at bounding box center [365, 154] width 47 height 12
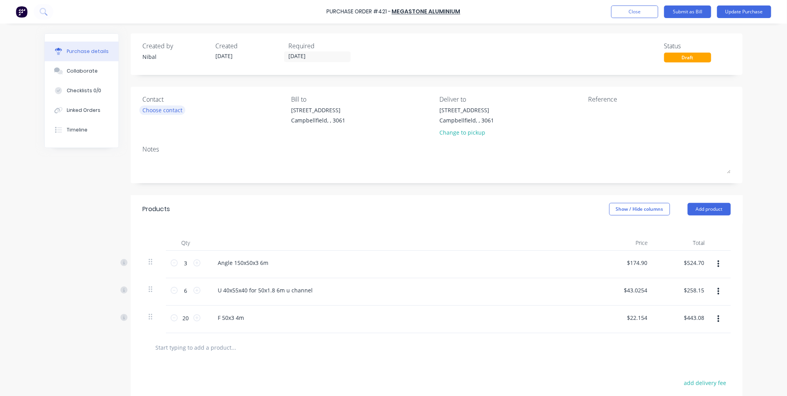
click at [155, 110] on div "Choose contact" at bounding box center [162, 110] width 40 height 8
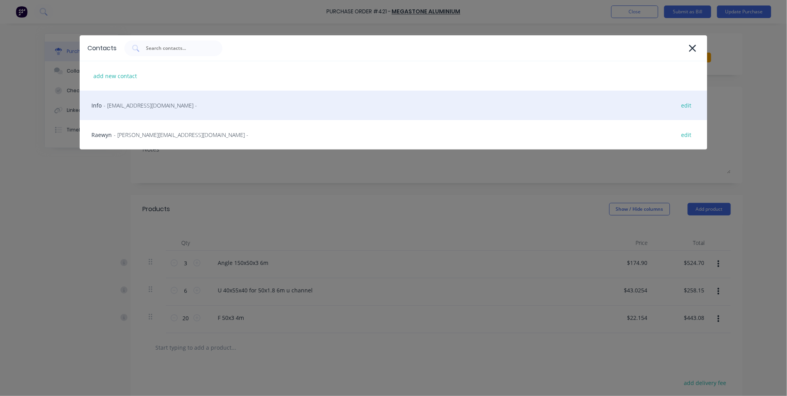
click at [153, 102] on span "- [EMAIL_ADDRESS][DOMAIN_NAME] -" at bounding box center [150, 105] width 93 height 8
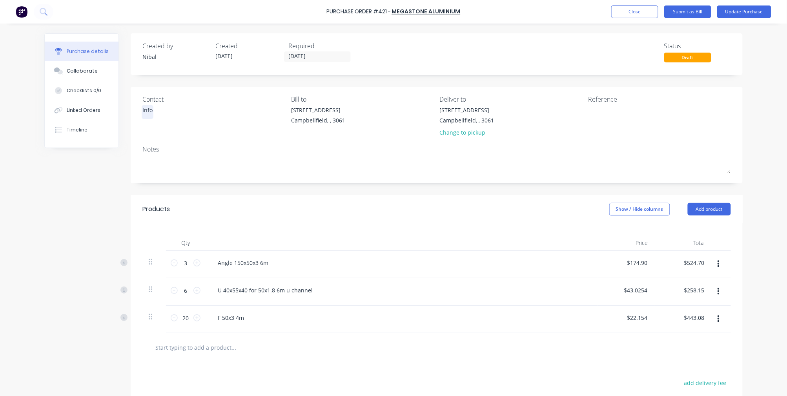
click at [148, 112] on div "Info" at bounding box center [147, 110] width 10 height 8
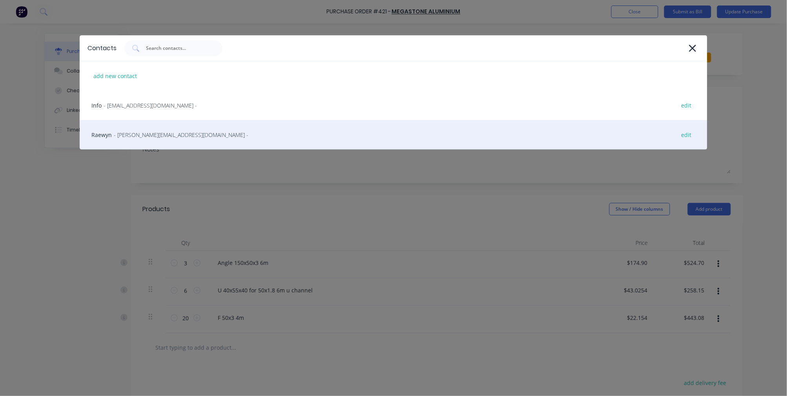
click at [145, 133] on span "- [PERSON_NAME][EMAIL_ADDRESS][DOMAIN_NAME] -" at bounding box center [181, 135] width 135 height 8
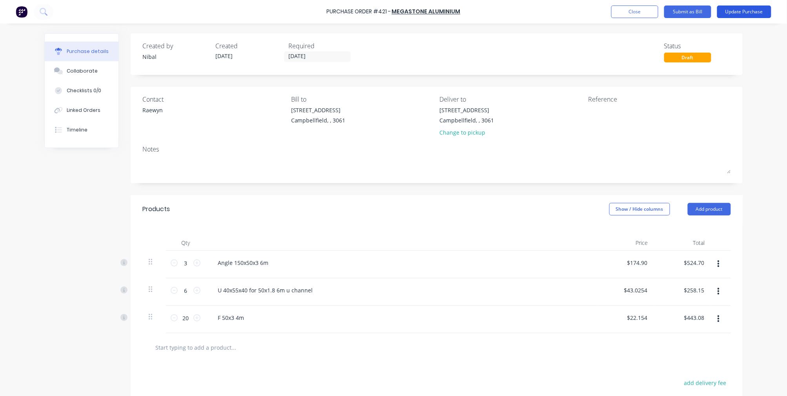
click at [724, 5] on button "Update Purchase" at bounding box center [744, 11] width 54 height 13
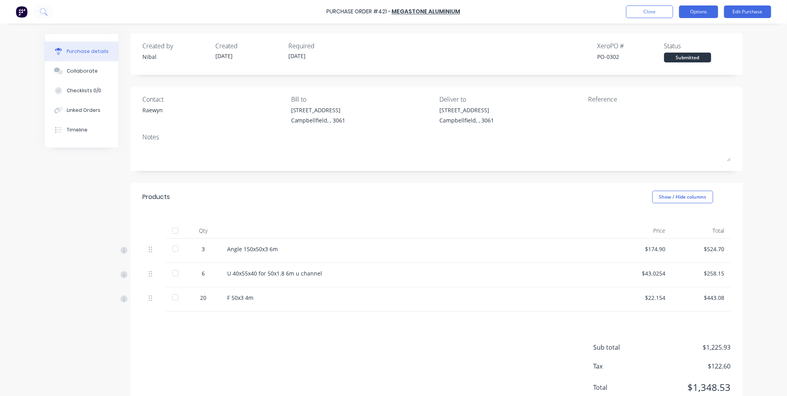
click at [711, 16] on button "Options" at bounding box center [698, 11] width 39 height 13
click at [693, 29] on div "Print / Email" at bounding box center [681, 31] width 60 height 11
click at [681, 61] on div "Without pricing" at bounding box center [681, 63] width 60 height 11
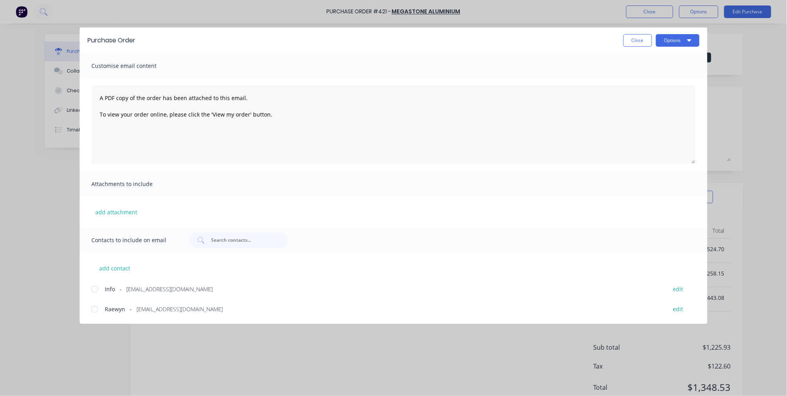
click at [95, 286] on div at bounding box center [95, 289] width 16 height 16
click at [93, 309] on div at bounding box center [95, 309] width 16 height 16
click at [670, 41] on button "Options" at bounding box center [678, 40] width 44 height 13
click at [648, 62] on div "Preview" at bounding box center [662, 60] width 60 height 11
click at [628, 43] on button "Close" at bounding box center [637, 40] width 29 height 13
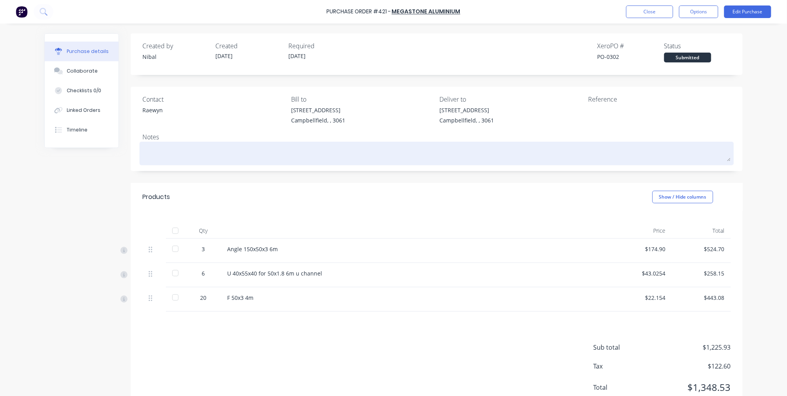
click at [171, 147] on textarea at bounding box center [436, 153] width 588 height 18
click at [220, 151] on textarea "Please confirm pack details so delivery with Mainfreight can" at bounding box center [436, 153] width 588 height 18
click at [314, 151] on textarea "Please confirm pack details so I can organise delivery with Mainfreight can" at bounding box center [436, 153] width 588 height 18
click at [344, 151] on textarea "Please confirm pack details so I can organise delivery with Mainfreight can" at bounding box center [436, 153] width 588 height 18
type textarea "Please confirm pack details so I can organise delivery with Mainfreight"
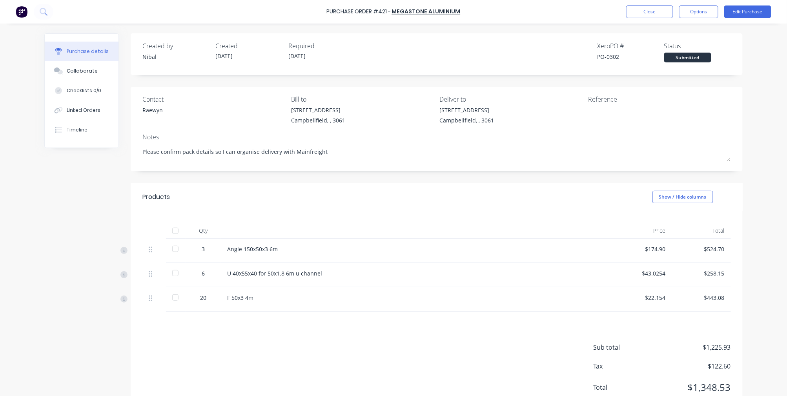
drag, startPoint x: 281, startPoint y: 160, endPoint x: 112, endPoint y: 191, distance: 171.6
click at [112, 191] on div "Created by [PERSON_NAME] Created [DATE] Required [DATE] Xero PO # PO-0302 Statu…" at bounding box center [393, 224] width 698 height 382
click at [693, 15] on button "Options" at bounding box center [698, 11] width 39 height 13
click at [683, 36] on div "Print / Email" at bounding box center [681, 31] width 60 height 11
click at [675, 67] on div "Without pricing" at bounding box center [681, 63] width 60 height 11
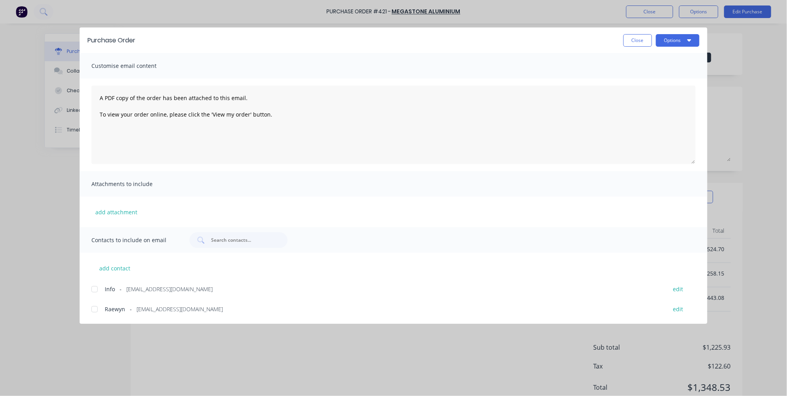
click at [99, 289] on div at bounding box center [95, 289] width 16 height 16
click at [94, 309] on div at bounding box center [95, 309] width 16 height 16
click at [673, 34] on button "Options" at bounding box center [678, 40] width 44 height 13
click at [644, 90] on div "Email" at bounding box center [662, 91] width 60 height 11
click at [667, 38] on button "Options" at bounding box center [678, 40] width 44 height 13
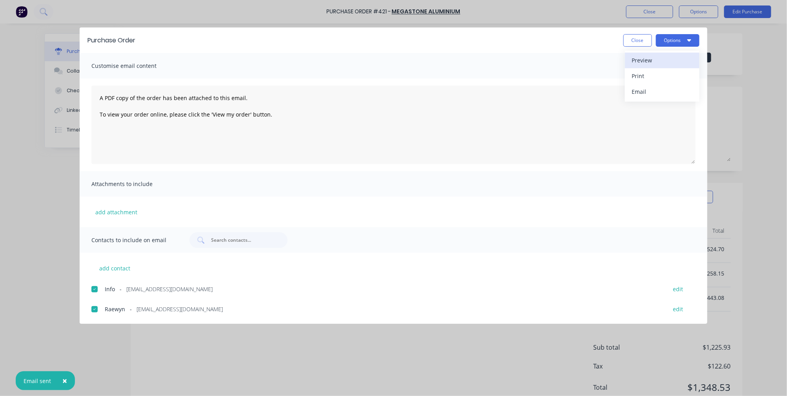
click at [659, 62] on div "Preview" at bounding box center [662, 60] width 60 height 11
click at [666, 42] on button "Options" at bounding box center [678, 40] width 44 height 13
click at [646, 80] on div "Print" at bounding box center [662, 75] width 60 height 11
click at [639, 38] on button "Close" at bounding box center [637, 40] width 29 height 13
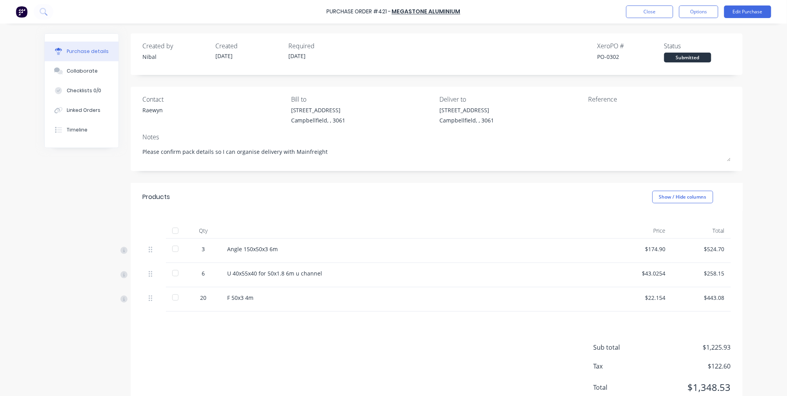
click at [257, 169] on div "Contact [PERSON_NAME] to [STREET_ADDRESS] Deliver to [STREET_ADDRESS] Reference…" at bounding box center [437, 129] width 612 height 84
click at [640, 10] on button "Close" at bounding box center [649, 11] width 47 height 13
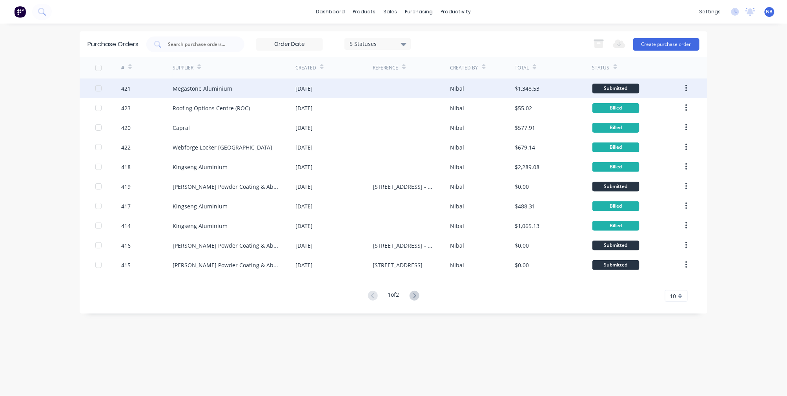
click at [224, 93] on div "Megastone Aluminium" at bounding box center [234, 88] width 123 height 20
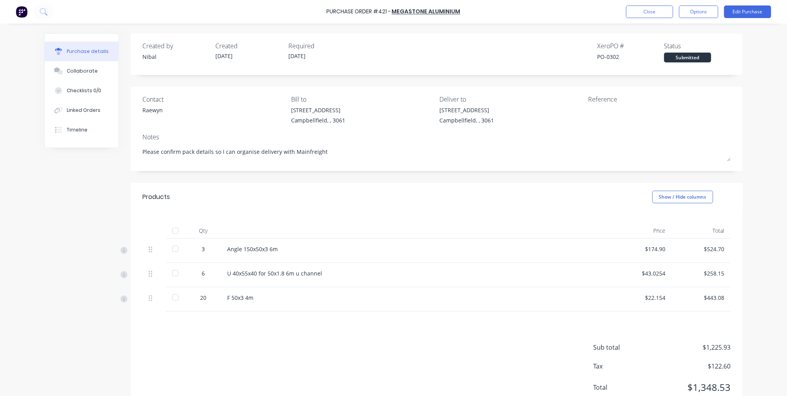
click at [761, 18] on div "Purchase Order #421 - Megastone Aluminium Close Options Edit Purchase" at bounding box center [393, 12] width 787 height 24
click at [691, 11] on button "Options" at bounding box center [698, 11] width 39 height 13
click at [672, 37] on div "Print / Email" at bounding box center [681, 31] width 60 height 11
click at [669, 56] on button "Without pricing" at bounding box center [681, 63] width 75 height 16
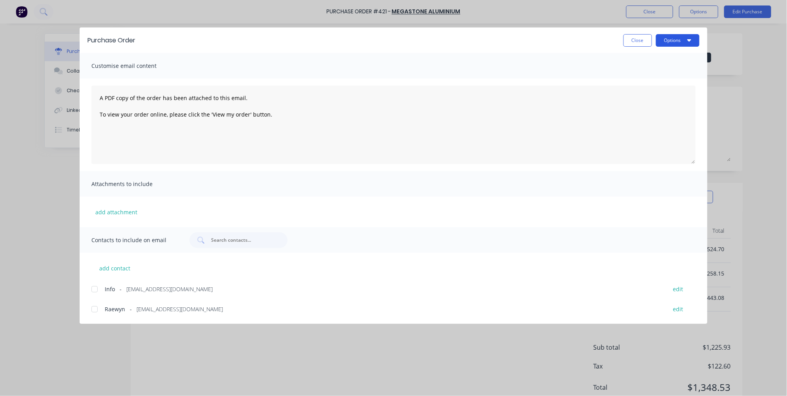
click at [669, 36] on button "Options" at bounding box center [678, 40] width 44 height 13
click at [667, 63] on div "Preview" at bounding box center [662, 60] width 60 height 11
click at [680, 42] on button "Options" at bounding box center [678, 40] width 44 height 13
click at [93, 285] on div at bounding box center [95, 289] width 16 height 16
click at [93, 308] on div at bounding box center [95, 309] width 16 height 16
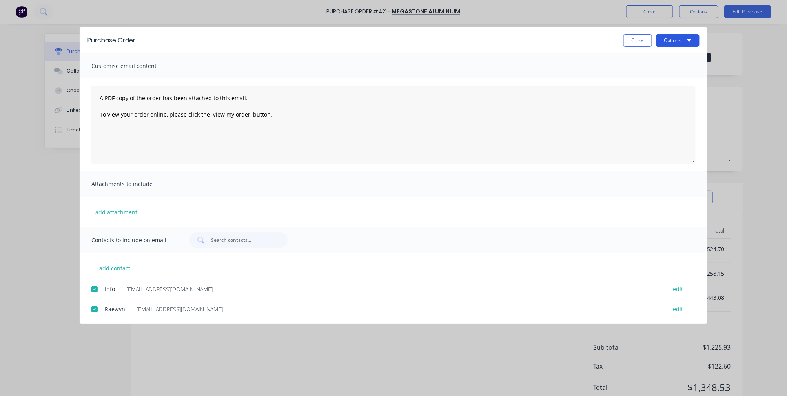
click at [668, 36] on button "Options" at bounding box center [678, 40] width 44 height 13
click at [651, 90] on div "Email" at bounding box center [662, 91] width 60 height 11
click at [637, 40] on button "Close" at bounding box center [637, 40] width 29 height 13
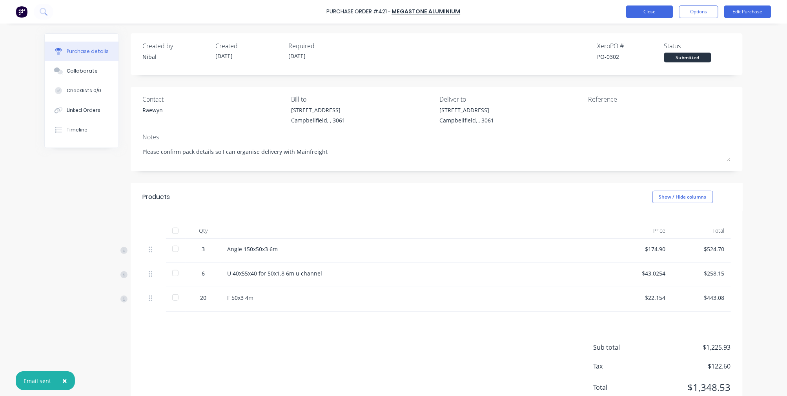
click at [646, 14] on button "Close" at bounding box center [649, 11] width 47 height 13
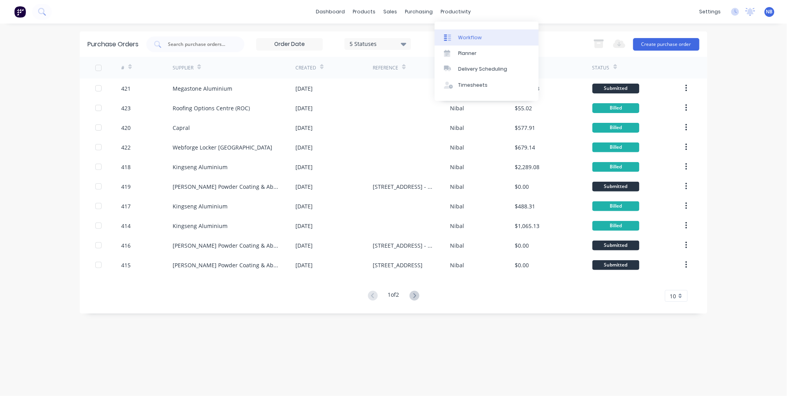
click at [468, 33] on link "Workflow" at bounding box center [487, 37] width 104 height 16
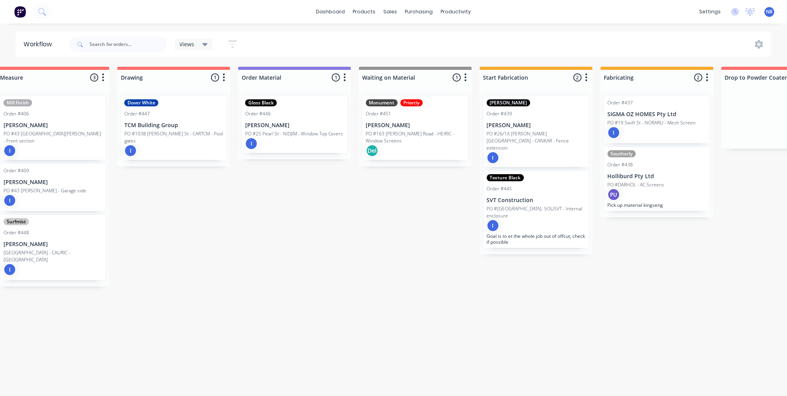
scroll to position [0, 304]
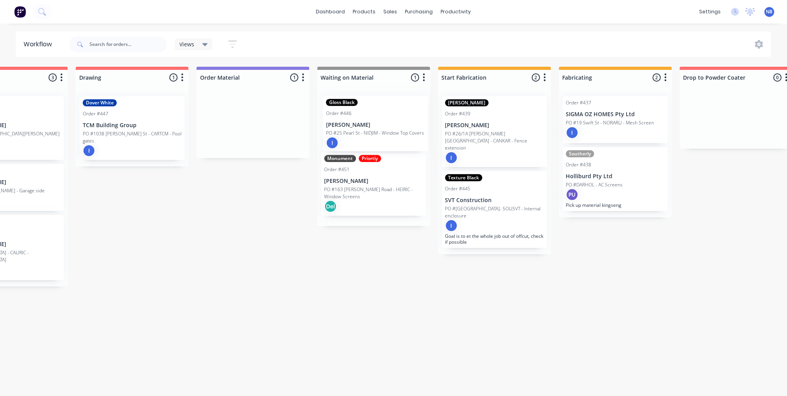
drag, startPoint x: 270, startPoint y: 133, endPoint x: 396, endPoint y: 131, distance: 125.5
click at [396, 131] on div "Submitted 0 Status colour #273444 hex #273444 Save Cancel Summaries Total order…" at bounding box center [572, 229] width 1763 height 325
click at [233, 279] on div "Submitted 0 Status colour #273444 hex #273444 Save Cancel Summaries Total order…" at bounding box center [572, 229] width 1763 height 325
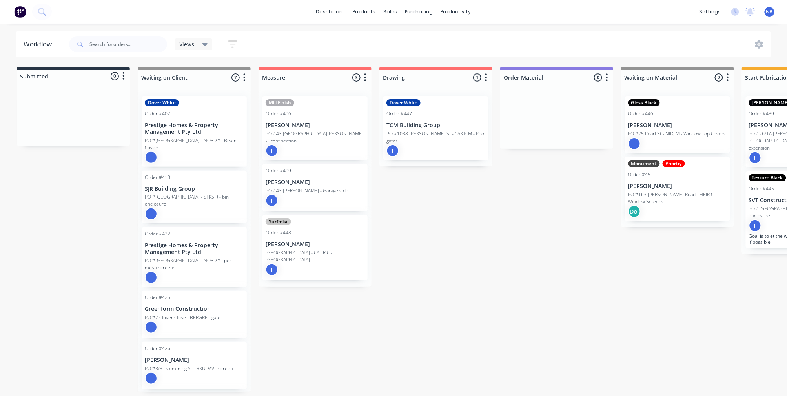
scroll to position [0, 0]
click at [266, 81] on div at bounding box center [314, 77] width 113 height 15
click at [264, 79] on input "Measure" at bounding box center [300, 77] width 77 height 8
type input "1. Measure"
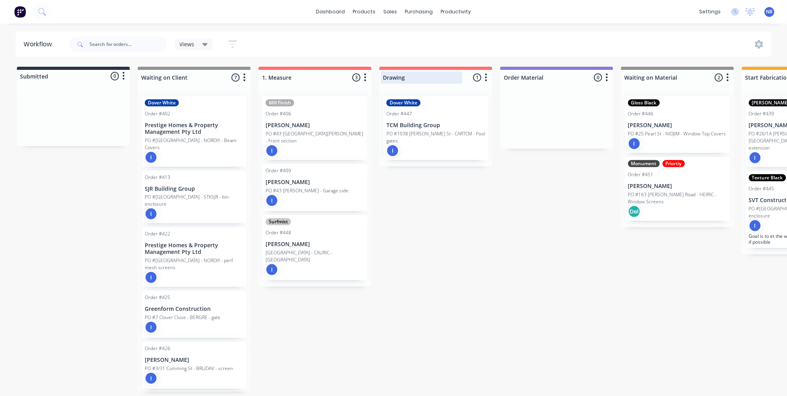
click at [385, 79] on div at bounding box center [435, 77] width 113 height 15
click at [383, 76] on input "Drawing" at bounding box center [421, 77] width 77 height 8
type input "2. Drawing"
click at [504, 74] on div at bounding box center [556, 77] width 113 height 15
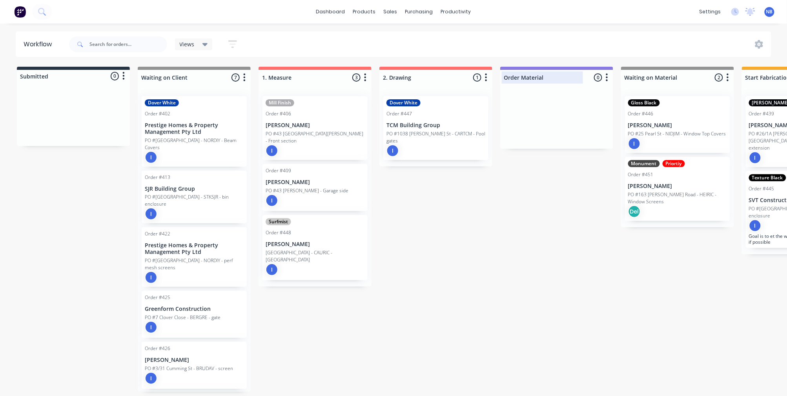
click at [503, 77] on div "Order Material" at bounding box center [544, 77] width 85 height 12
click at [502, 77] on div "Order Material" at bounding box center [544, 77] width 85 height 12
click at [503, 77] on div "Order Material" at bounding box center [544, 77] width 85 height 12
click at [506, 78] on input "Order Material" at bounding box center [542, 77] width 77 height 8
type input "3. Order Material"
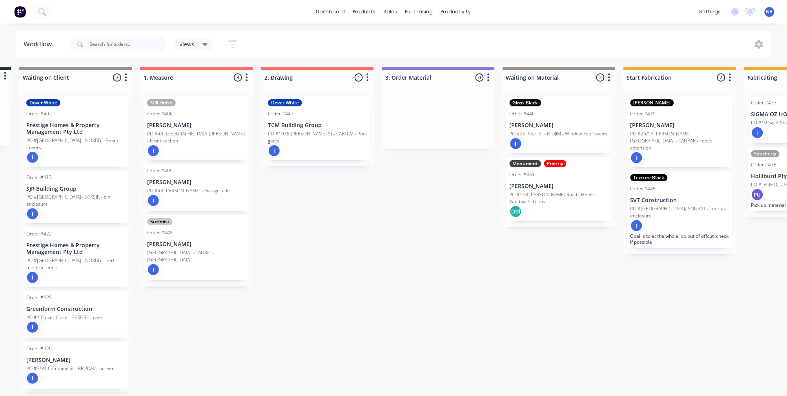
scroll to position [0, 204]
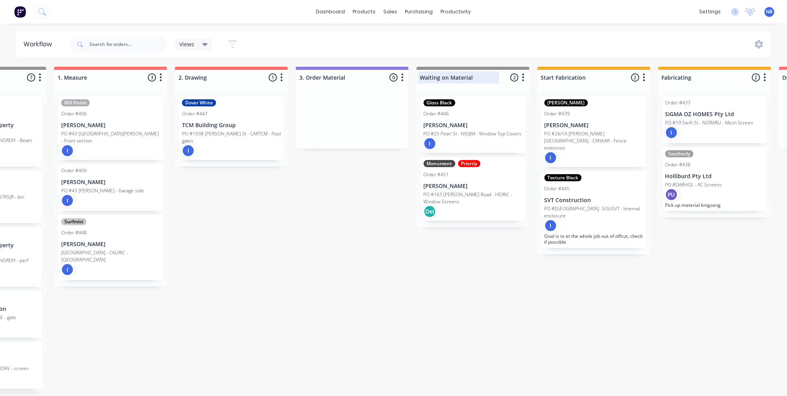
click at [420, 76] on div at bounding box center [473, 77] width 113 height 15
click at [422, 77] on input "Waiting on Material" at bounding box center [458, 77] width 77 height 8
click at [524, 289] on div "Submitted 0 Status colour #273444 hex #273444 Save Cancel Summaries Total order…" at bounding box center [671, 229] width 1763 height 325
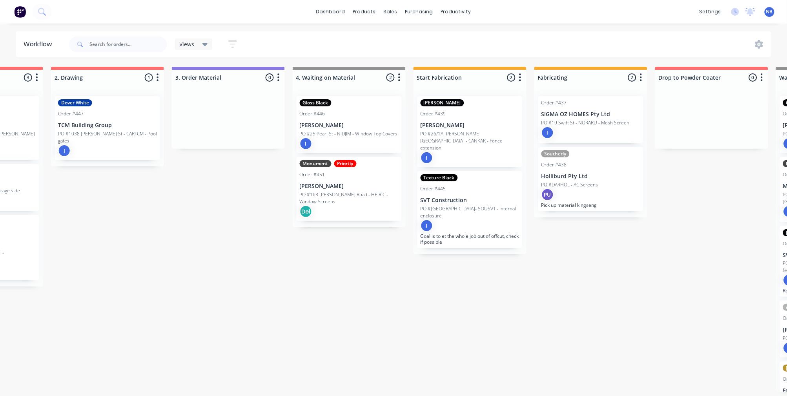
scroll to position [0, 335]
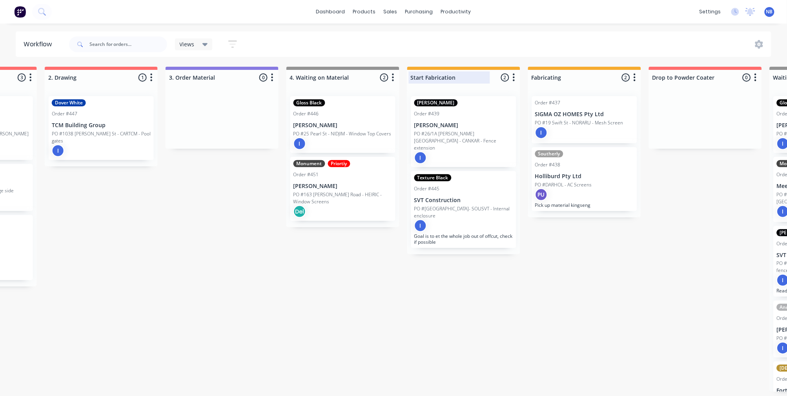
click at [418, 78] on div at bounding box center [463, 77] width 113 height 15
click at [411, 76] on input "Start Fabrication" at bounding box center [449, 77] width 77 height 8
click at [299, 76] on div at bounding box center [342, 77] width 113 height 15
type input "Waiting on Material"
click at [390, 373] on div "Submitted 0 Status colour #273444 hex #273444 Save Cancel Summaries Total order…" at bounding box center [541, 229] width 1763 height 325
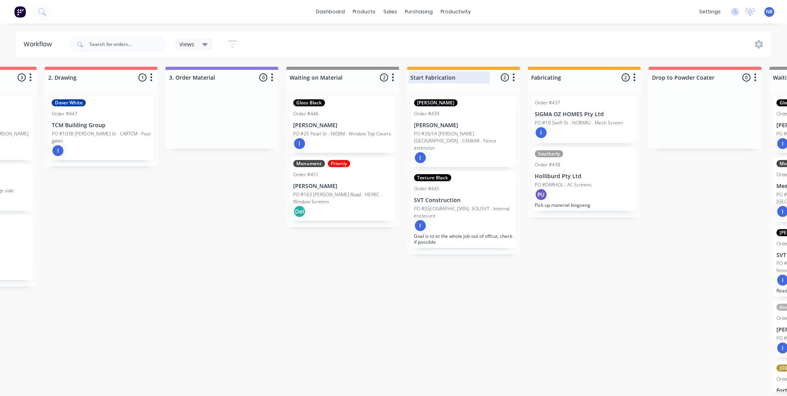
click at [418, 79] on div at bounding box center [463, 77] width 113 height 15
type input "4. Start Fabrication"
click at [477, 289] on div "Submitted 0 Status colour #273444 hex #273444 Save Cancel Summaries Total order…" at bounding box center [541, 229] width 1763 height 325
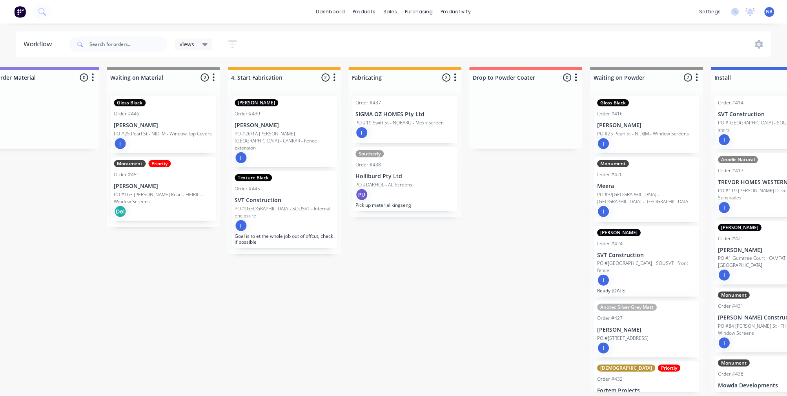
scroll to position [0, 515]
click at [474, 78] on div at bounding box center [525, 77] width 113 height 15
click at [471, 77] on div "Drop to Powder Coater" at bounding box center [512, 77] width 85 height 12
type input "5. Drop to Powder Coater"
click at [552, 232] on div "Submitted 0 Status colour #273444 hex #273444 Save Cancel Summaries Total order…" at bounding box center [360, 229] width 1763 height 325
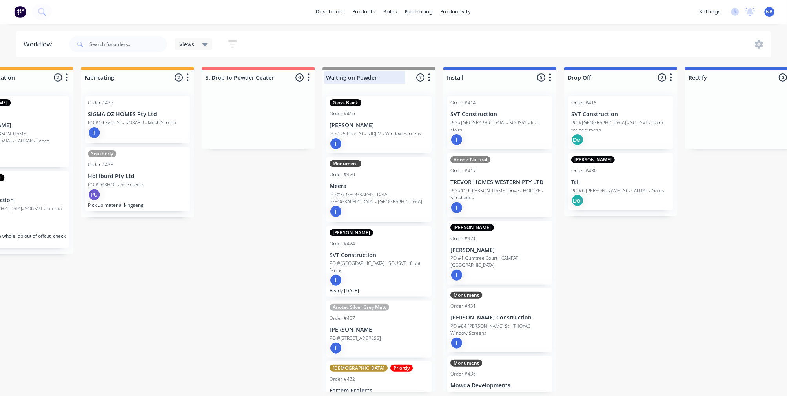
scroll to position [0, 796]
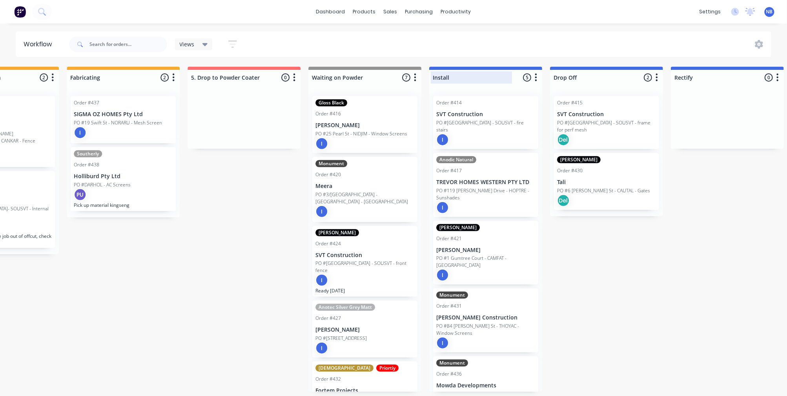
click at [432, 78] on div at bounding box center [485, 77] width 113 height 15
click at [433, 76] on input "Install" at bounding box center [471, 77] width 77 height 8
click at [665, 261] on div "Submitted 0 Status colour #273444 hex #273444 Save Cancel Summaries Total order…" at bounding box center [79, 229] width 1763 height 325
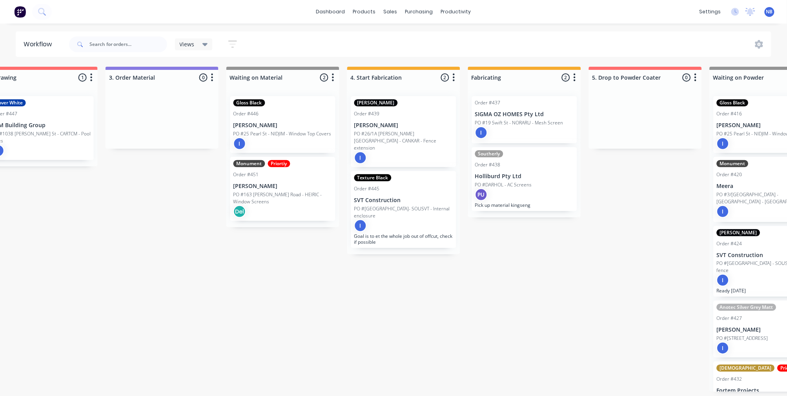
scroll to position [0, 395]
click at [292, 122] on p "[PERSON_NAME]" at bounding box center [282, 125] width 99 height 7
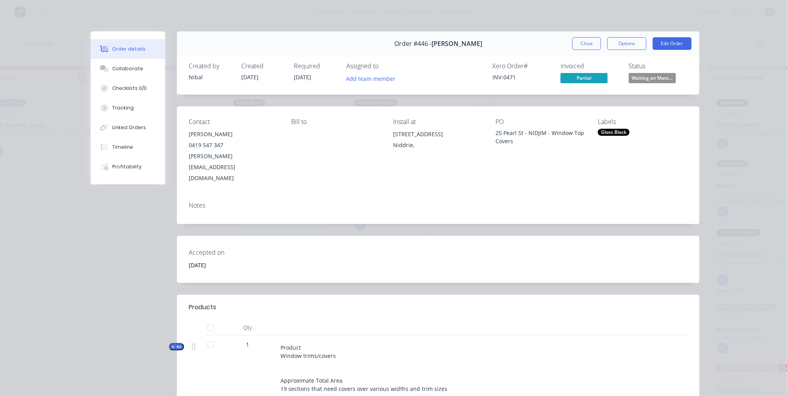
click at [216, 195] on div "Notes" at bounding box center [438, 209] width 522 height 29
click at [680, 50] on div "Order #446 - [PERSON_NAME] Close Options Edit Order" at bounding box center [438, 43] width 522 height 25
click at [677, 46] on button "Edit Order" at bounding box center [672, 43] width 39 height 13
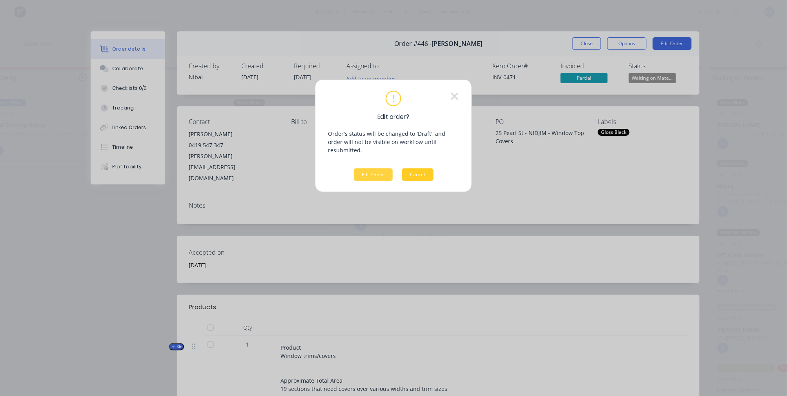
click at [424, 170] on button "Cancel" at bounding box center [417, 174] width 31 height 13
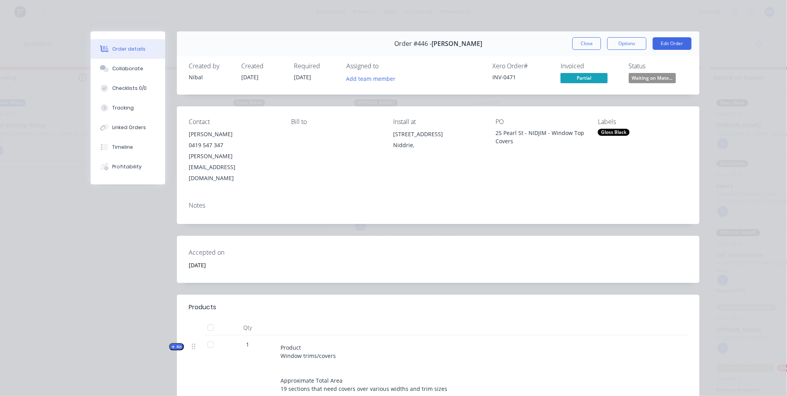
click at [580, 33] on div "Order #446 - [PERSON_NAME] Close Options Edit Order" at bounding box center [438, 43] width 522 height 25
click at [580, 42] on button "Close" at bounding box center [586, 43] width 29 height 13
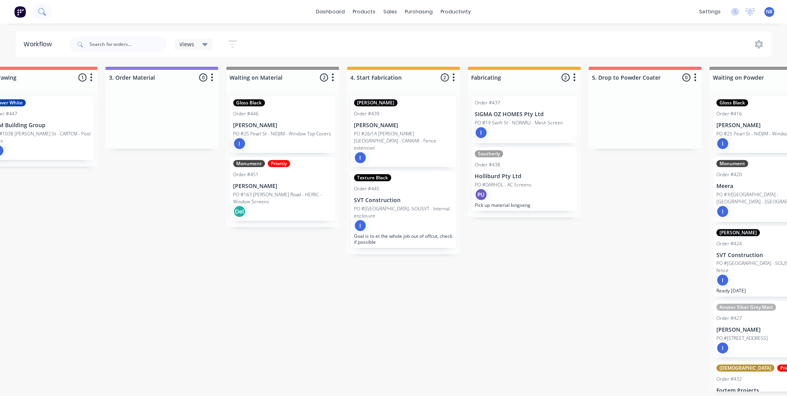
click at [45, 15] on icon at bounding box center [41, 11] width 7 height 7
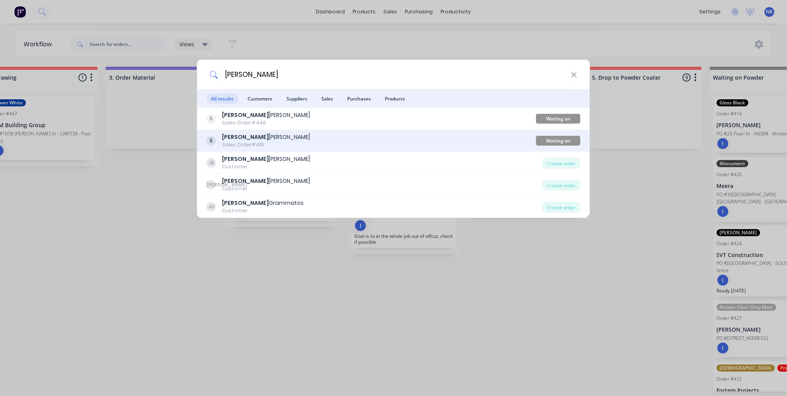
type input "[PERSON_NAME]"
click at [247, 135] on div "[PERSON_NAME]" at bounding box center [266, 137] width 88 height 8
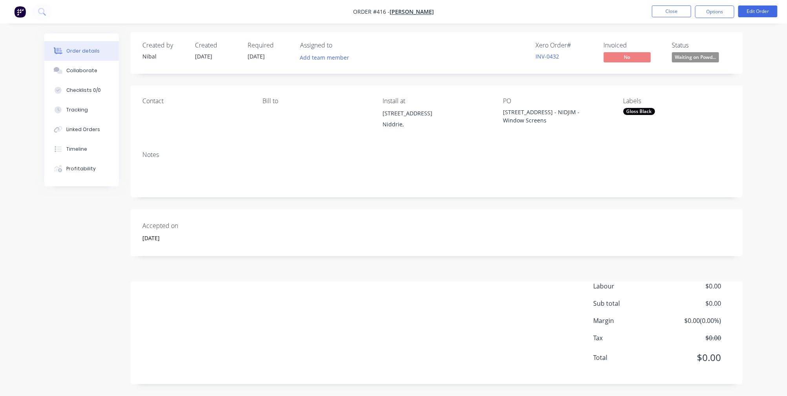
scroll to position [1, 0]
click at [414, 11] on span "[PERSON_NAME]" at bounding box center [412, 11] width 44 height 7
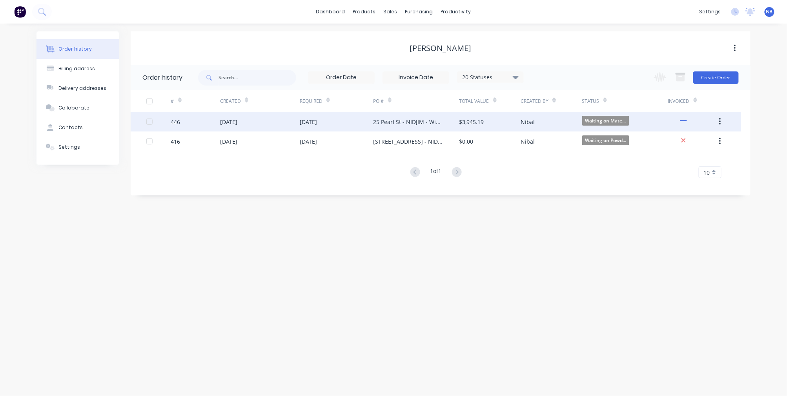
click at [395, 122] on div "25 Pearl St - NIDJIM - Window Top Covers" at bounding box center [408, 122] width 70 height 8
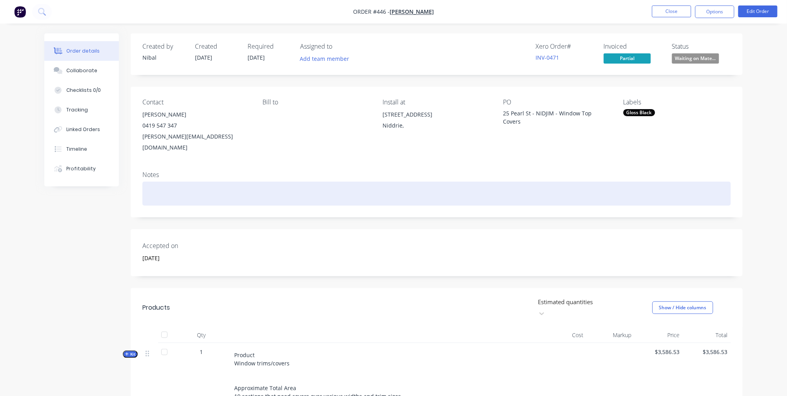
click at [175, 185] on div at bounding box center [436, 194] width 588 height 24
click at [185, 182] on div "Material from Capral (Pick up)" at bounding box center [436, 194] width 588 height 24
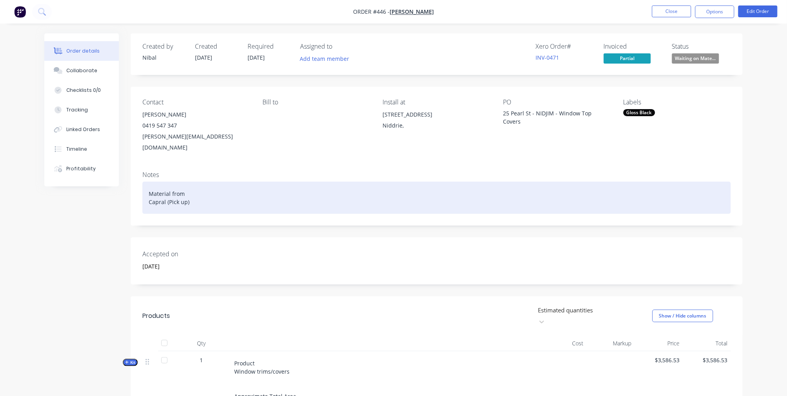
click at [213, 191] on div "Material from Capral (Pick up)" at bounding box center [436, 198] width 588 height 32
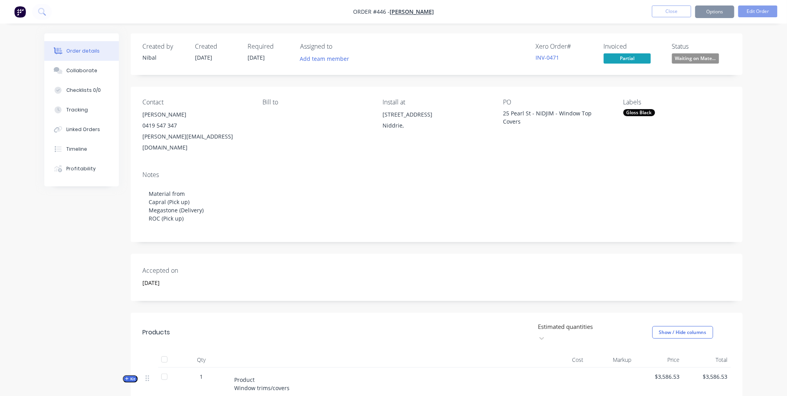
click at [99, 266] on div "Created by [PERSON_NAME] Created [DATE] Required [DATE] Assigned to Add team me…" at bounding box center [393, 335] width 698 height 605
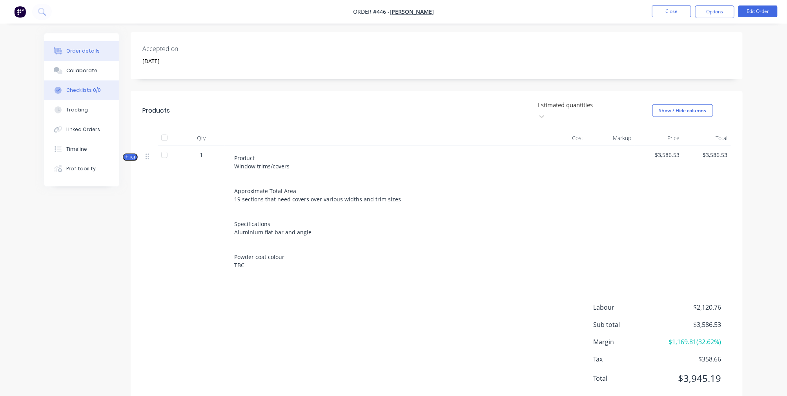
scroll to position [221, 0]
click at [80, 79] on button "Collaborate" at bounding box center [81, 71] width 75 height 20
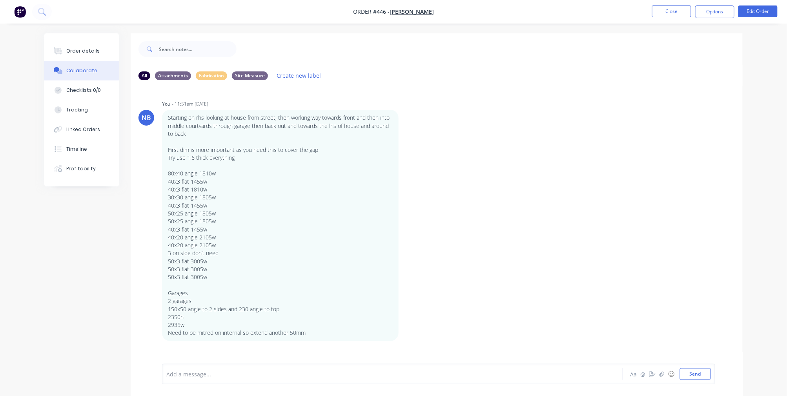
click at [209, 373] on div at bounding box center [371, 374] width 408 height 8
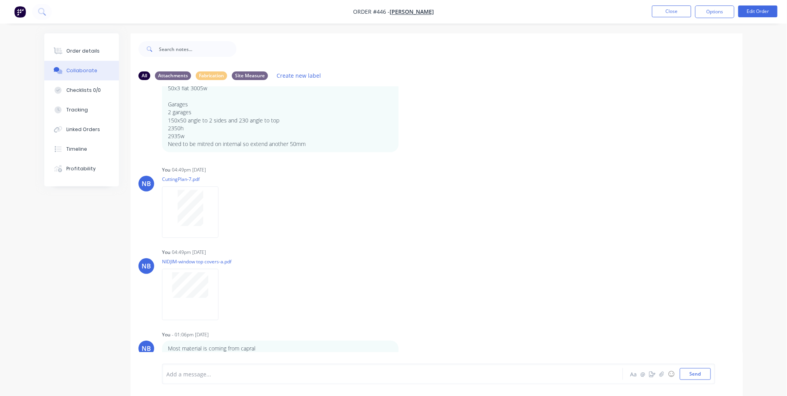
scroll to position [190, 0]
click at [75, 56] on button "Order details" at bounding box center [81, 51] width 75 height 20
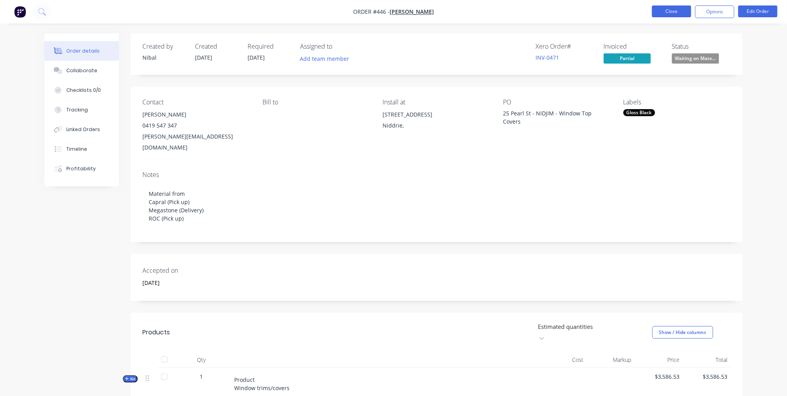
click at [662, 14] on button "Close" at bounding box center [671, 11] width 39 height 12
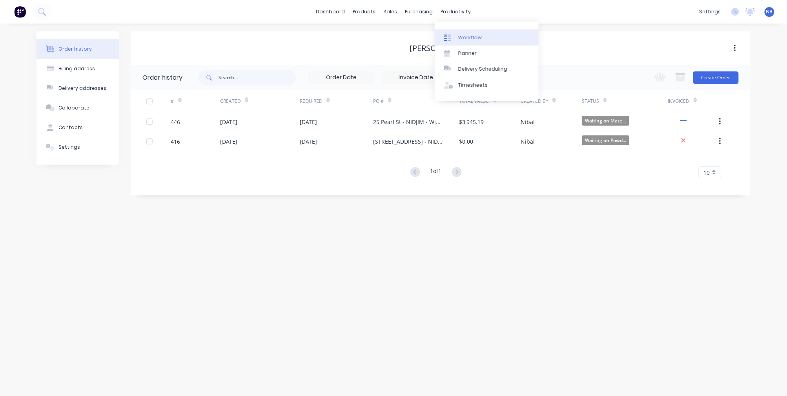
click at [451, 38] on icon at bounding box center [449, 38] width 3 height 6
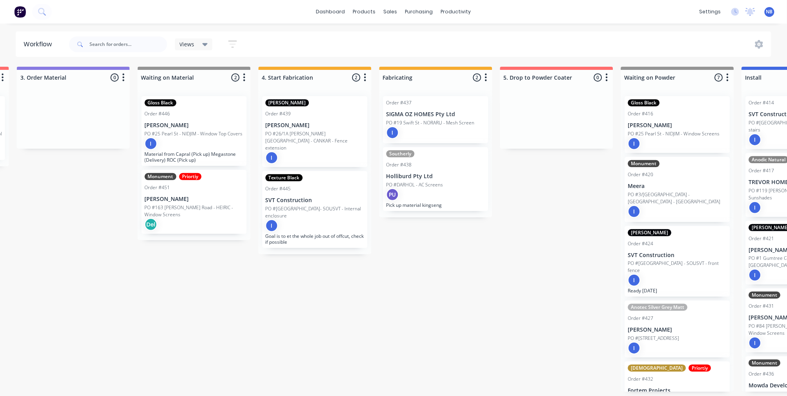
scroll to position [0, 503]
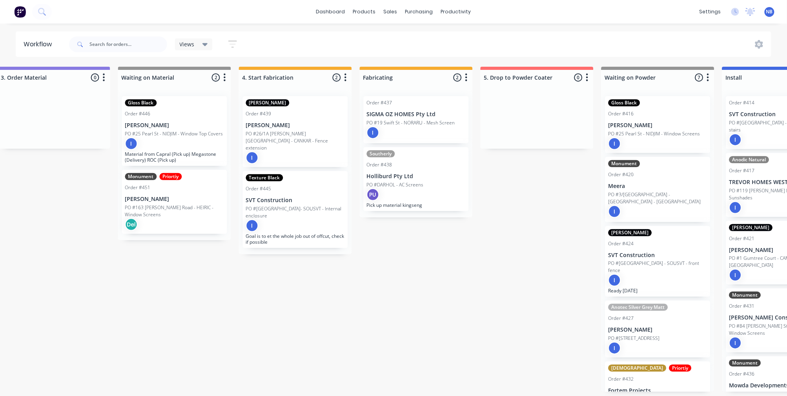
click at [273, 233] on p "Goal is to et the whole job out of offcut, check if possible" at bounding box center [295, 239] width 99 height 12
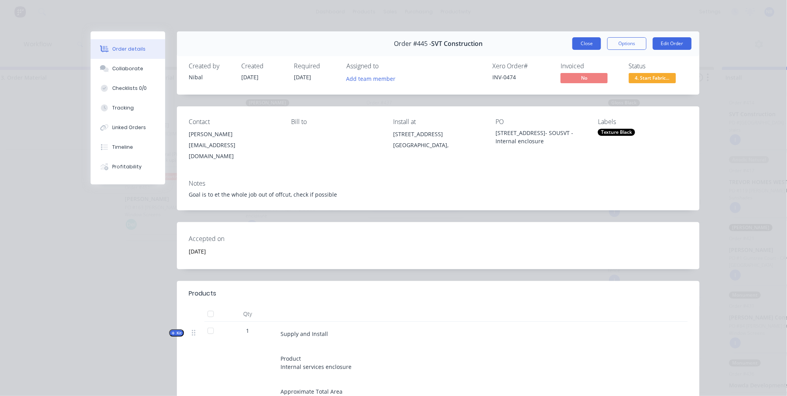
click at [596, 47] on button "Close" at bounding box center [586, 43] width 29 height 13
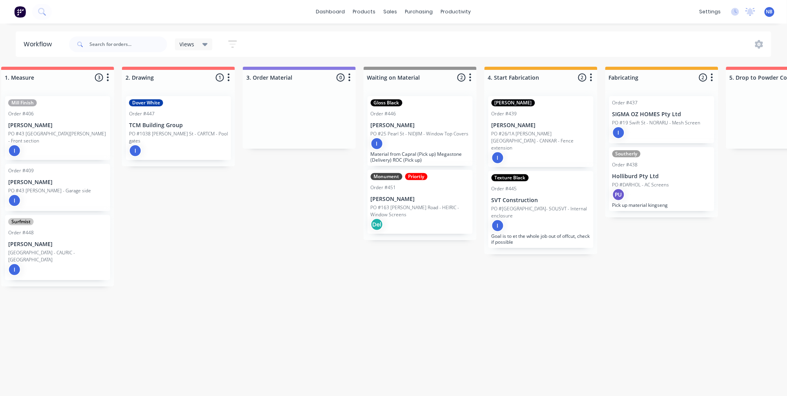
scroll to position [0, 242]
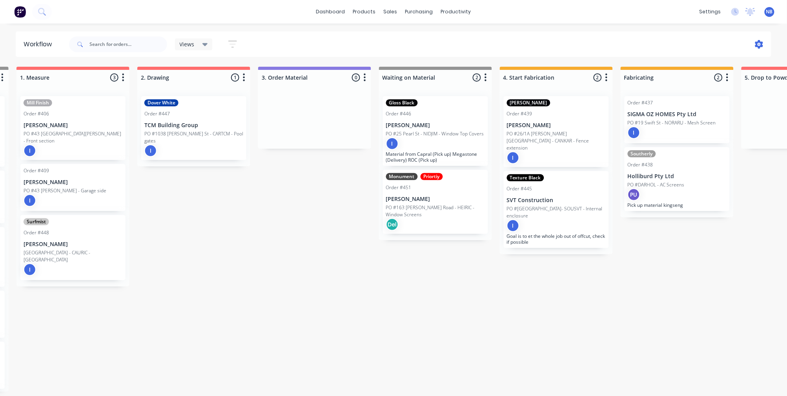
click at [755, 46] on icon at bounding box center [759, 44] width 9 height 9
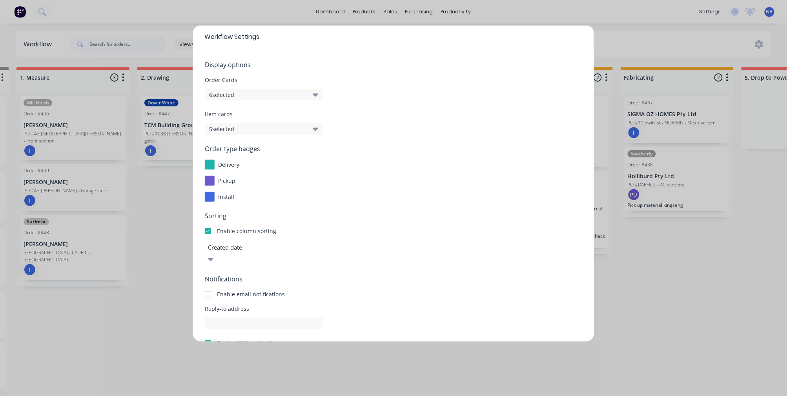
click at [299, 96] on button "6 selected" at bounding box center [264, 95] width 118 height 12
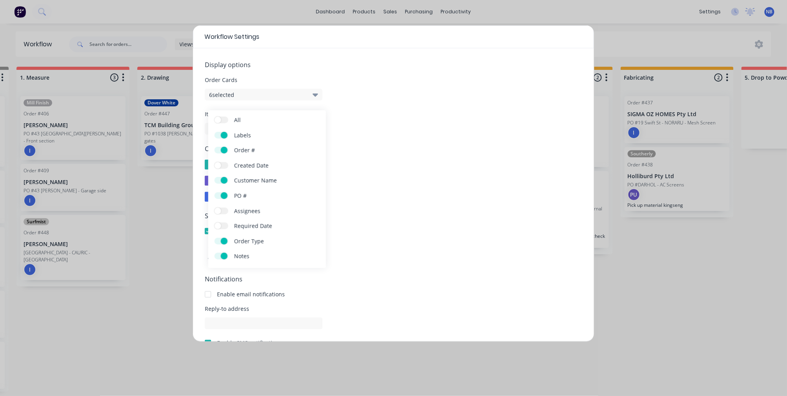
click at [221, 181] on span at bounding box center [224, 180] width 7 height 7
click at [215, 177] on input "Customer Name" at bounding box center [215, 177] width 0 height 0
click at [385, 106] on form "Display options Order Cards 5 selected Item cards 5 selected Order type badges …" at bounding box center [393, 227] width 377 height 335
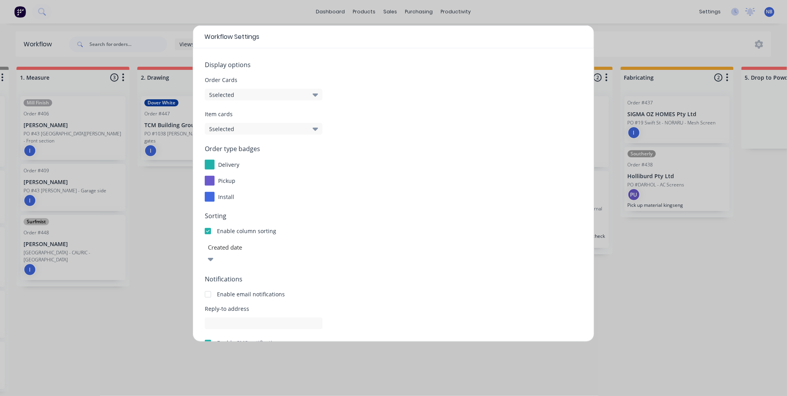
click at [296, 123] on button "5 selected" at bounding box center [264, 129] width 118 height 12
click at [224, 215] on span at bounding box center [224, 214] width 7 height 7
click at [215, 211] on input "Customer Name" at bounding box center [215, 211] width 0 height 0
click at [450, 96] on div "Order Cards 5 selected" at bounding box center [393, 88] width 377 height 25
click at [630, 48] on div "Workflow Settings Display options Order Cards 5 selected Item cards 4 selected …" at bounding box center [393, 198] width 787 height 396
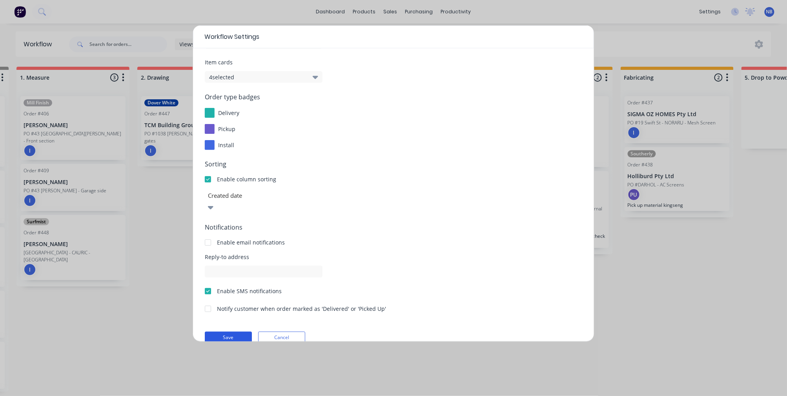
scroll to position [51, 0]
click at [238, 333] on button "Save" at bounding box center [228, 339] width 47 height 12
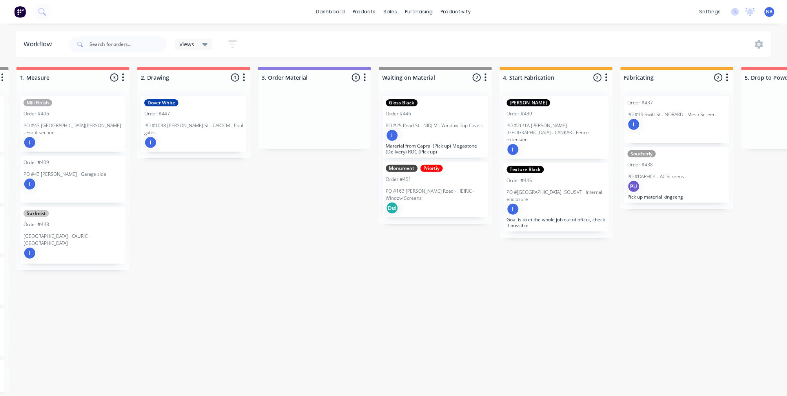
click at [413, 176] on div "Order #451" at bounding box center [435, 179] width 99 height 7
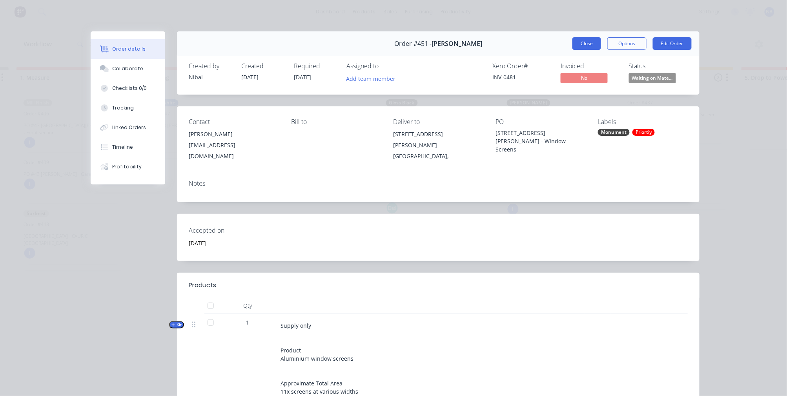
click at [578, 46] on button "Close" at bounding box center [586, 43] width 29 height 13
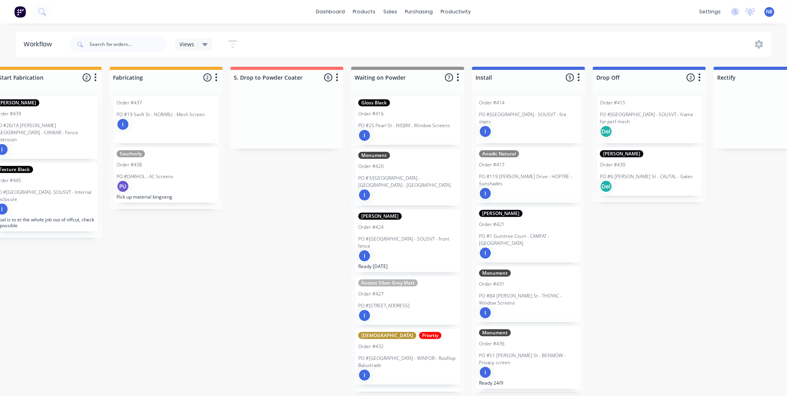
scroll to position [0, 754]
click at [627, 180] on div "Del" at bounding box center [648, 186] width 99 height 13
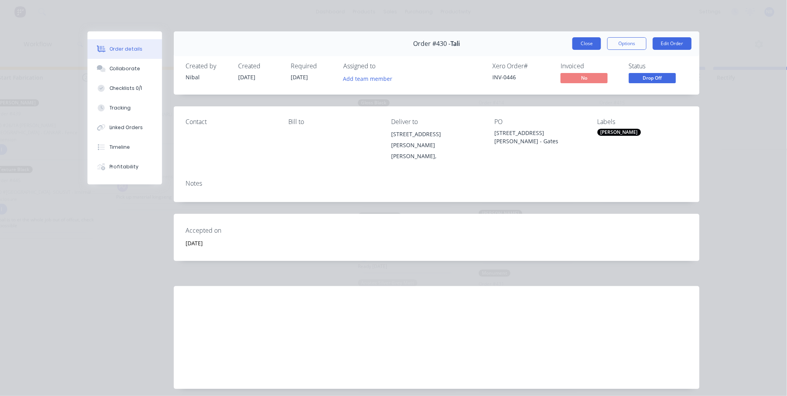
click at [585, 45] on button "Close" at bounding box center [586, 43] width 29 height 13
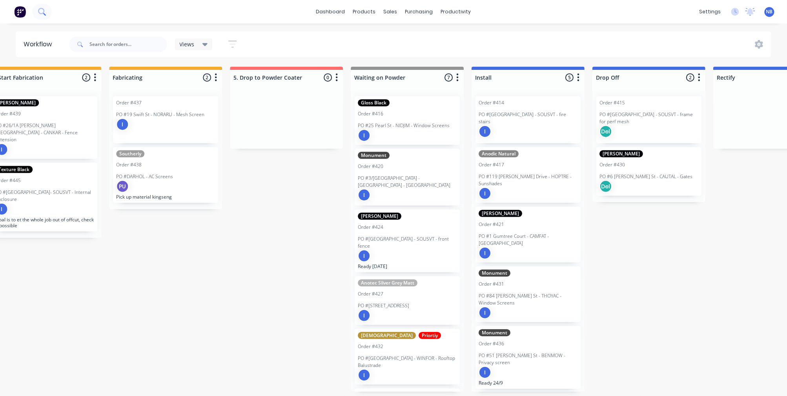
click at [40, 17] on button at bounding box center [42, 12] width 20 height 16
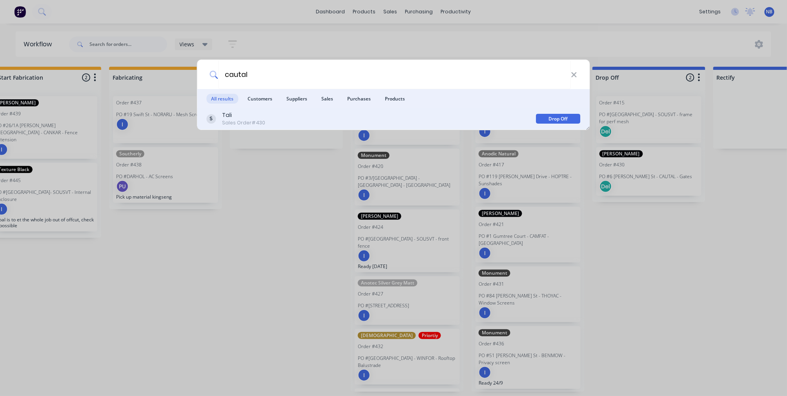
type input "cautal"
click at [230, 116] on div "Tali" at bounding box center [243, 115] width 43 height 8
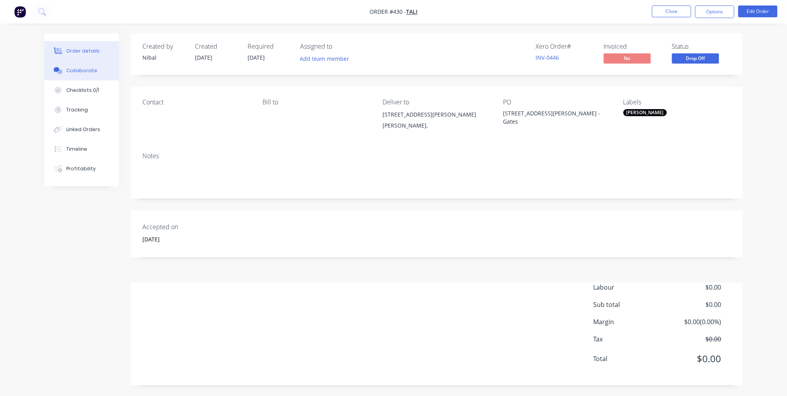
click at [93, 78] on button "Collaborate" at bounding box center [81, 71] width 75 height 20
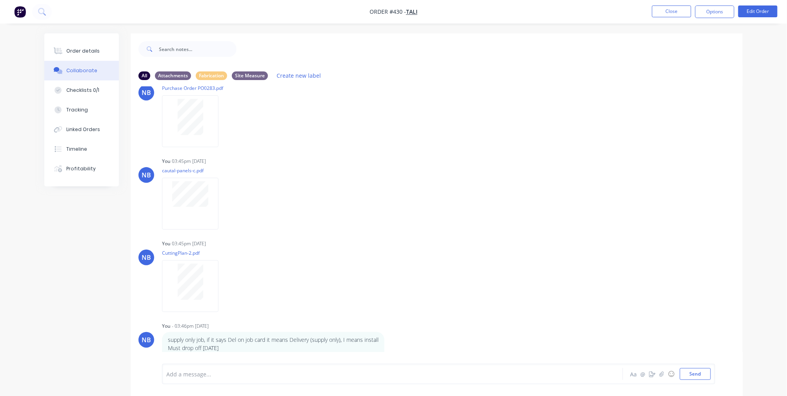
scroll to position [33, 0]
click at [253, 367] on div "Add a message... Aa @ ☺ Send" at bounding box center [438, 374] width 553 height 20
click at [195, 375] on div at bounding box center [371, 374] width 408 height 8
click at [86, 49] on div "Order details" at bounding box center [82, 50] width 33 height 7
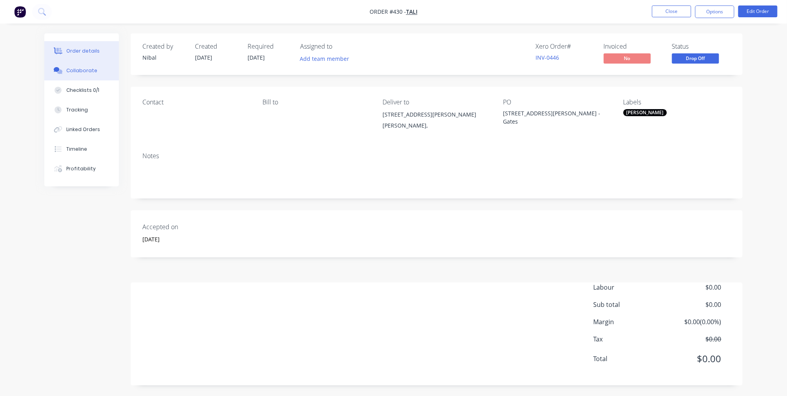
click at [93, 74] on div "Collaborate" at bounding box center [81, 70] width 31 height 7
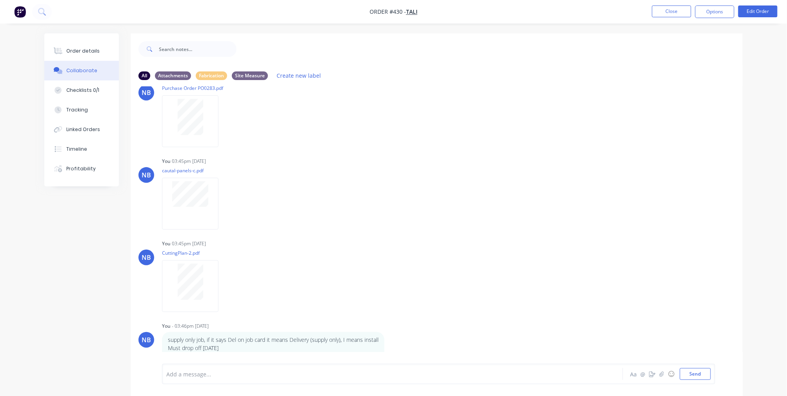
scroll to position [33, 0]
click at [250, 374] on div at bounding box center [371, 374] width 408 height 8
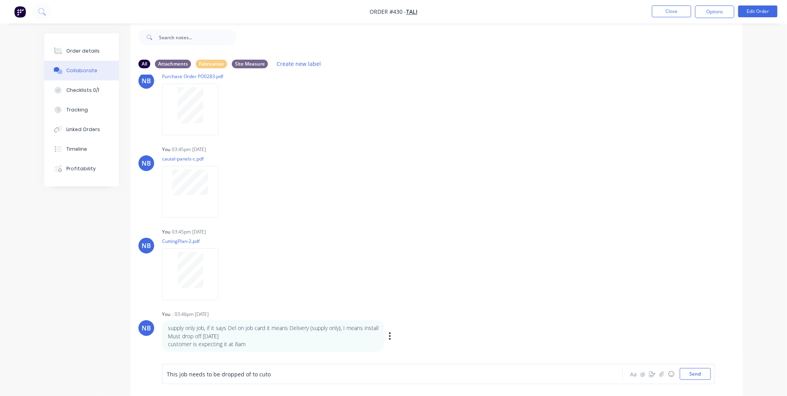
scroll to position [12, 0]
drag, startPoint x: 291, startPoint y: 369, endPoint x: 126, endPoint y: 360, distance: 165.0
click at [126, 360] on div "All Attachments Fabrication Site Measure Create new label NB You 03:45pm [DATE]…" at bounding box center [393, 209] width 698 height 374
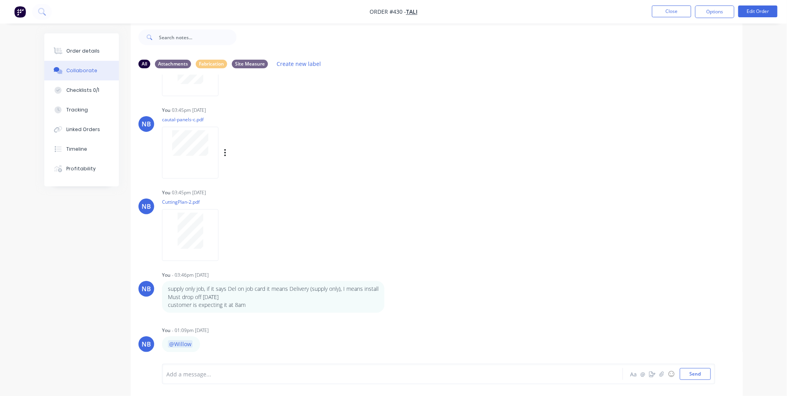
scroll to position [72, 0]
click at [658, 8] on button "Close" at bounding box center [671, 11] width 39 height 12
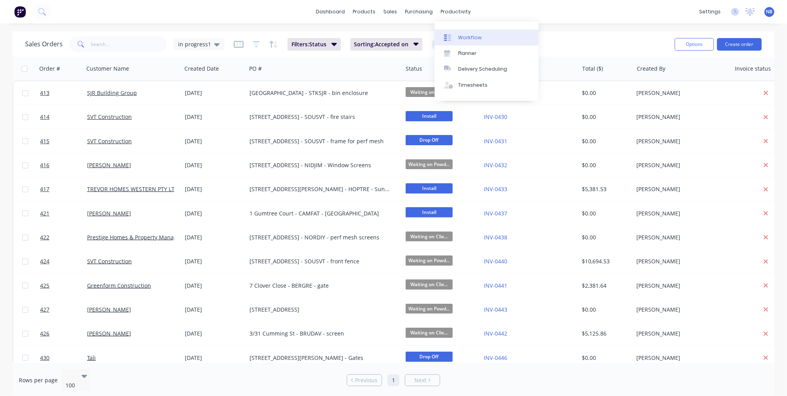
click at [459, 41] on div "Workflow" at bounding box center [470, 37] width 24 height 7
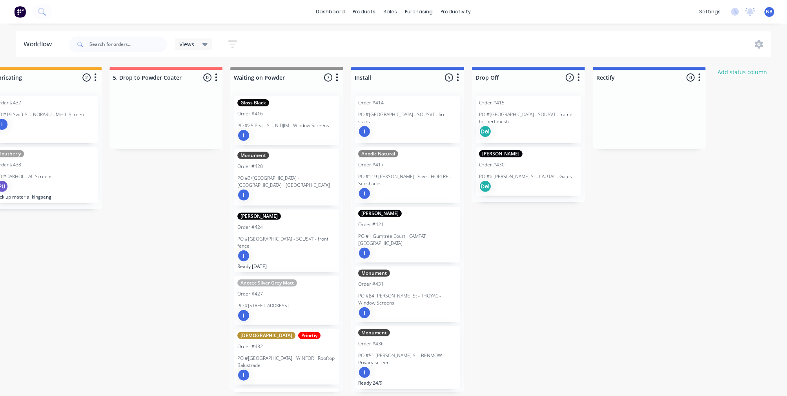
scroll to position [0, 875]
click at [430, 272] on div "Monument Order #431 PO #84 [PERSON_NAME] St - THOYAC - Window Screens I" at bounding box center [406, 294] width 105 height 56
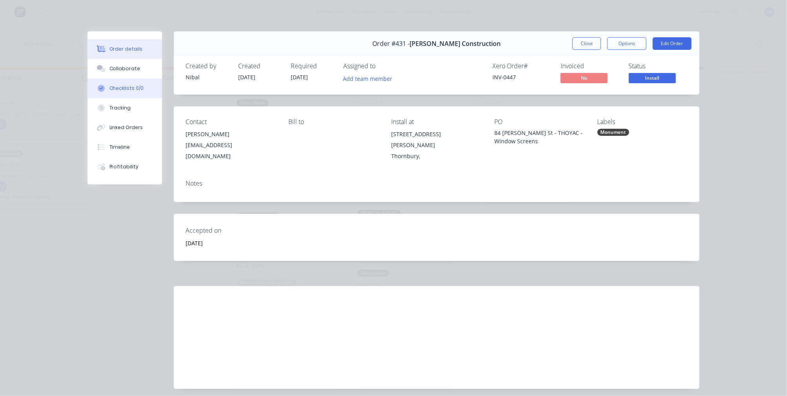
click at [131, 87] on button "Checklists 0/0" at bounding box center [124, 88] width 75 height 20
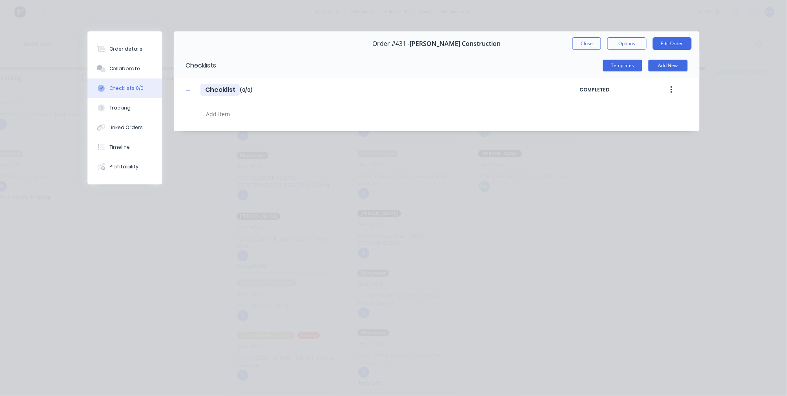
drag, startPoint x: 237, startPoint y: 91, endPoint x: 153, endPoint y: 89, distance: 83.2
click at [153, 89] on div "Order details Collaborate Checklists 0/0 Tracking Linked Orders Timeline Profit…" at bounding box center [394, 81] width 628 height 100
type input "25/9 Install"
click at [224, 131] on div "Checklists Templates Add New 25/9 Install 25/9 Install Enter Checklist name ( 0…" at bounding box center [437, 92] width 526 height 78
click at [218, 118] on textarea at bounding box center [361, 113] width 317 height 11
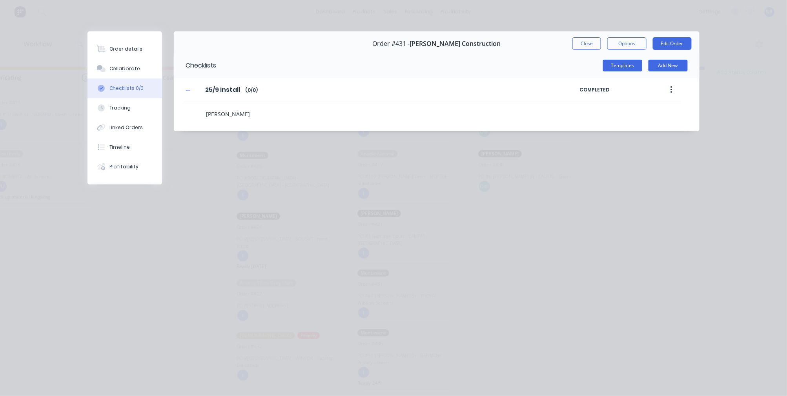
type textarea "Blanket"
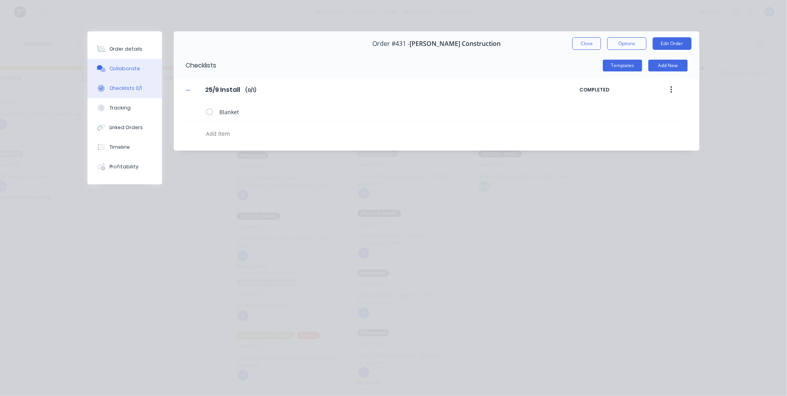
click at [118, 67] on button "Collaborate" at bounding box center [124, 69] width 75 height 20
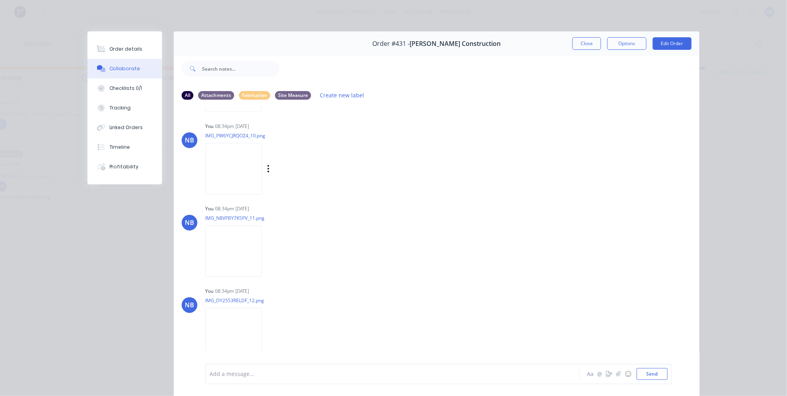
scroll to position [777, 0]
click at [249, 160] on img at bounding box center [233, 168] width 56 height 51
click at [652, 374] on button "Send" at bounding box center [652, 374] width 31 height 12
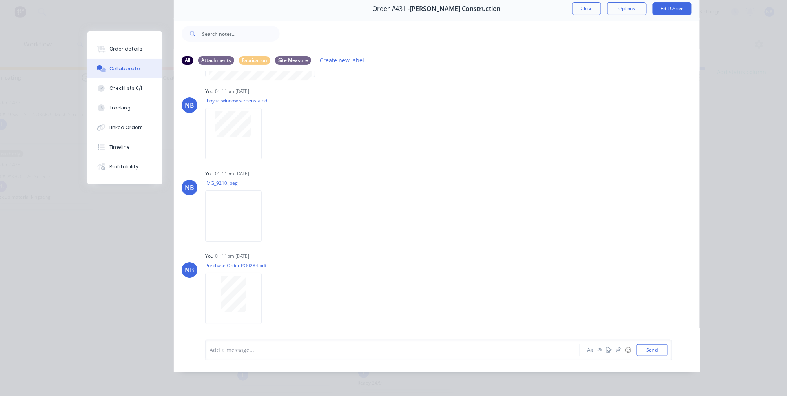
click at [271, 352] on div at bounding box center [381, 350] width 343 height 8
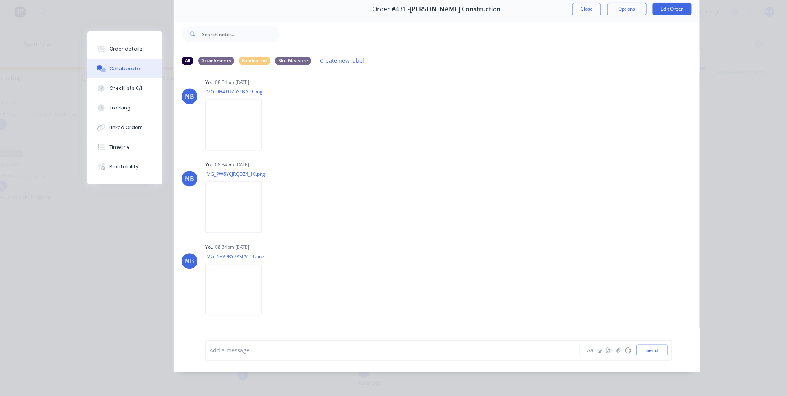
scroll to position [503, 0]
click at [594, 7] on button "Close" at bounding box center [586, 9] width 29 height 13
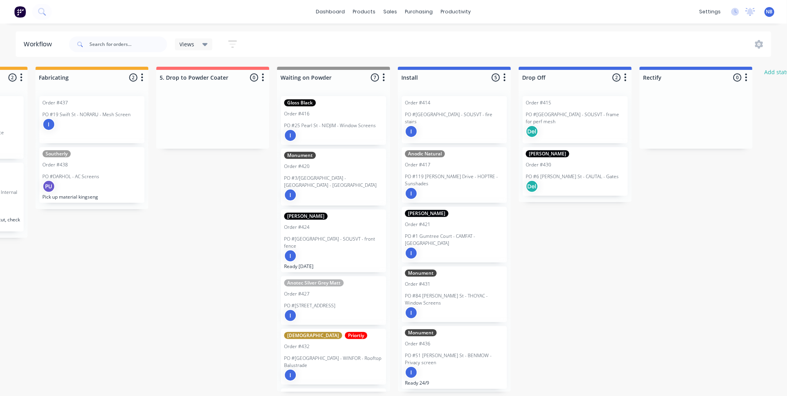
scroll to position [0, 822]
